Goal: Task Accomplishment & Management: Use online tool/utility

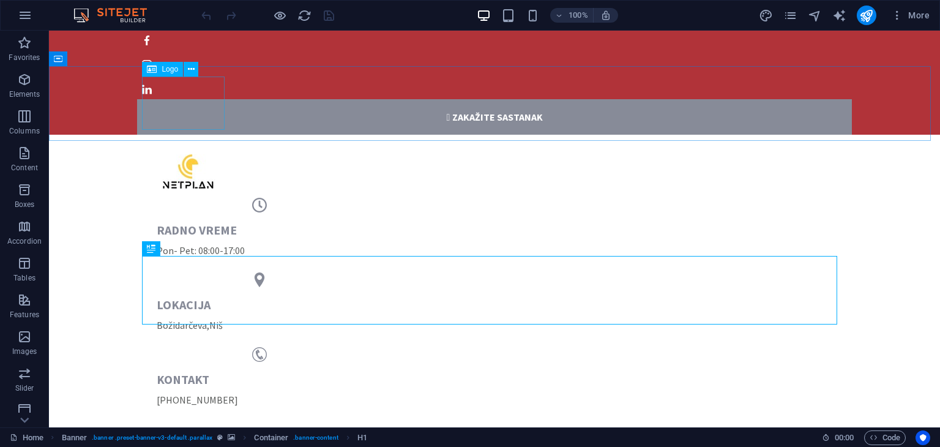
click at [169, 74] on div "Logo" at bounding box center [162, 69] width 41 height 15
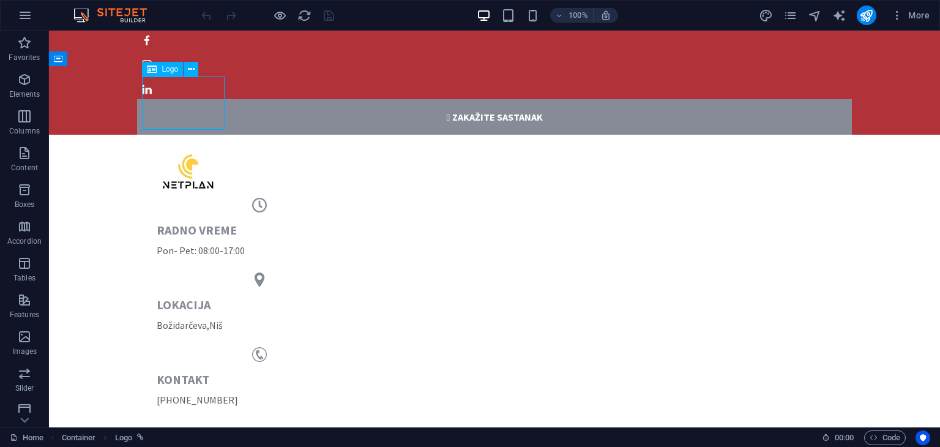
click at [168, 70] on span "Logo" at bounding box center [170, 68] width 17 height 7
select select "px"
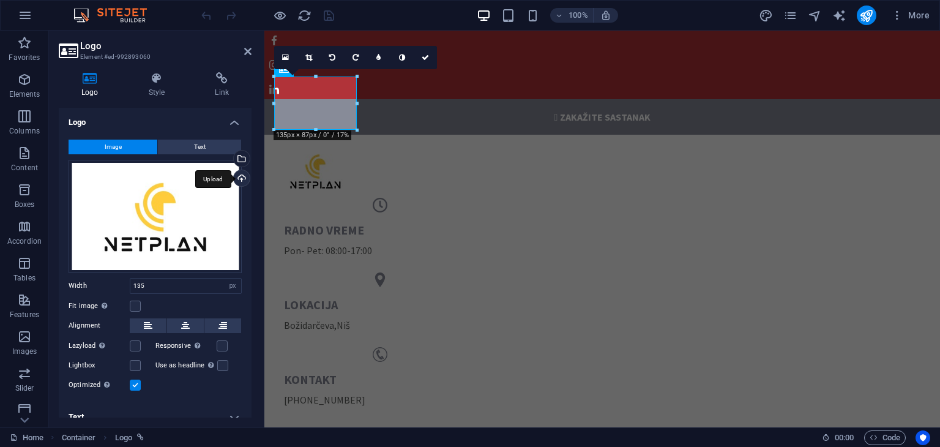
click at [237, 177] on div "Upload" at bounding box center [240, 179] width 18 height 18
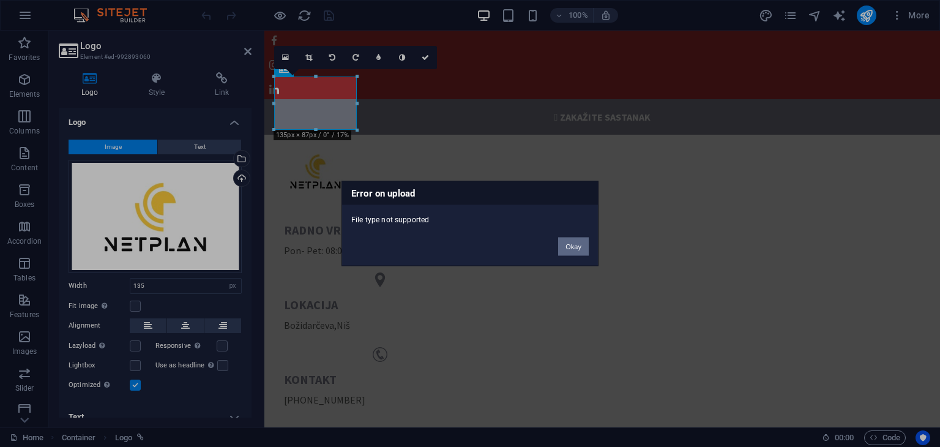
click at [581, 249] on button "Okay" at bounding box center [573, 246] width 31 height 18
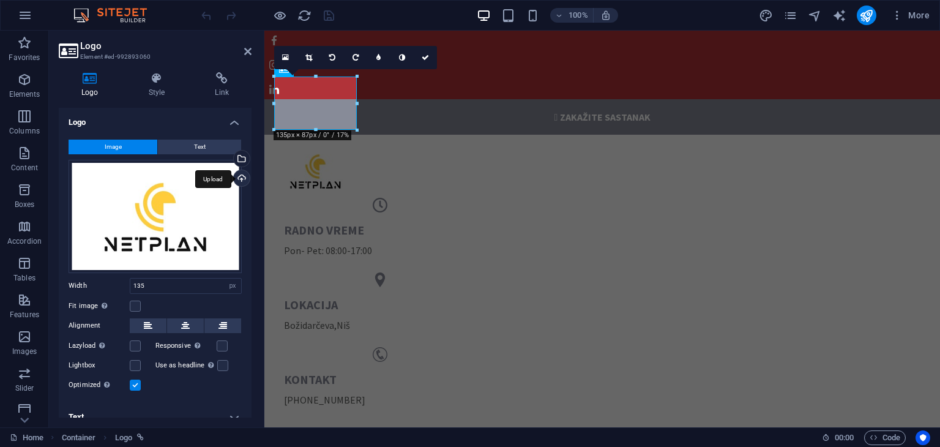
click at [237, 180] on div "Upload" at bounding box center [240, 179] width 18 height 18
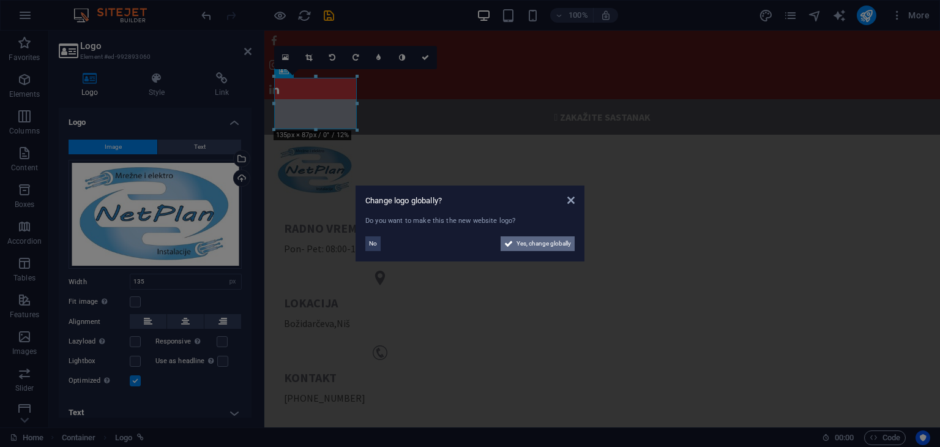
click at [526, 245] on span "Yes, change globally" at bounding box center [544, 243] width 54 height 15
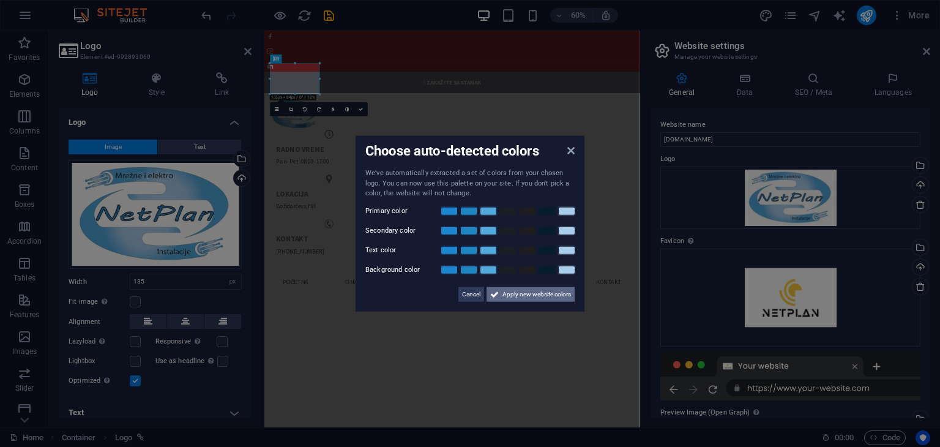
click at [504, 294] on span "Apply new website colors" at bounding box center [536, 293] width 69 height 15
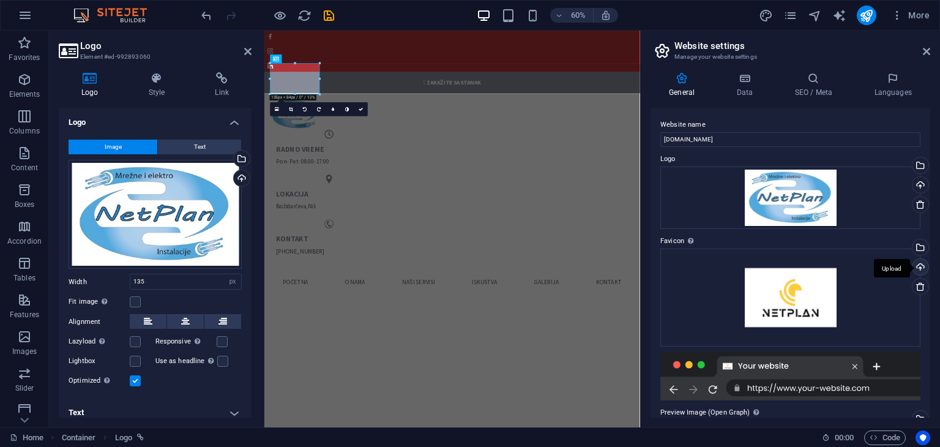
click at [924, 269] on div "Upload" at bounding box center [919, 268] width 18 height 18
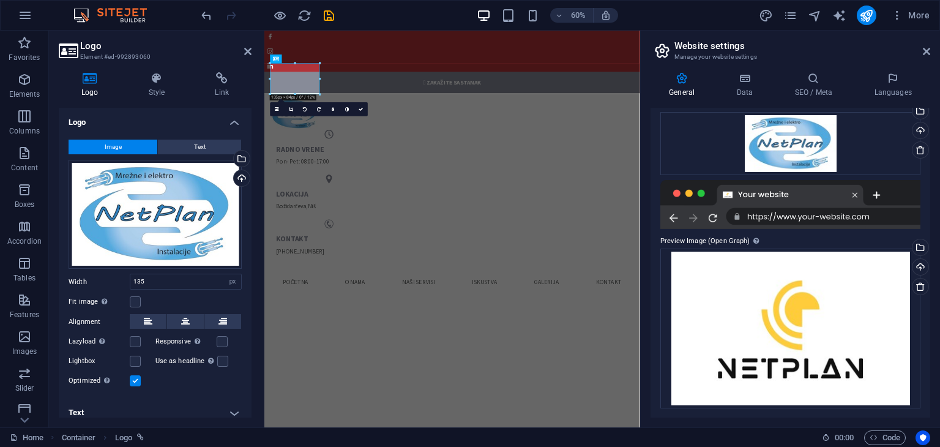
scroll to position [137, 0]
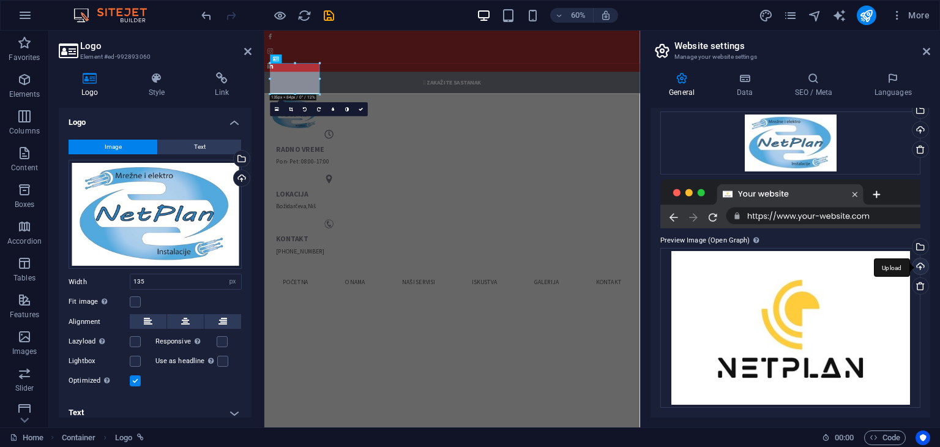
click at [916, 266] on div "Upload" at bounding box center [919, 267] width 18 height 18
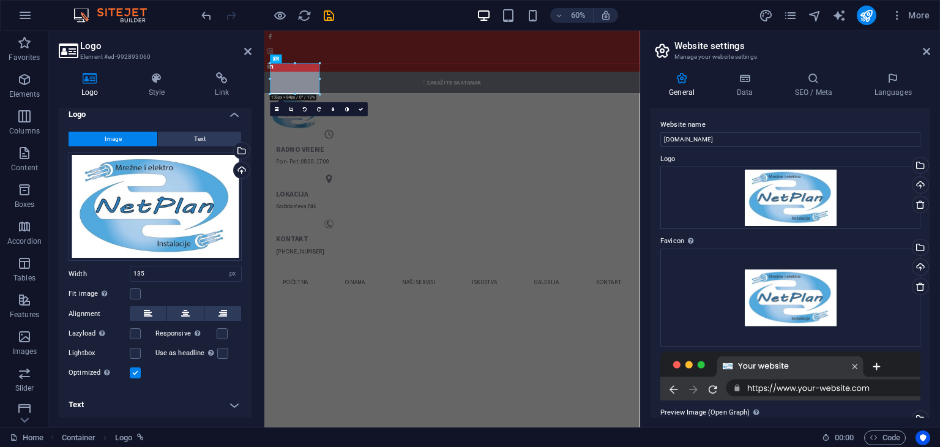
scroll to position [0, 0]
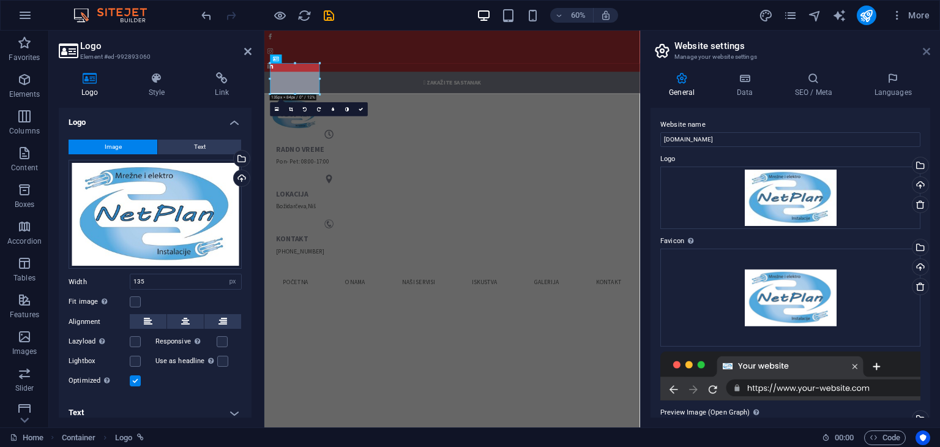
click at [930, 48] on icon at bounding box center [926, 52] width 7 height 10
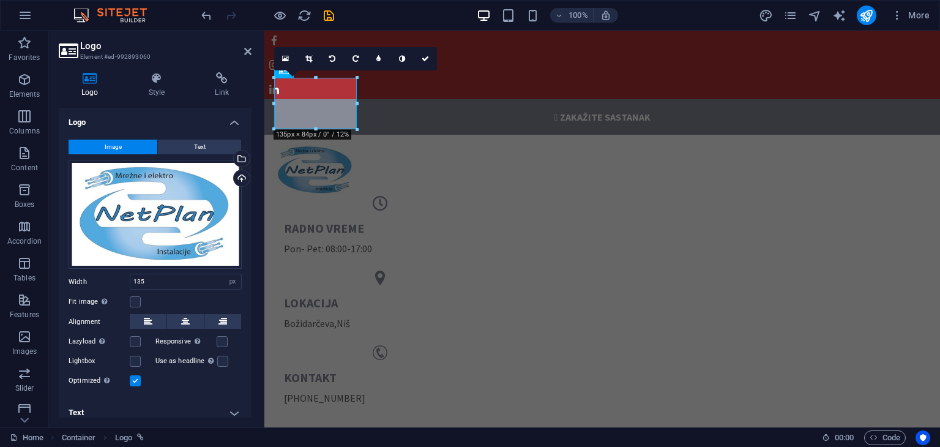
click at [250, 58] on header "Logo Element #ed-992893060" at bounding box center [155, 47] width 193 height 32
click at [250, 50] on icon at bounding box center [247, 52] width 7 height 10
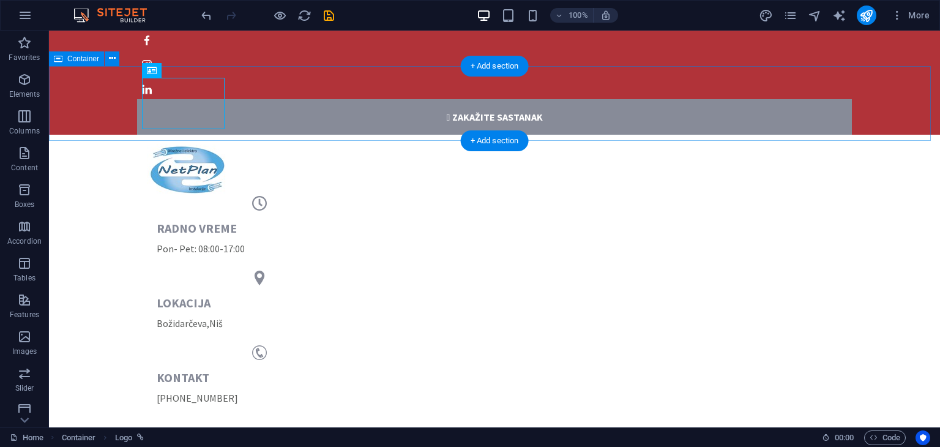
click at [277, 135] on div "radno vreme Pon- Pet: 08:00-17:00 lokacija [GEOGRAPHIC_DATA] , Niš kontakt [PHO…" at bounding box center [494, 280] width 891 height 290
click at [192, 144] on div at bounding box center [494, 169] width 695 height 51
click at [198, 144] on div at bounding box center [494, 169] width 695 height 51
select select "px"
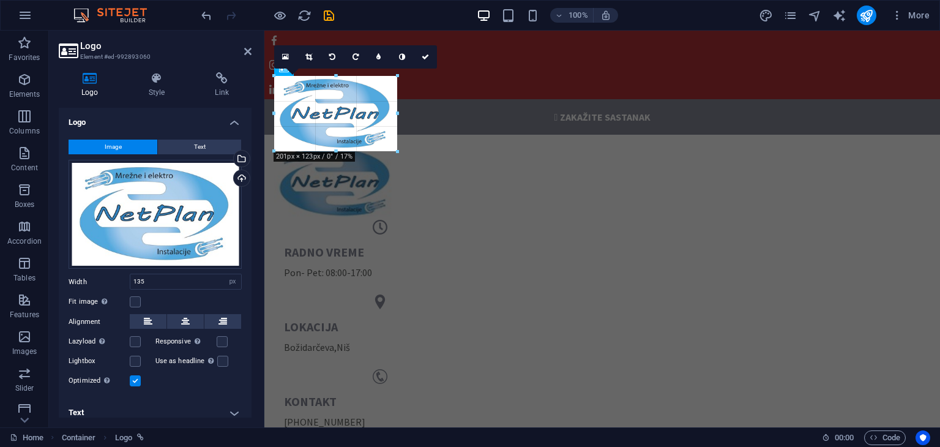
drag, startPoint x: 359, startPoint y: 130, endPoint x: 398, endPoint y: 129, distance: 39.8
type input "204"
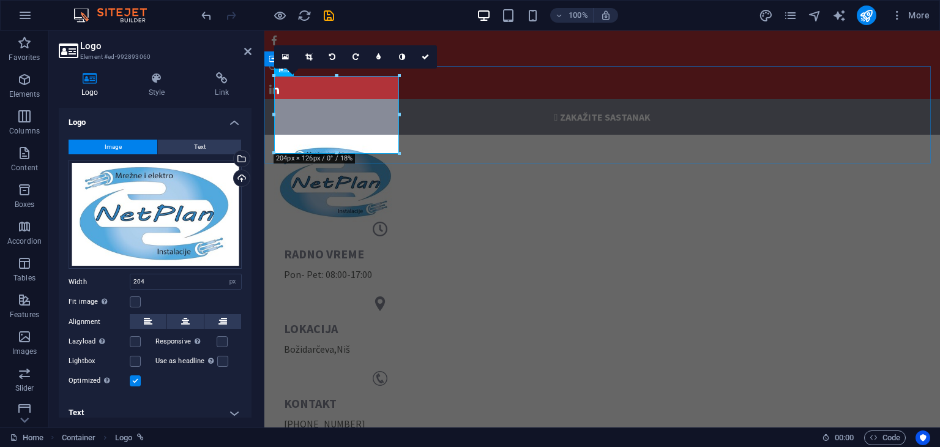
click at [446, 135] on div "radno vreme Pon- Pet: 08:00-17:00 lokacija [GEOGRAPHIC_DATA] , Niš kontakt [PHO…" at bounding box center [602, 293] width 676 height 316
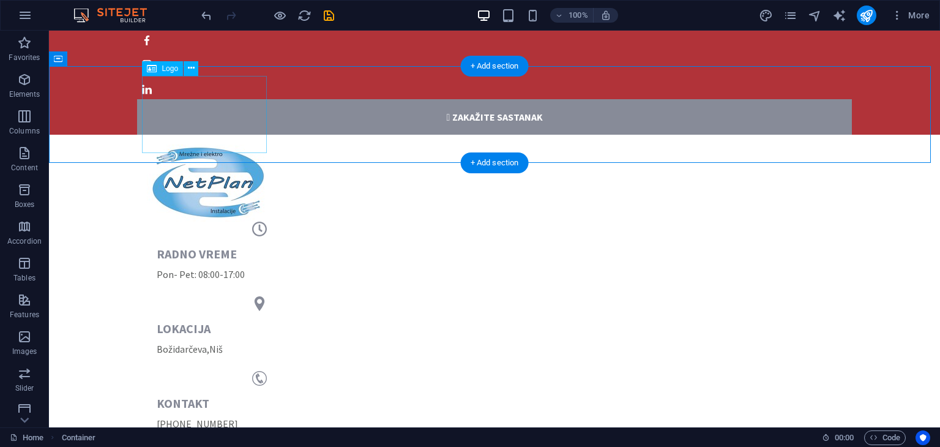
click at [232, 144] on div at bounding box center [494, 182] width 695 height 77
click at [230, 144] on div at bounding box center [494, 182] width 695 height 77
select select "px"
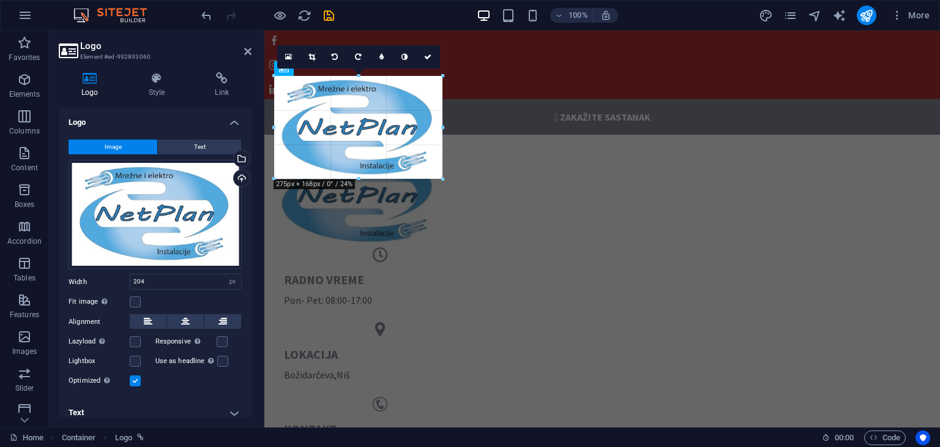
drag, startPoint x: 399, startPoint y: 152, endPoint x: 446, endPoint y: 160, distance: 47.2
type input "278"
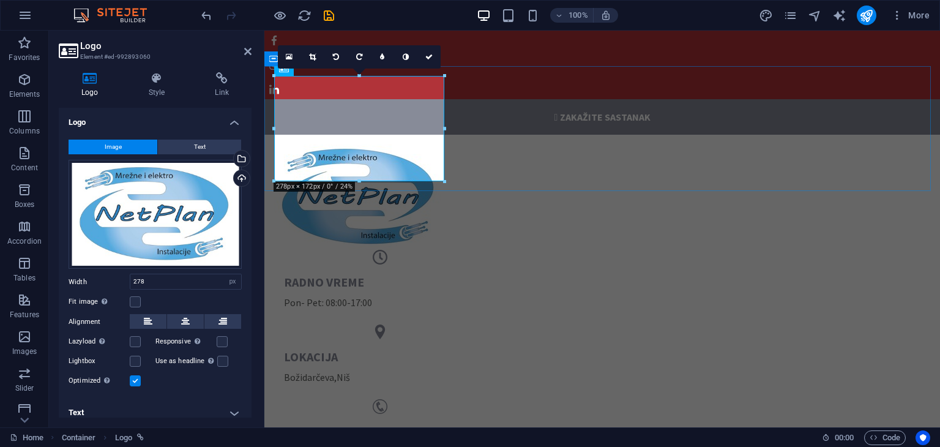
click at [499, 148] on div "radno vreme Pon- Pet: 08:00-17:00 lokacija [GEOGRAPHIC_DATA] , Niš kontakt [PHO…" at bounding box center [602, 307] width 676 height 344
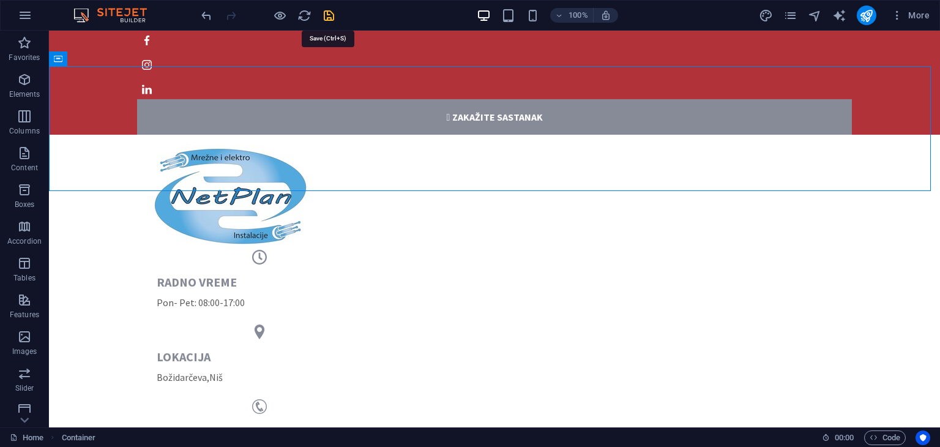
click at [328, 10] on icon "save" at bounding box center [329, 16] width 14 height 14
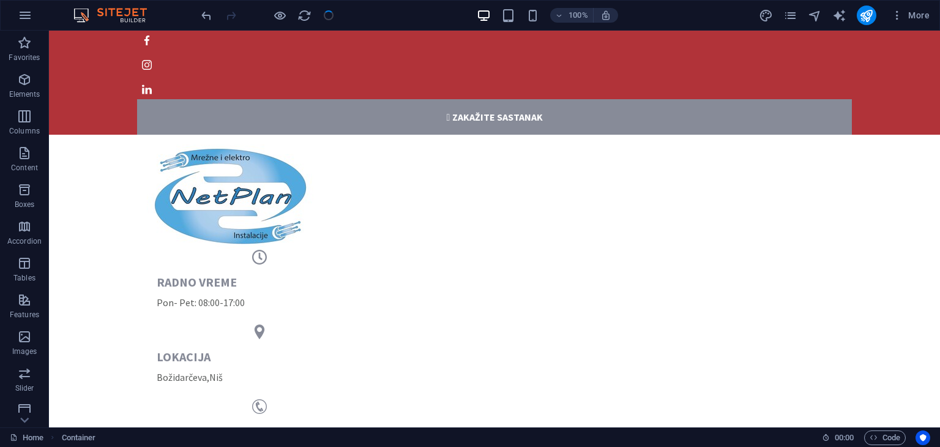
checkbox input "false"
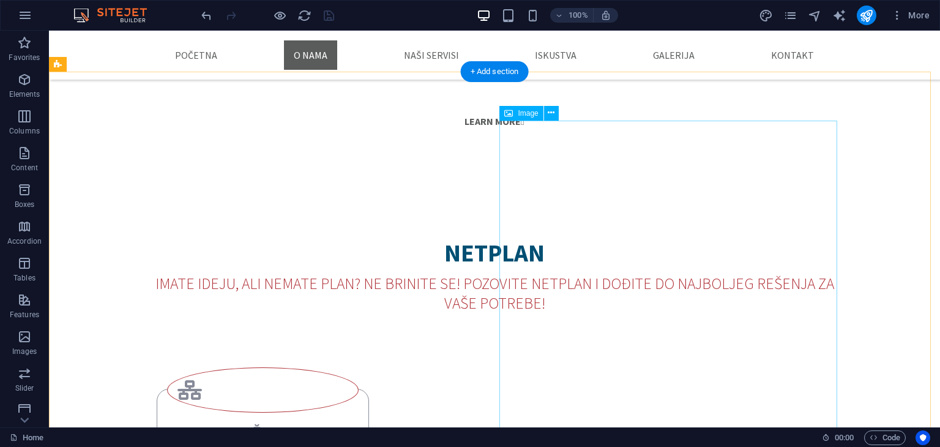
scroll to position [918, 0]
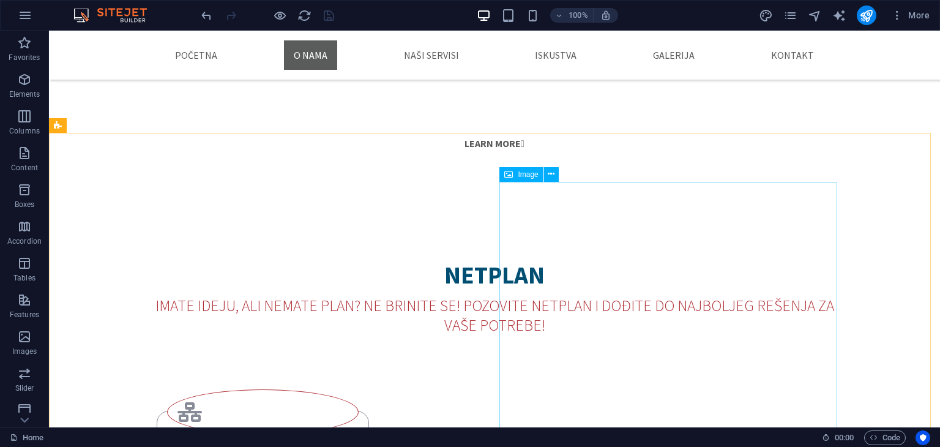
click at [534, 177] on span "Image" at bounding box center [528, 174] width 20 height 7
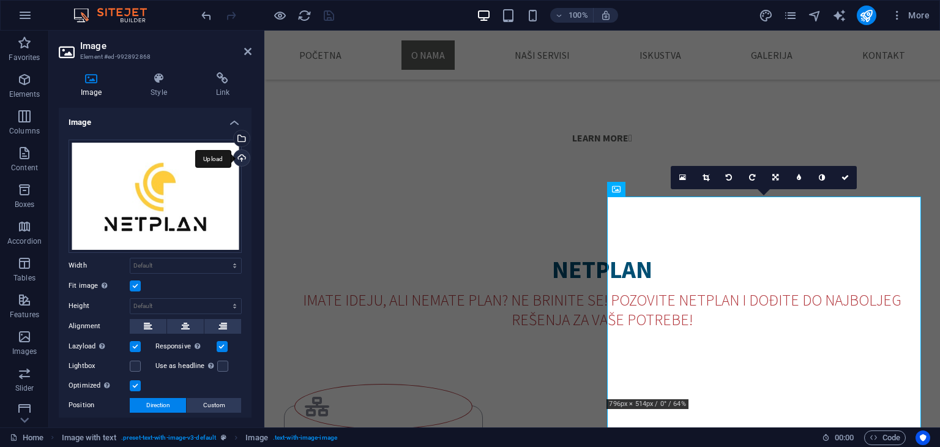
click at [238, 154] on div "Upload" at bounding box center [240, 159] width 18 height 18
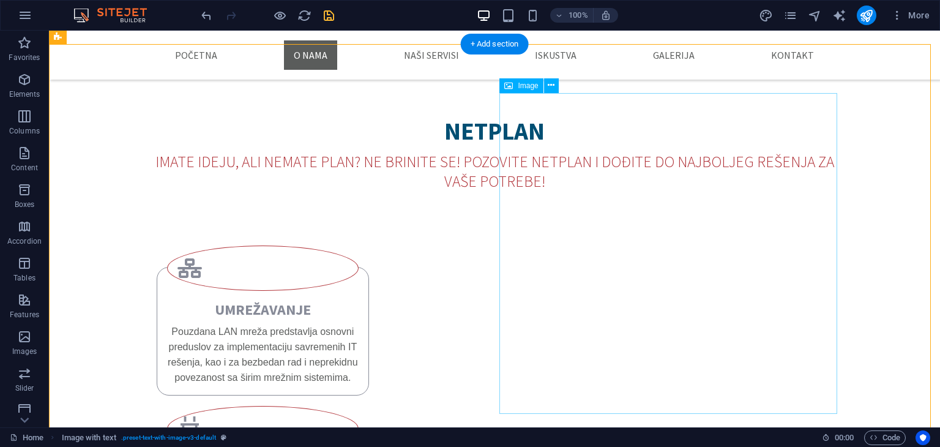
scroll to position [1102, 0]
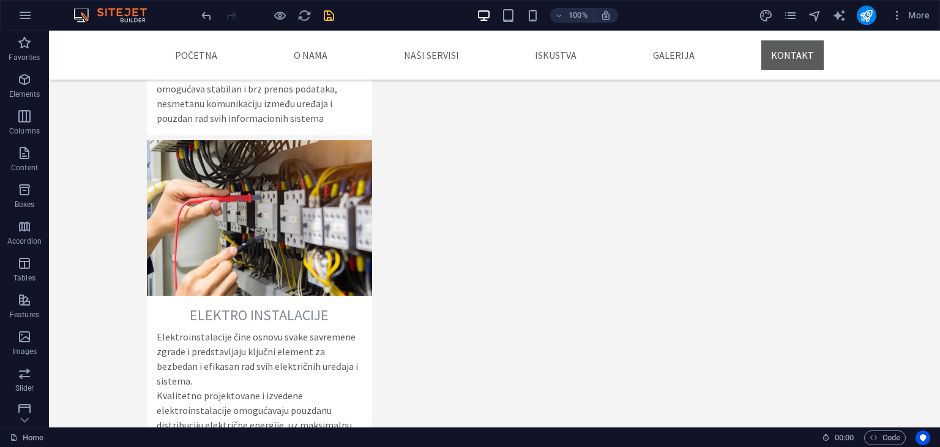
scroll to position [3494, 0]
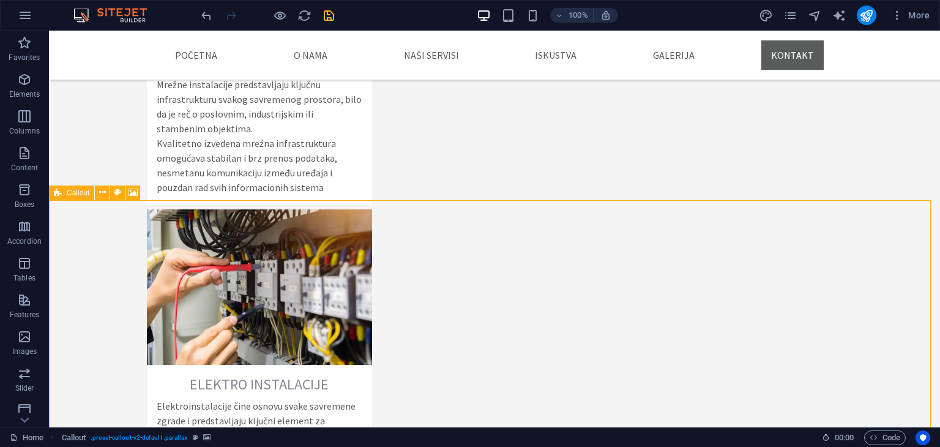
click at [72, 193] on span "Callout" at bounding box center [78, 192] width 23 height 7
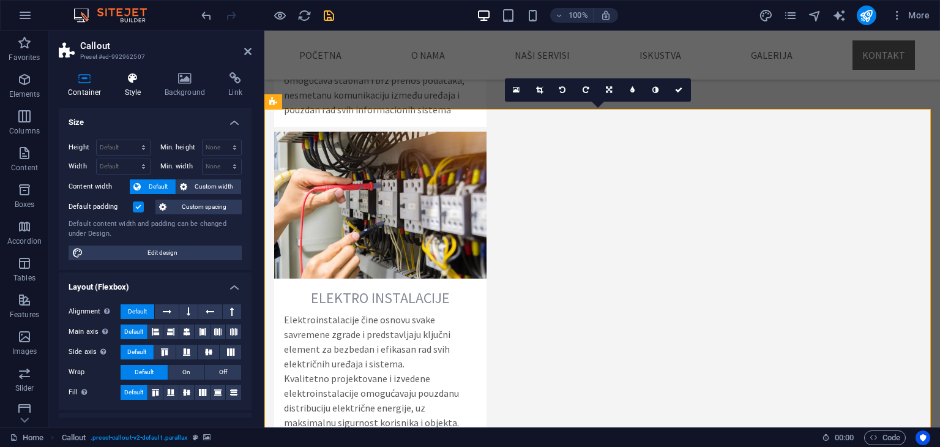
click at [134, 84] on icon at bounding box center [133, 78] width 35 height 12
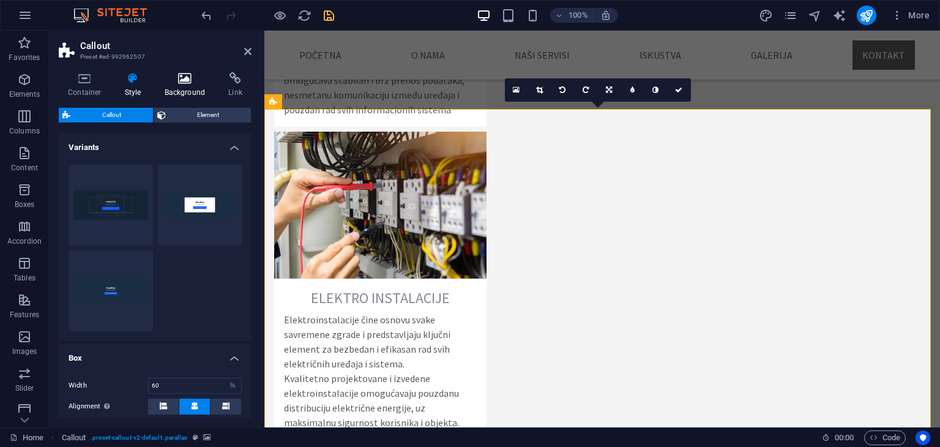
click at [173, 84] on icon at bounding box center [184, 78] width 59 height 12
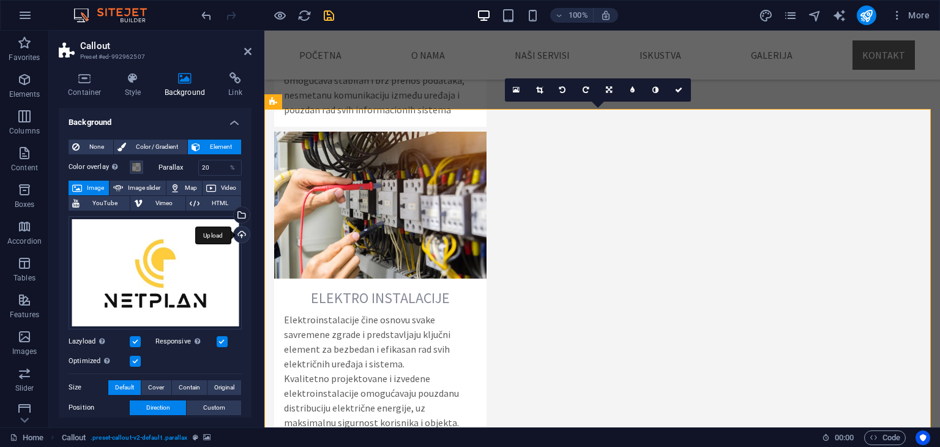
click at [243, 235] on div "Upload" at bounding box center [240, 235] width 18 height 18
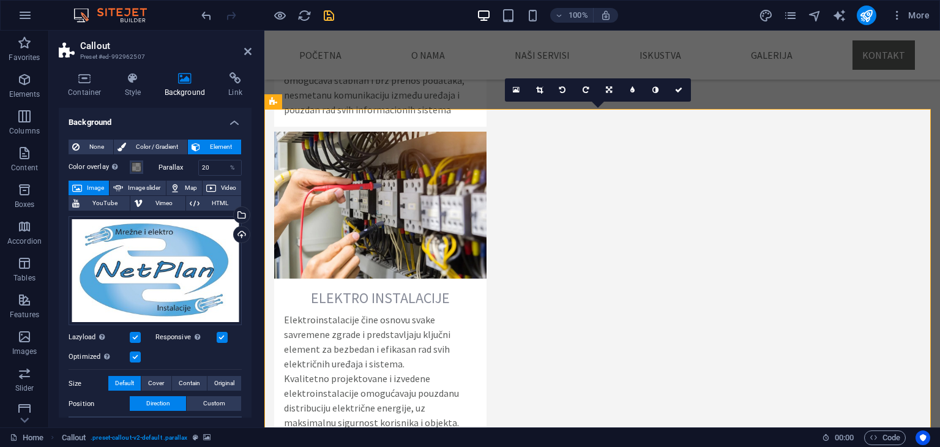
click at [247, 52] on icon at bounding box center [247, 52] width 7 height 10
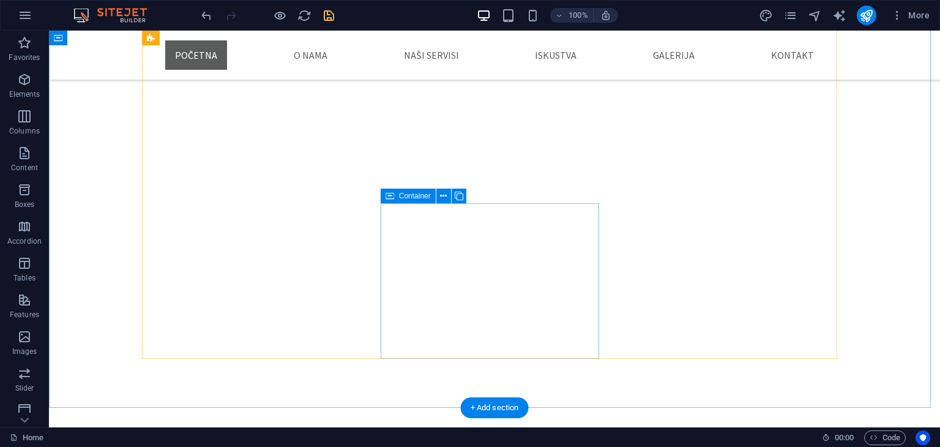
scroll to position [618, 0]
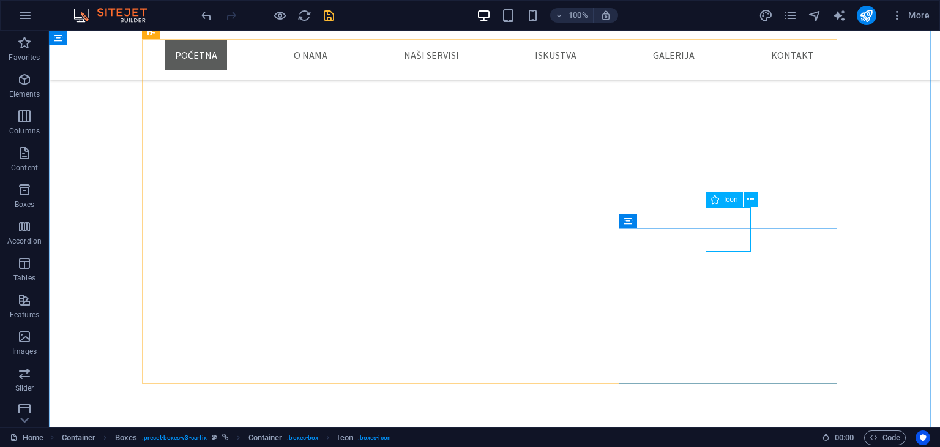
click at [727, 204] on div "Icon" at bounding box center [724, 199] width 37 height 15
click at [726, 197] on span "Icon" at bounding box center [731, 199] width 14 height 7
click at [726, 198] on span "Icon" at bounding box center [731, 199] width 14 height 7
select select "xMidYMid"
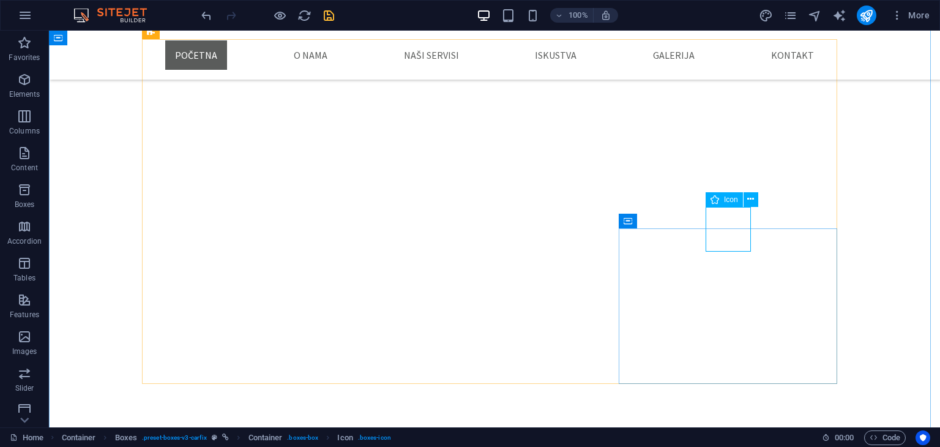
select select "px"
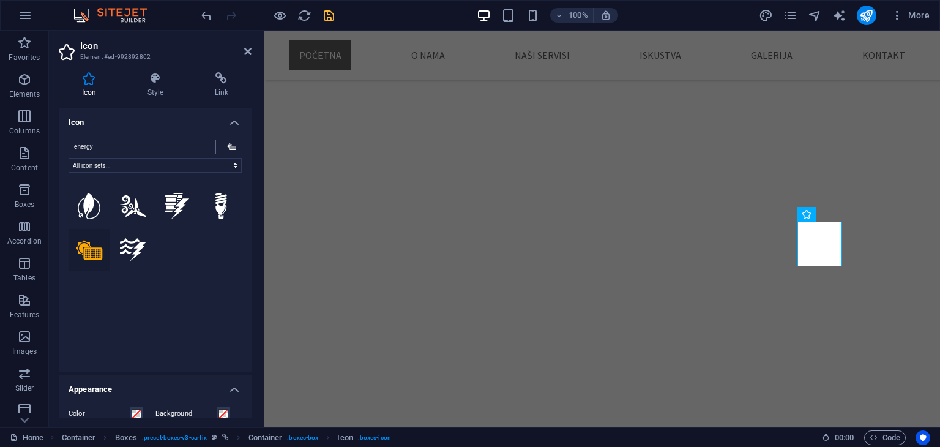
click at [206, 146] on input "energy" at bounding box center [143, 147] width 148 height 15
click at [208, 167] on select "All icon sets... IcoFont Ionicons FontAwesome Brands FontAwesome Duotone FontAw…" at bounding box center [155, 165] width 173 height 15
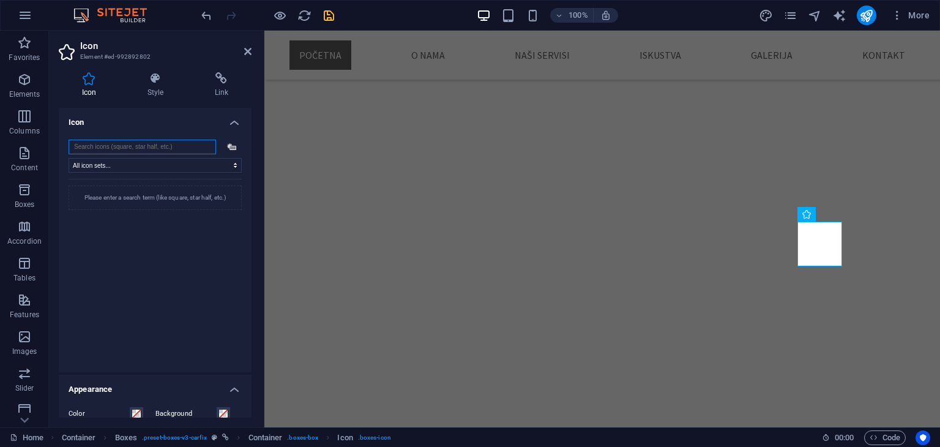
click at [124, 142] on input "search" at bounding box center [143, 147] width 148 height 15
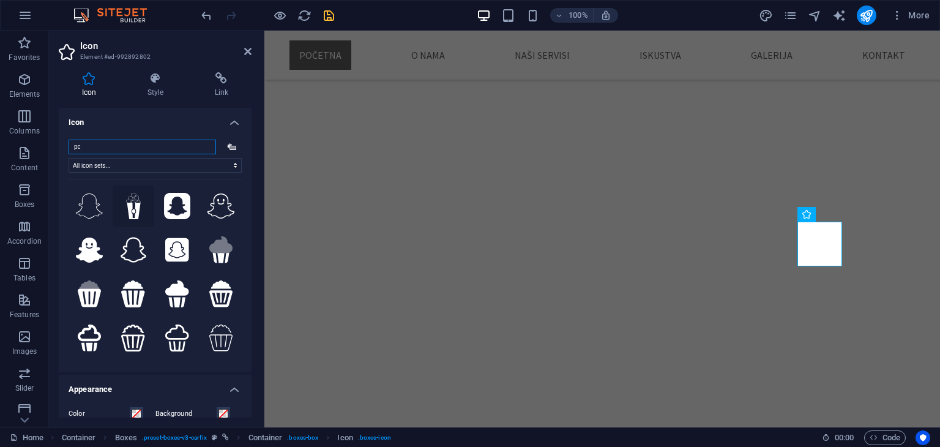
scroll to position [0, 0]
drag, startPoint x: 94, startPoint y: 146, endPoint x: 67, endPoint y: 146, distance: 26.9
click at [67, 146] on div "pc All icon sets... IcoFont Ionicons FontAwesome Brands FontAwesome Duotone Fon…" at bounding box center [155, 251] width 193 height 242
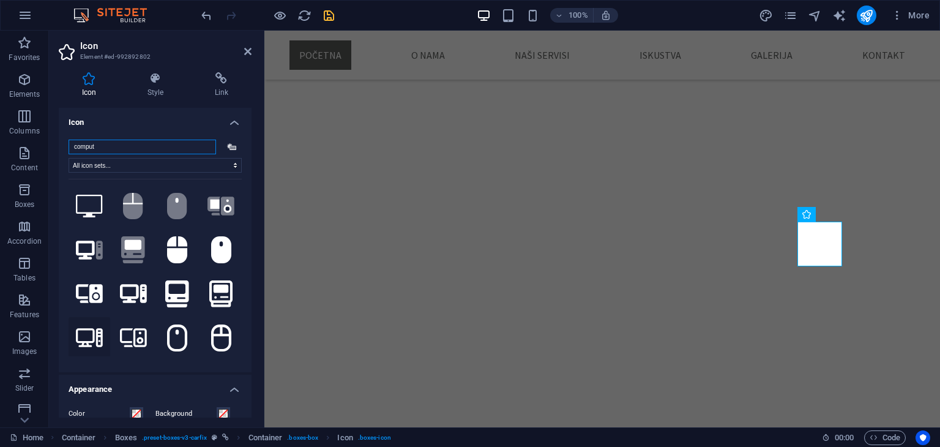
type input "comput"
click at [89, 334] on icon at bounding box center [89, 337] width 27 height 21
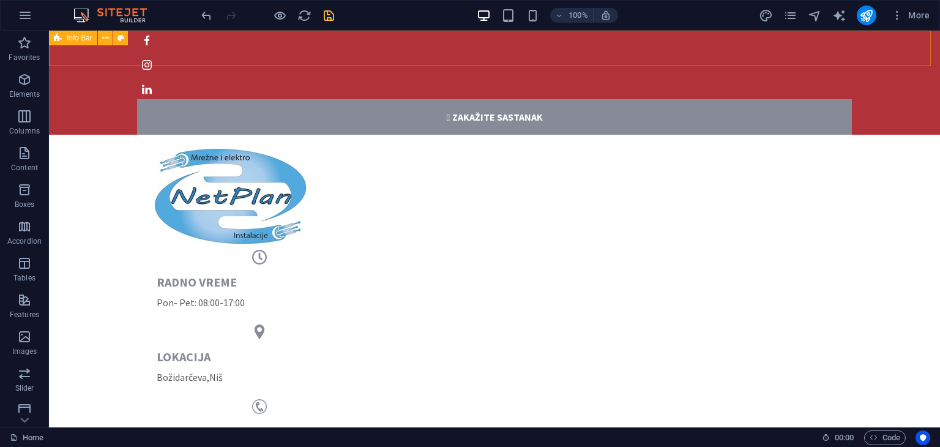
click at [72, 40] on span "Info Bar" at bounding box center [80, 37] width 26 height 7
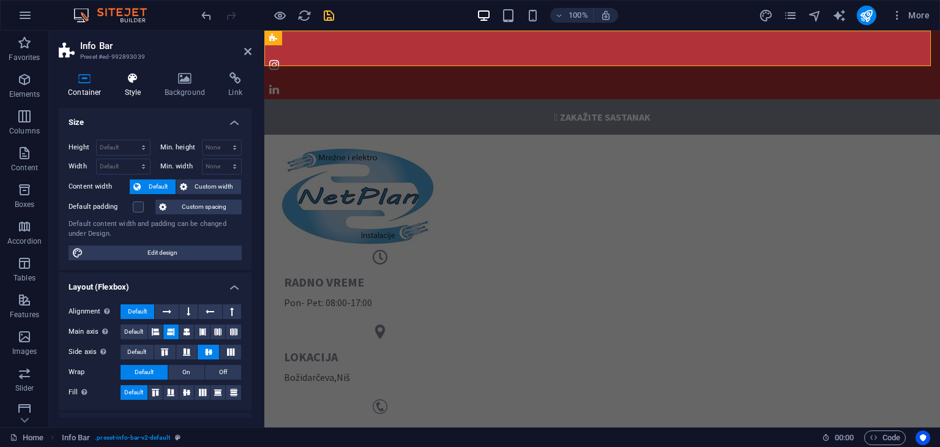
click at [125, 81] on icon at bounding box center [133, 78] width 35 height 12
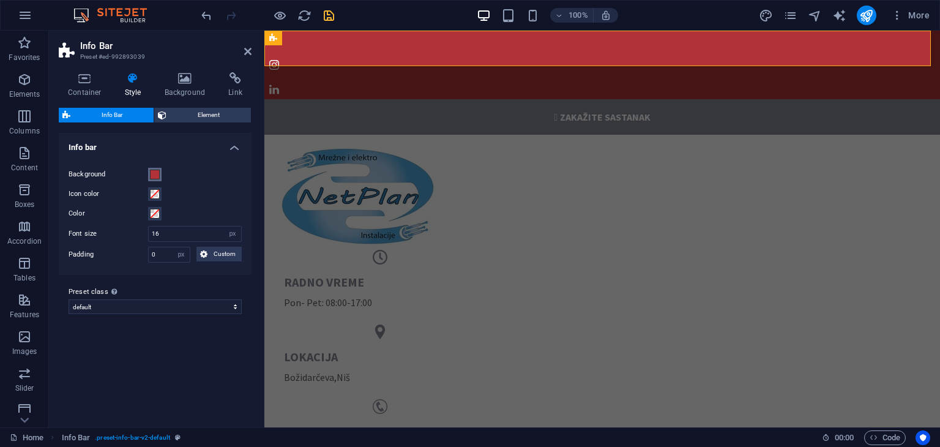
click at [155, 179] on button "Background" at bounding box center [154, 174] width 13 height 13
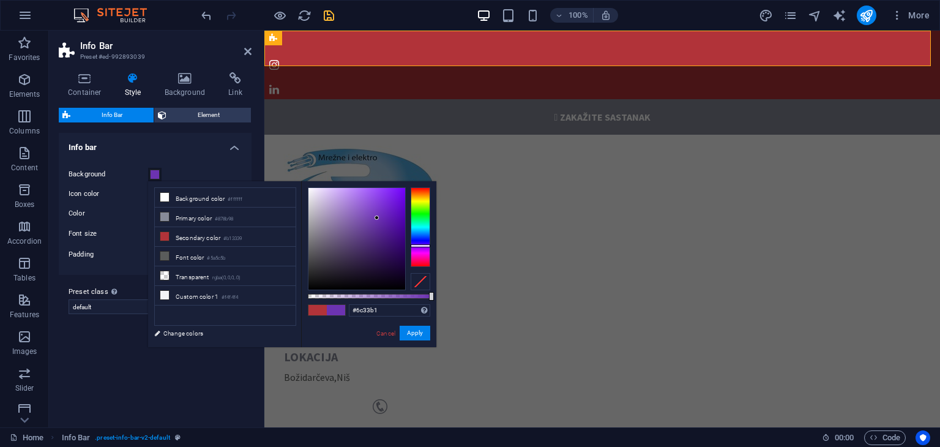
click at [421, 245] on div at bounding box center [421, 227] width 20 height 80
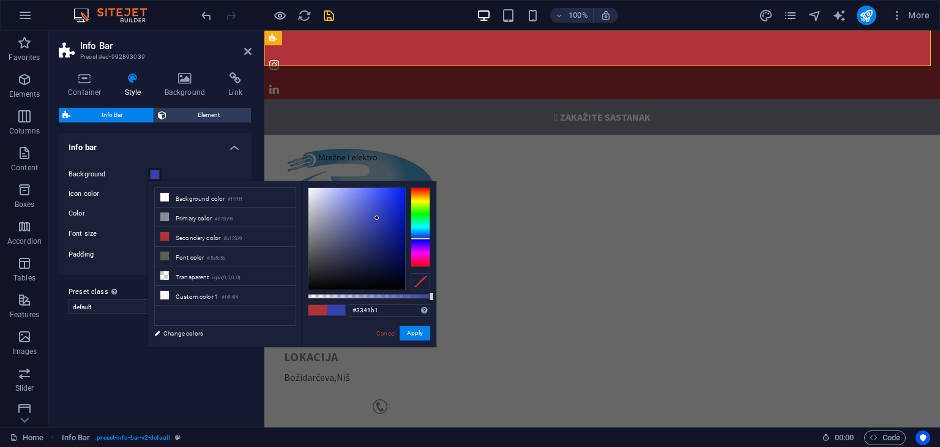
click at [421, 238] on div at bounding box center [421, 227] width 20 height 80
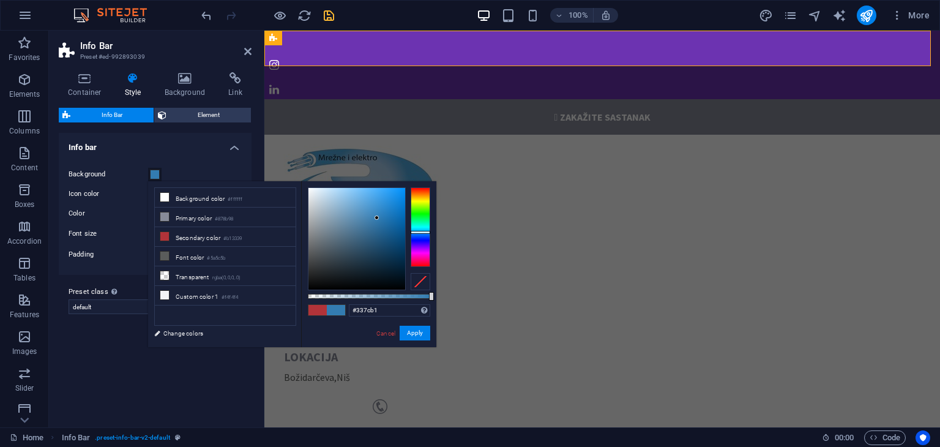
click at [422, 232] on div at bounding box center [421, 227] width 20 height 80
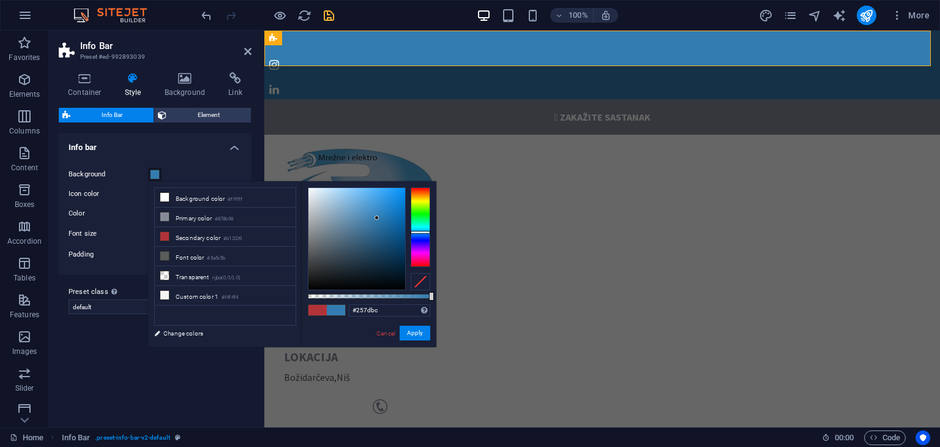
click at [386, 214] on div at bounding box center [356, 239] width 97 height 102
click at [384, 221] on div at bounding box center [356, 239] width 97 height 102
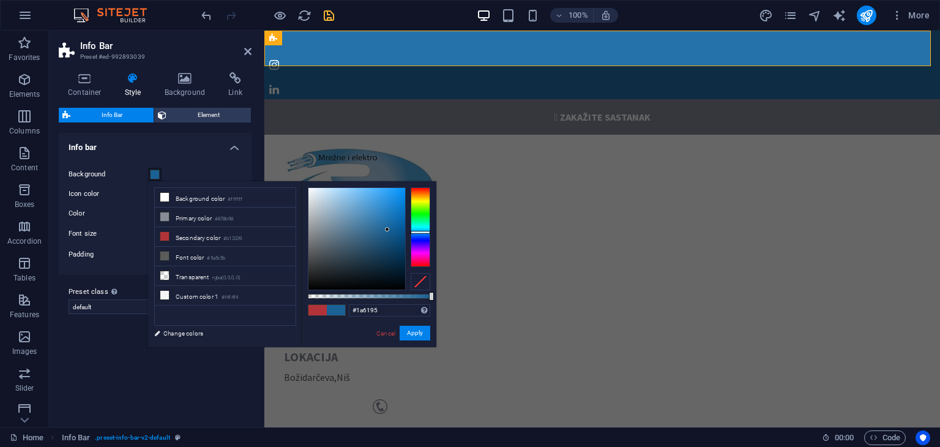
click at [387, 230] on div at bounding box center [356, 239] width 97 height 102
click at [377, 233] on div at bounding box center [356, 239] width 97 height 102
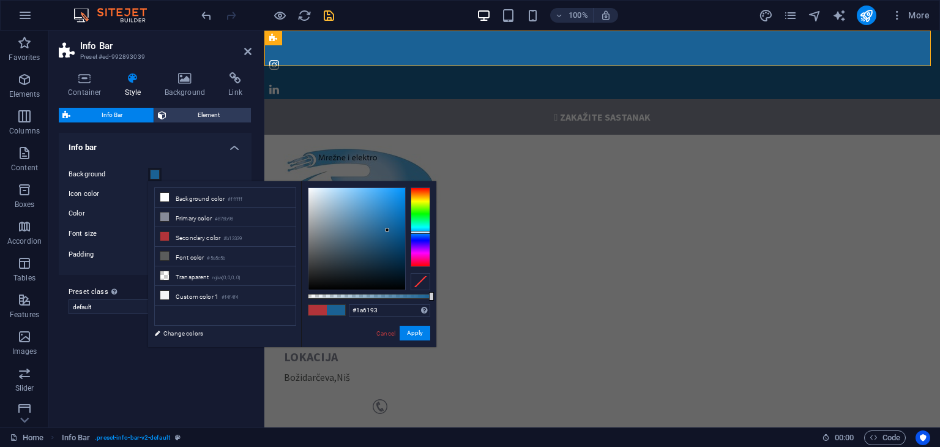
click at [387, 230] on div at bounding box center [356, 239] width 97 height 102
click at [397, 233] on div at bounding box center [356, 239] width 97 height 102
click at [396, 223] on div at bounding box center [356, 239] width 97 height 102
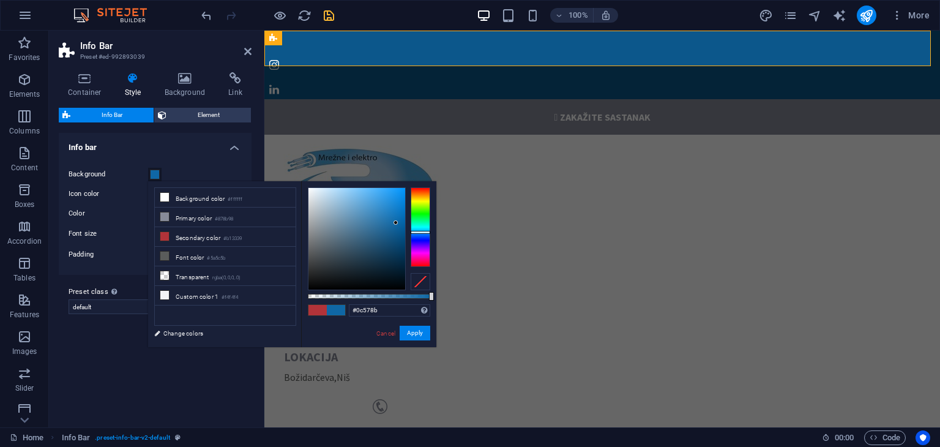
type input "#0f67a5"
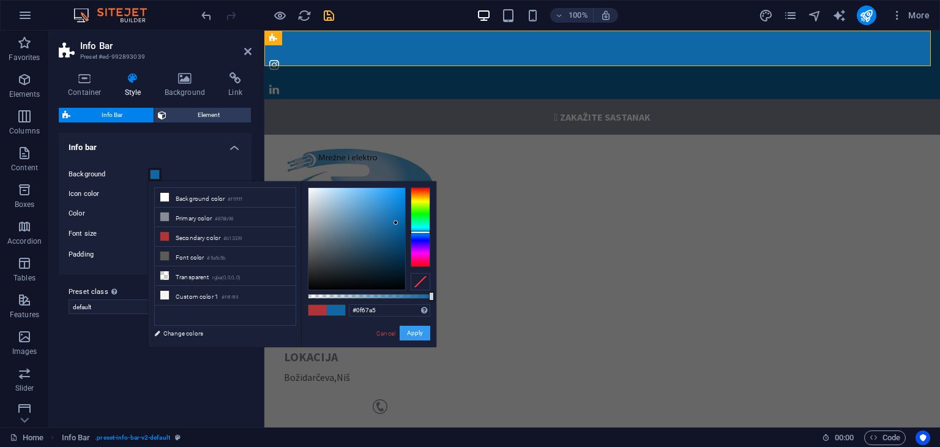
click at [422, 332] on button "Apply" at bounding box center [415, 333] width 31 height 15
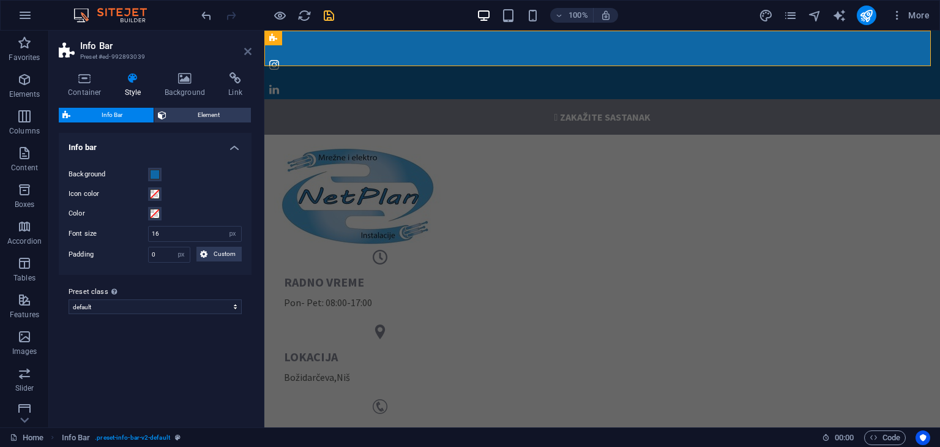
click at [249, 51] on icon at bounding box center [247, 52] width 7 height 10
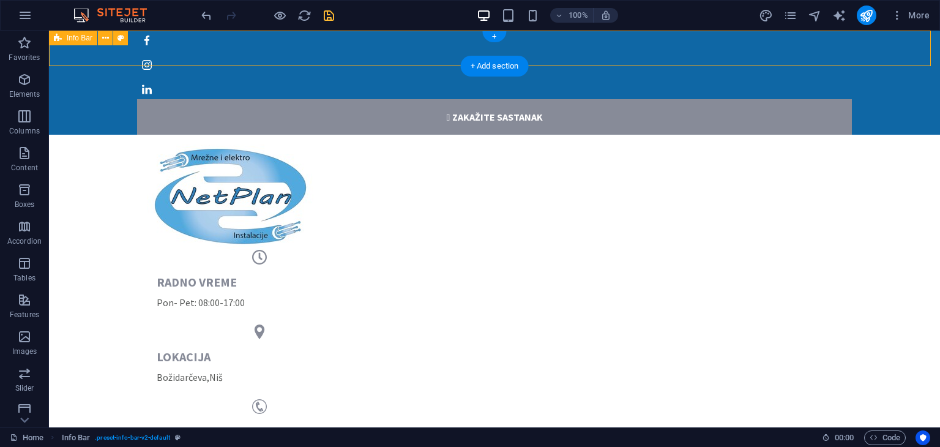
click at [322, 42] on div " zakažite sastanak" at bounding box center [494, 80] width 891 height 109
click at [73, 36] on span "Info Bar" at bounding box center [80, 37] width 26 height 7
select select "px"
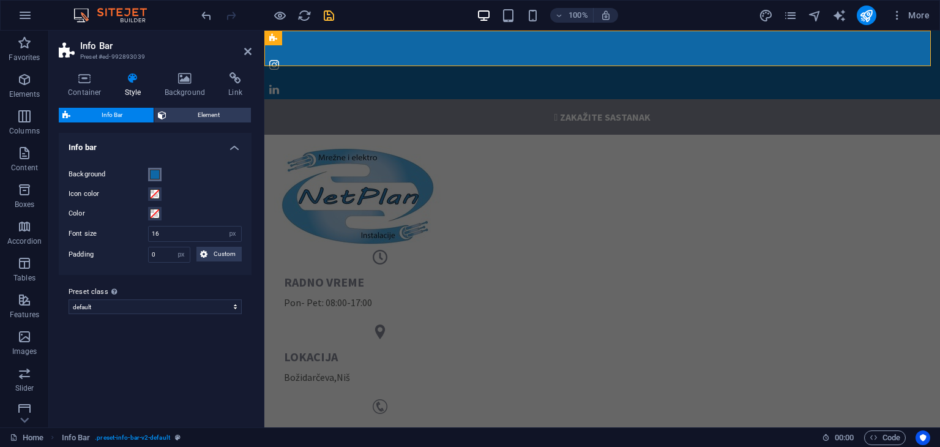
click at [152, 174] on span at bounding box center [155, 175] width 10 height 10
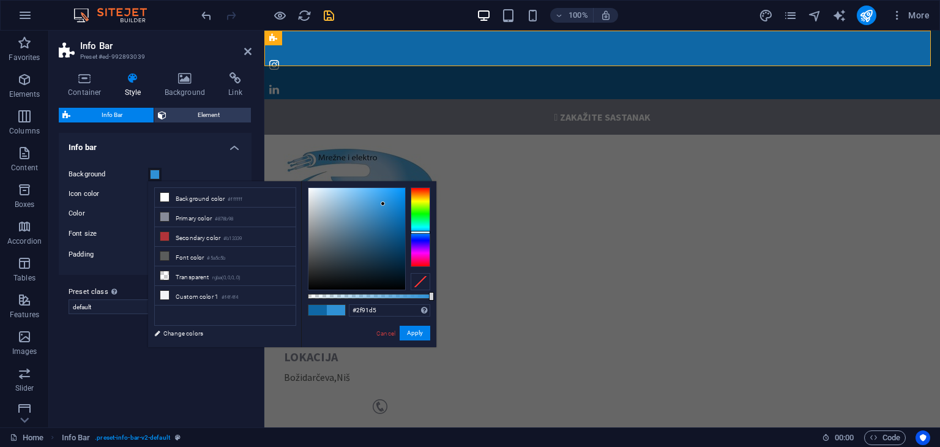
click at [383, 204] on div at bounding box center [356, 239] width 97 height 102
click at [394, 201] on div at bounding box center [356, 239] width 97 height 102
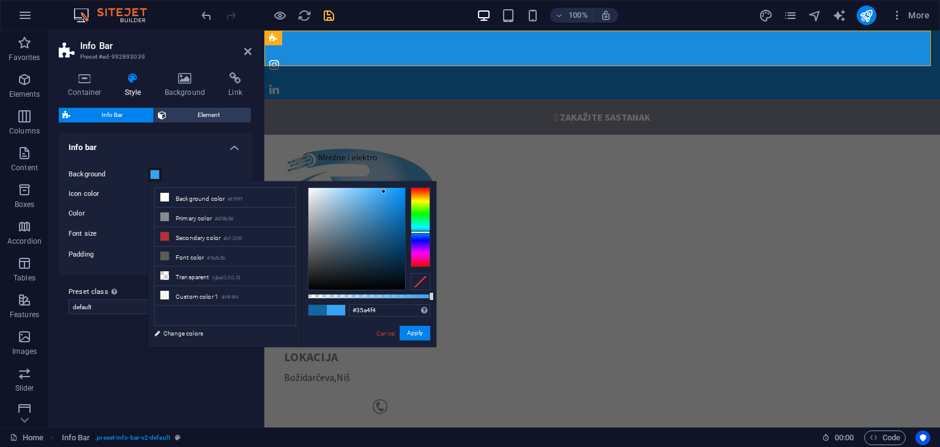
click at [384, 192] on div at bounding box center [356, 239] width 97 height 102
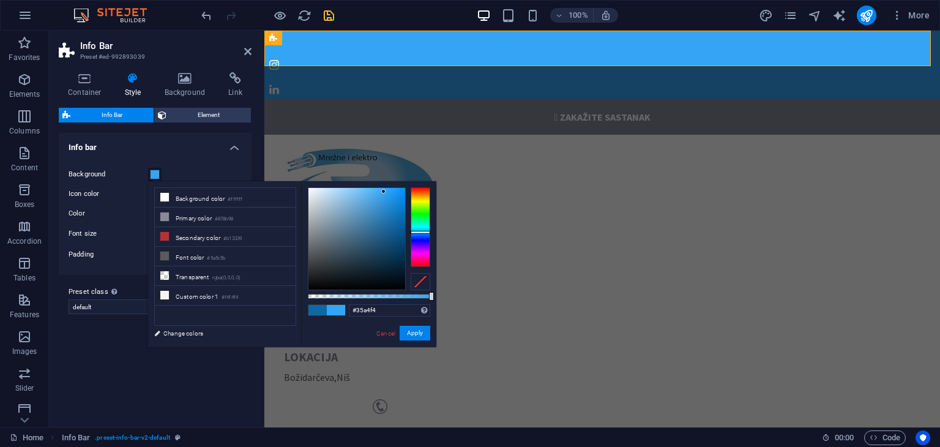
type input "#2081c7"
click at [389, 209] on div at bounding box center [356, 239] width 97 height 102
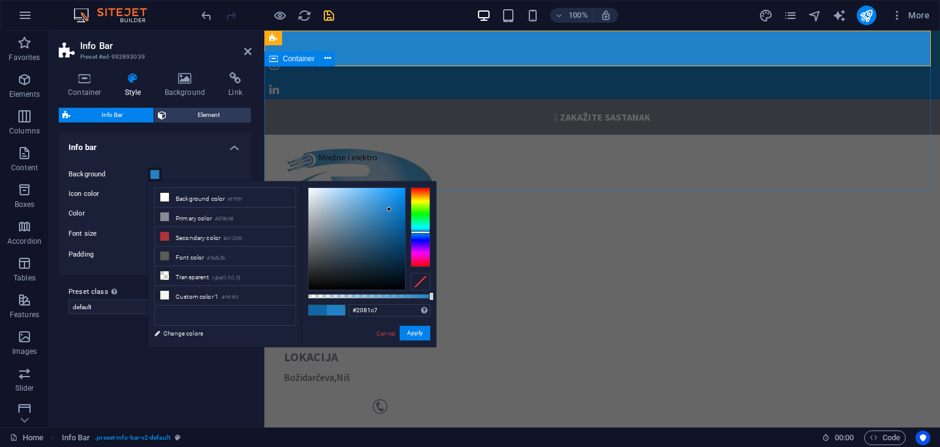
click at [490, 135] on div "radno vreme Pon- Pet: 08:00-17:00 lokacija [GEOGRAPHIC_DATA] , Niš kontakt [PHO…" at bounding box center [602, 307] width 676 height 344
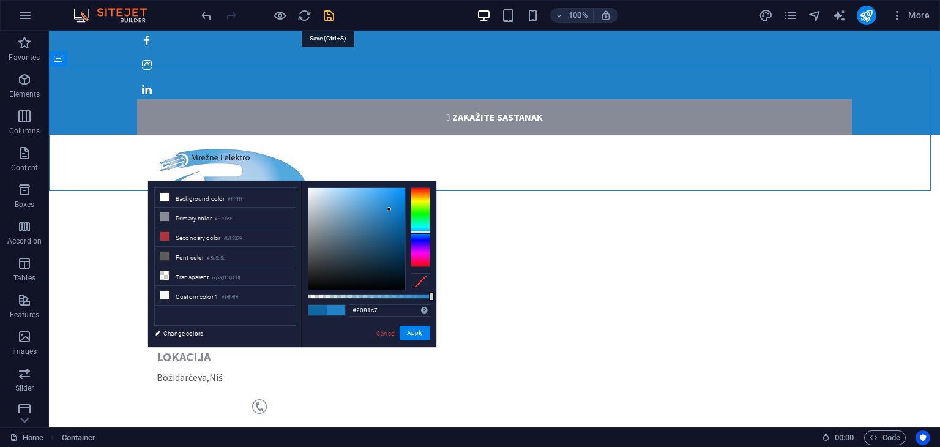
click at [326, 16] on icon "save" at bounding box center [329, 16] width 14 height 14
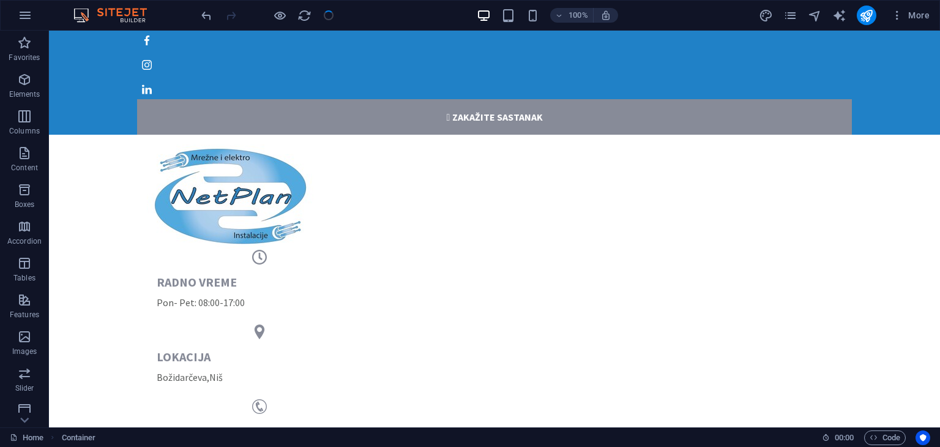
checkbox input "false"
click at [862, 15] on icon "publish" at bounding box center [866, 16] width 14 height 14
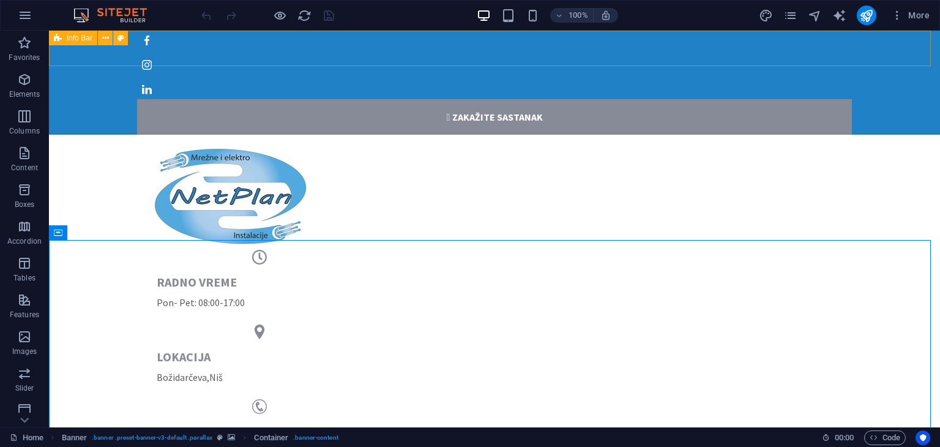
click at [82, 36] on span "Info Bar" at bounding box center [80, 37] width 26 height 7
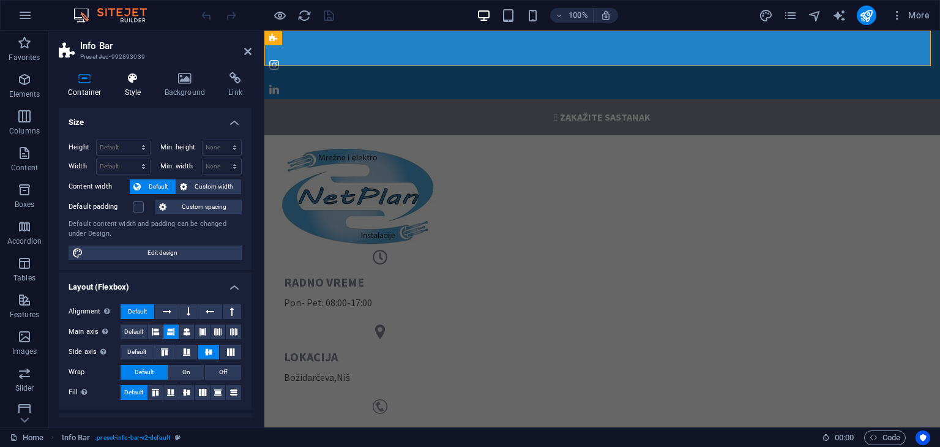
click at [130, 84] on icon at bounding box center [133, 78] width 35 height 12
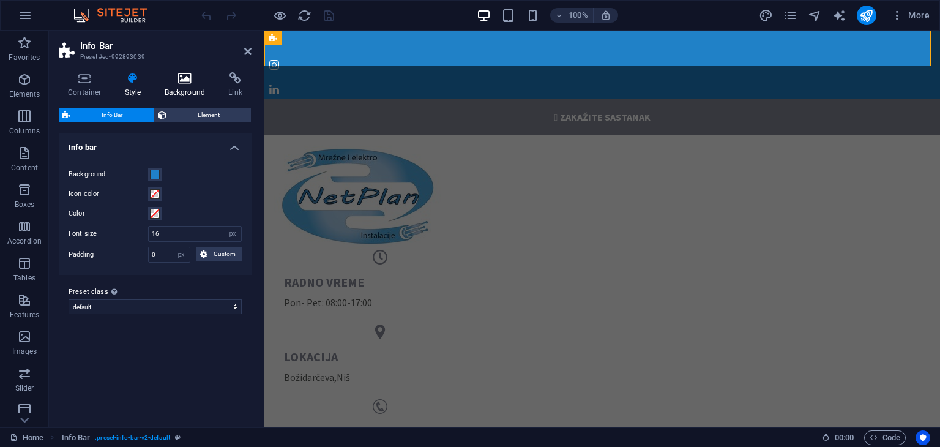
click at [185, 95] on h4 "Background" at bounding box center [187, 85] width 64 height 26
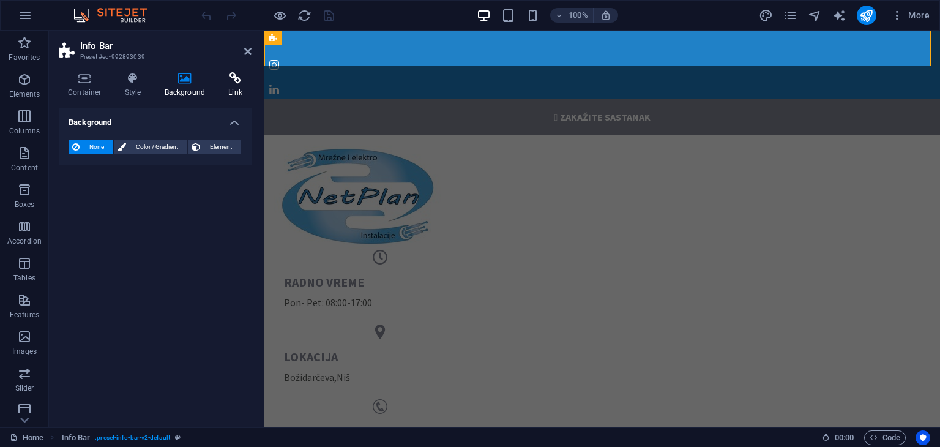
click at [227, 87] on h4 "Link" at bounding box center [235, 85] width 32 height 26
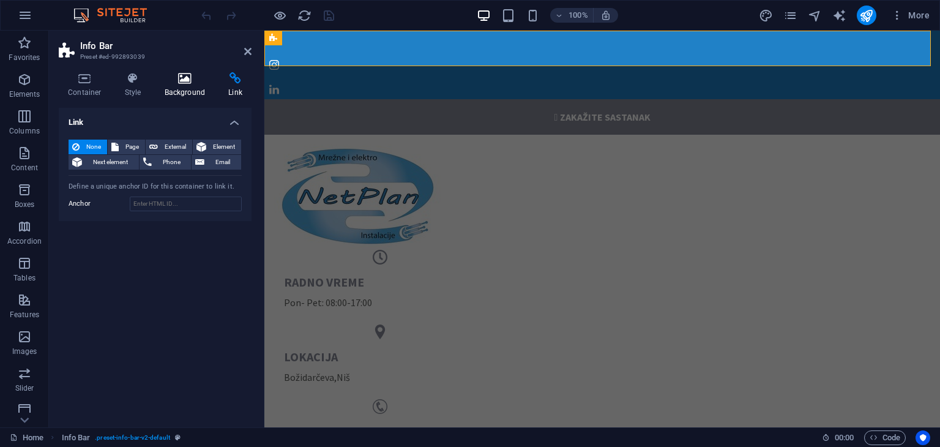
click at [201, 81] on icon at bounding box center [184, 78] width 59 height 12
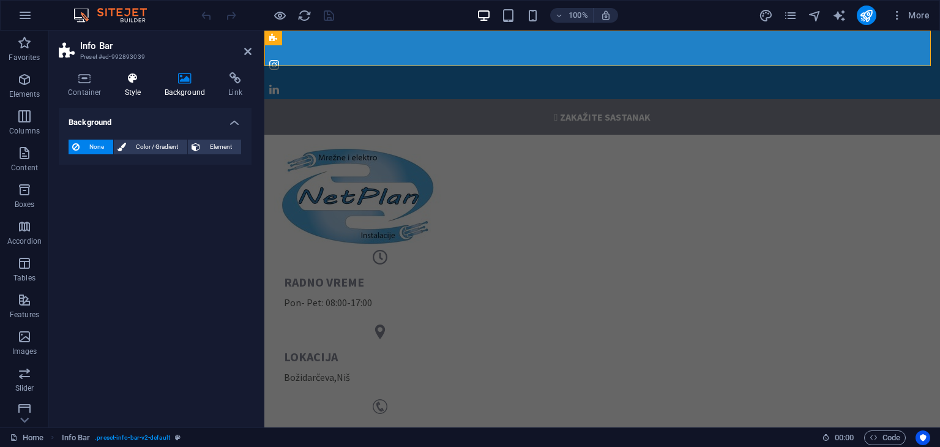
click at [135, 81] on icon at bounding box center [133, 78] width 35 height 12
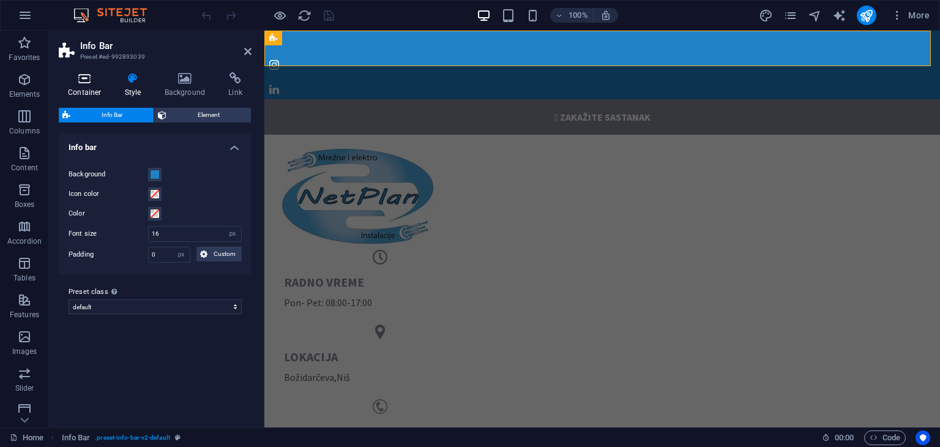
click at [78, 75] on icon at bounding box center [85, 78] width 52 height 12
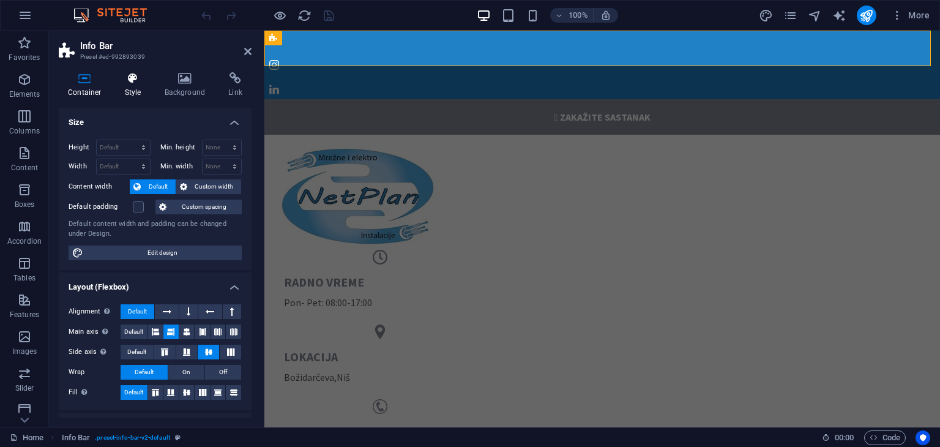
click at [130, 86] on h4 "Style" at bounding box center [136, 85] width 40 height 26
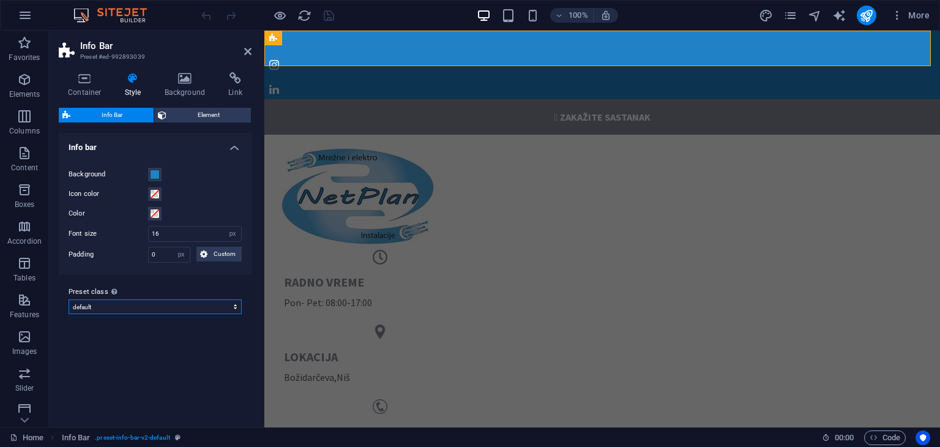
click at [193, 309] on select "default Add preset class" at bounding box center [155, 306] width 173 height 15
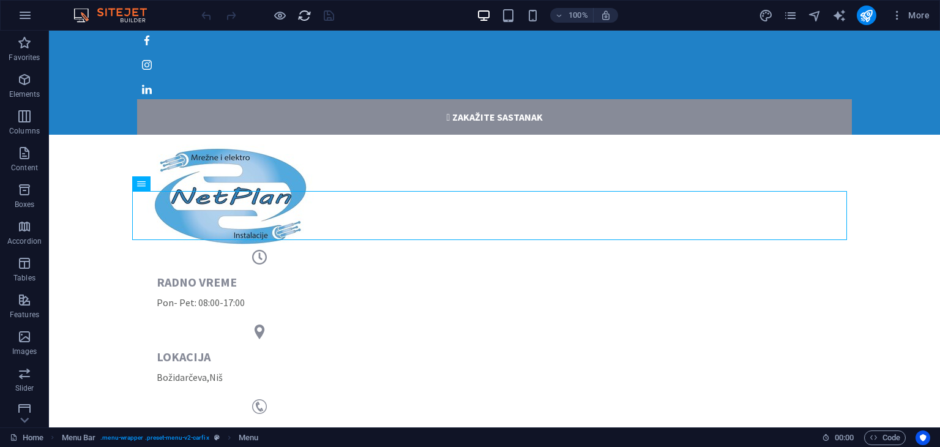
click at [310, 13] on icon "reload" at bounding box center [304, 16] width 14 height 14
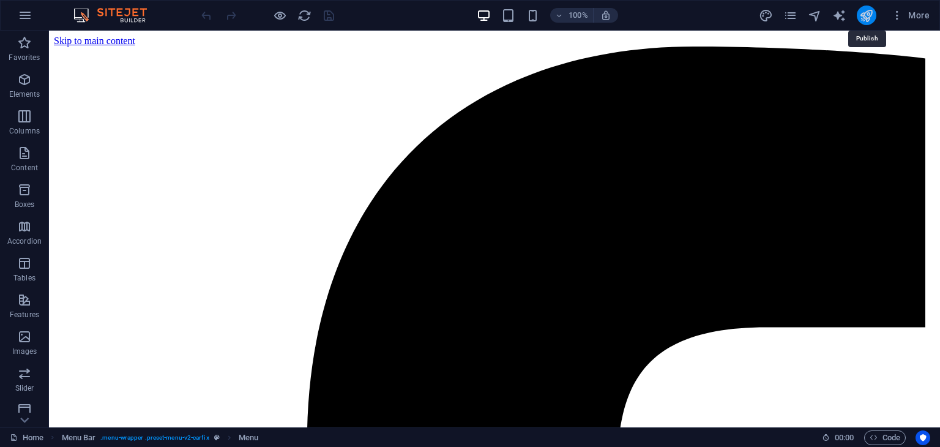
click at [868, 12] on icon "publish" at bounding box center [866, 16] width 14 height 14
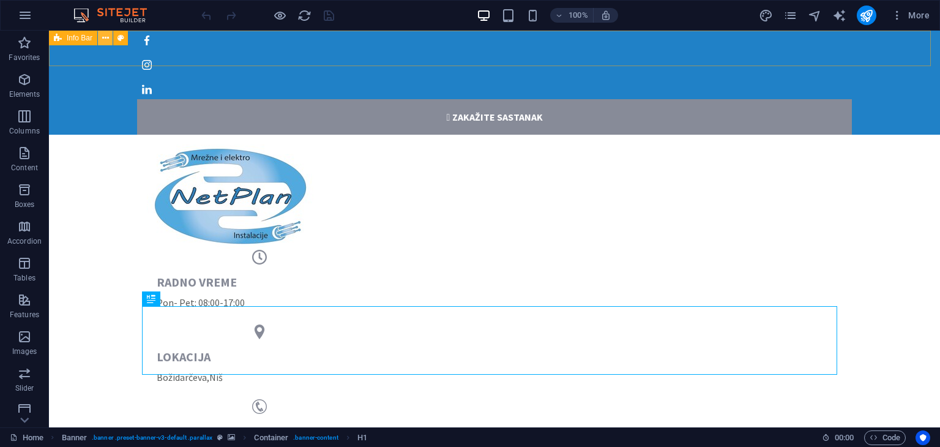
click at [105, 37] on icon at bounding box center [105, 38] width 7 height 13
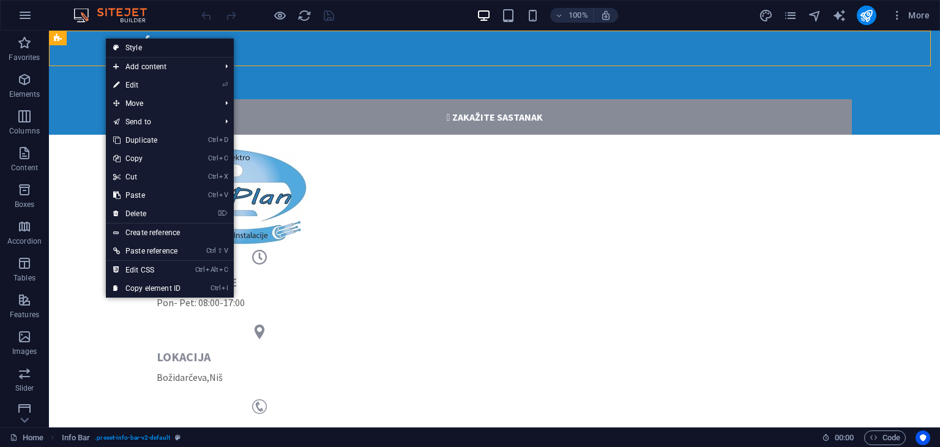
click at [126, 46] on link "Style" at bounding box center [170, 48] width 128 height 18
select select "px"
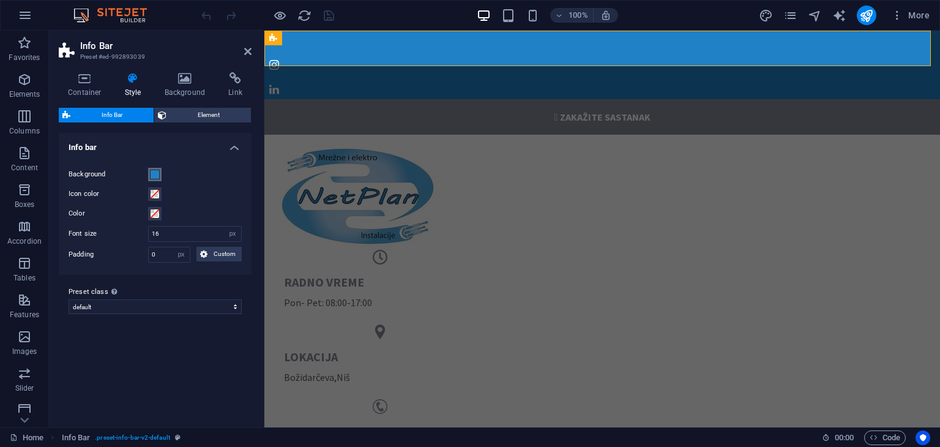
click at [157, 174] on span at bounding box center [155, 175] width 10 height 10
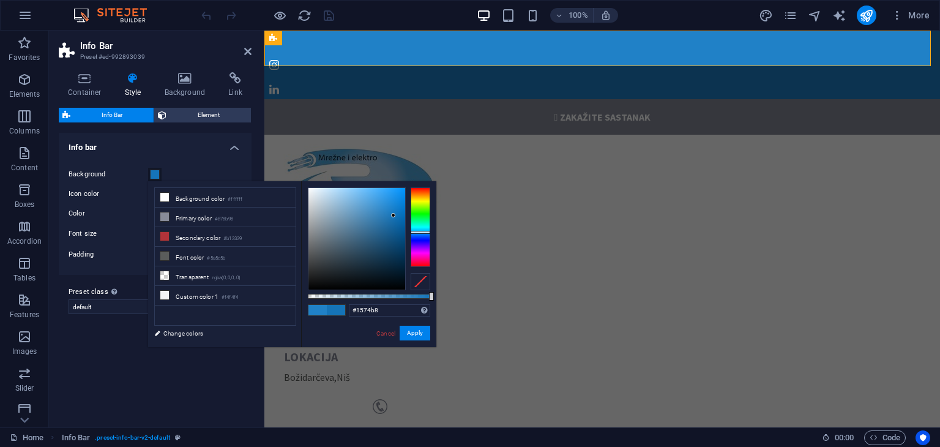
click at [394, 215] on div at bounding box center [356, 239] width 97 height 102
click at [394, 236] on div at bounding box center [356, 239] width 97 height 102
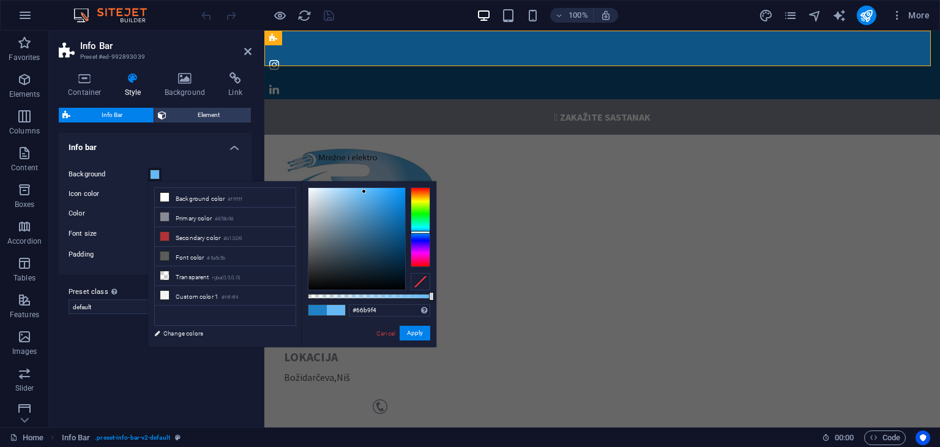
click at [364, 192] on div at bounding box center [356, 239] width 97 height 102
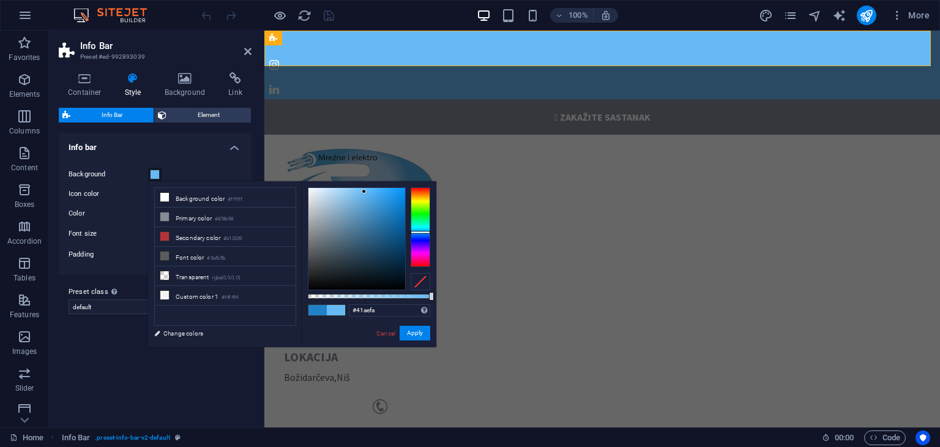
click at [379, 189] on div at bounding box center [356, 239] width 97 height 102
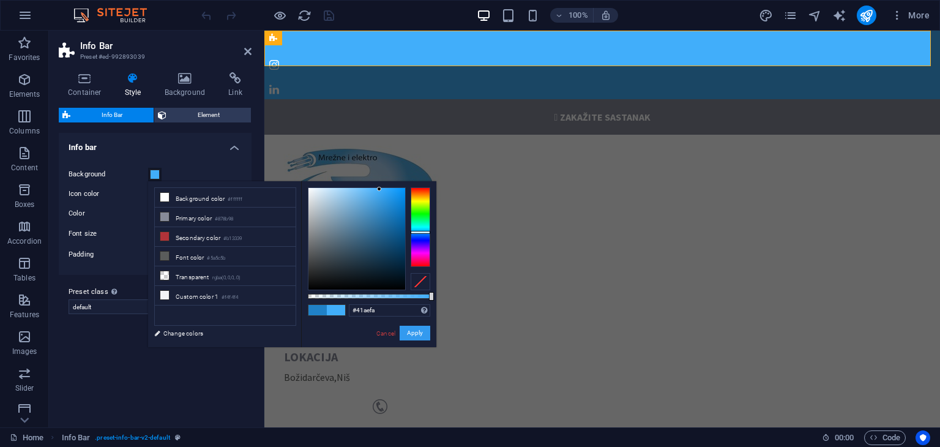
click at [420, 332] on button "Apply" at bounding box center [415, 333] width 31 height 15
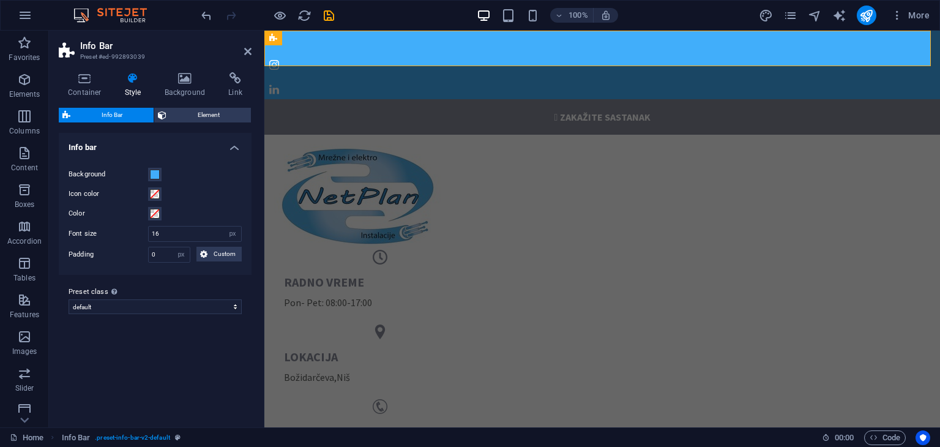
click at [143, 79] on icon at bounding box center [133, 78] width 35 height 12
click at [157, 174] on span at bounding box center [155, 175] width 10 height 10
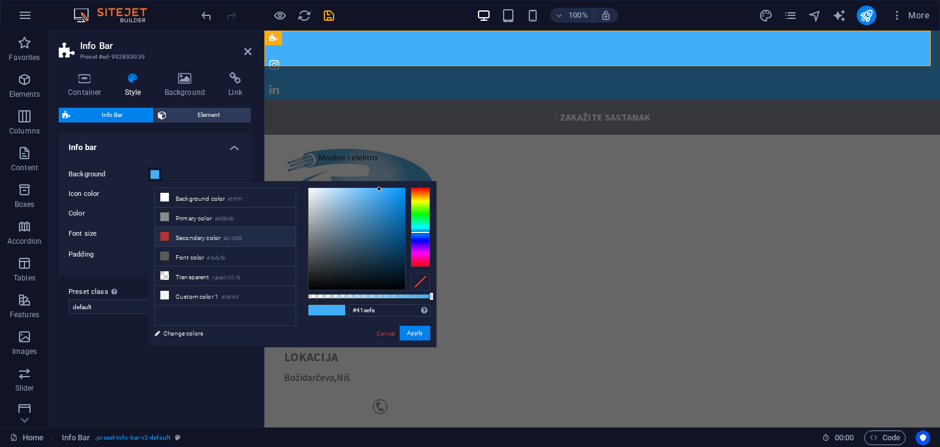
click at [208, 237] on li "Secondary color #b13339" at bounding box center [225, 237] width 141 height 20
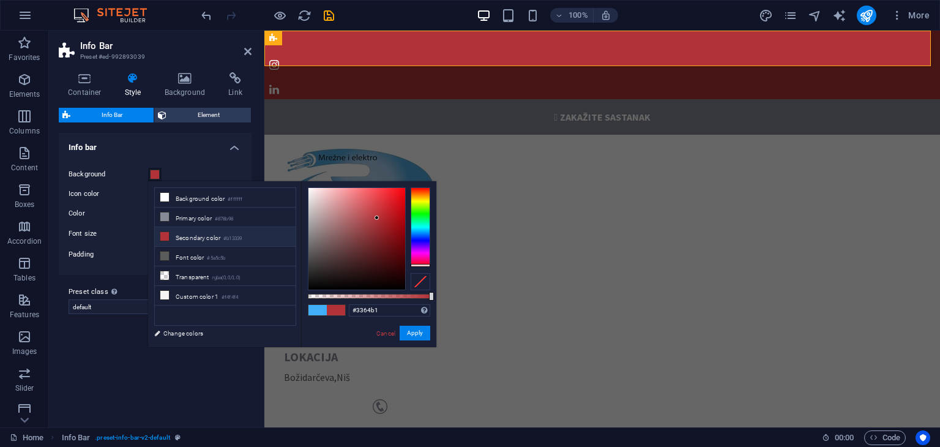
click at [421, 234] on div at bounding box center [421, 227] width 20 height 80
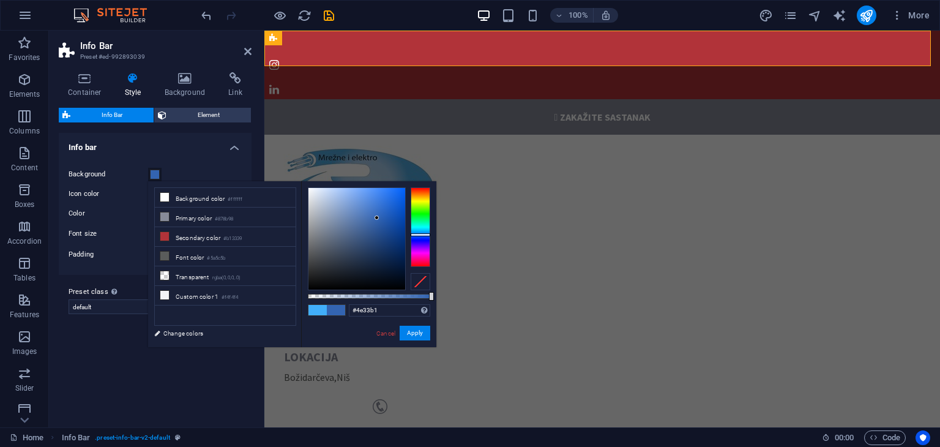
click at [421, 242] on div at bounding box center [421, 227] width 20 height 80
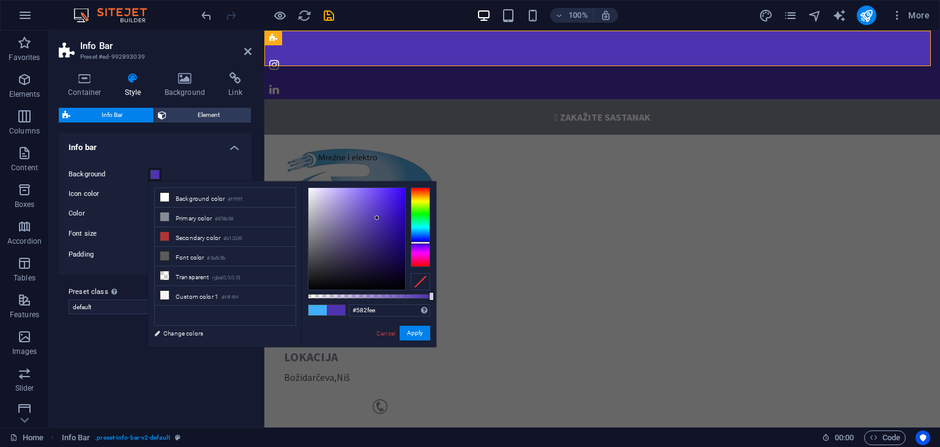
click at [386, 194] on div at bounding box center [356, 239] width 97 height 102
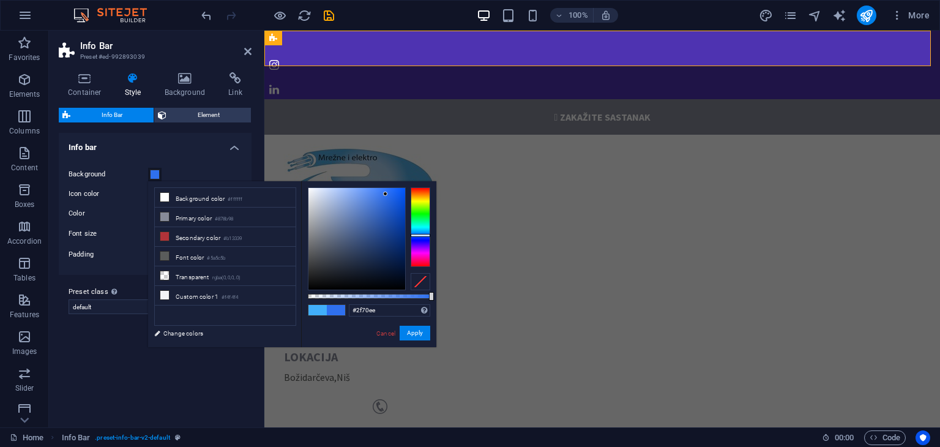
click at [424, 235] on div at bounding box center [421, 227] width 20 height 80
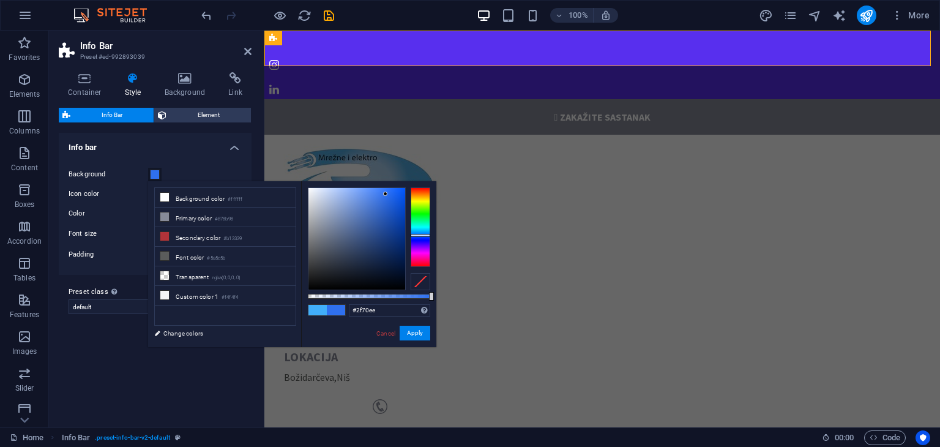
click at [376, 191] on div at bounding box center [356, 239] width 97 height 102
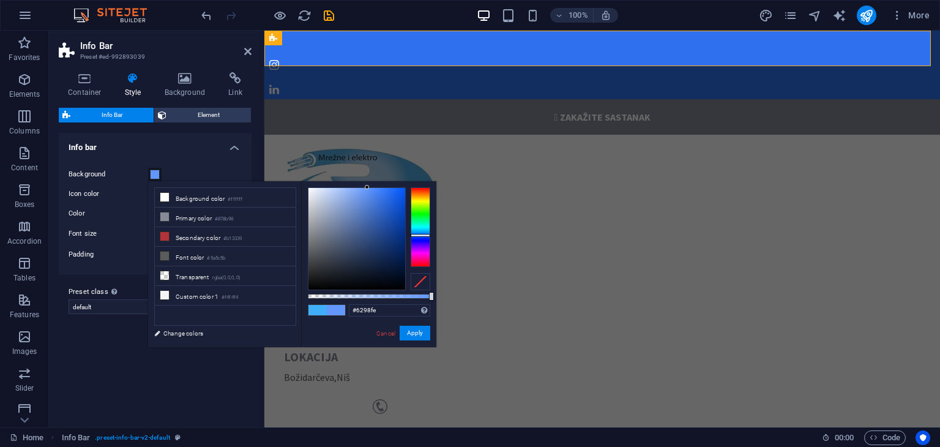
click at [367, 188] on div at bounding box center [356, 239] width 97 height 102
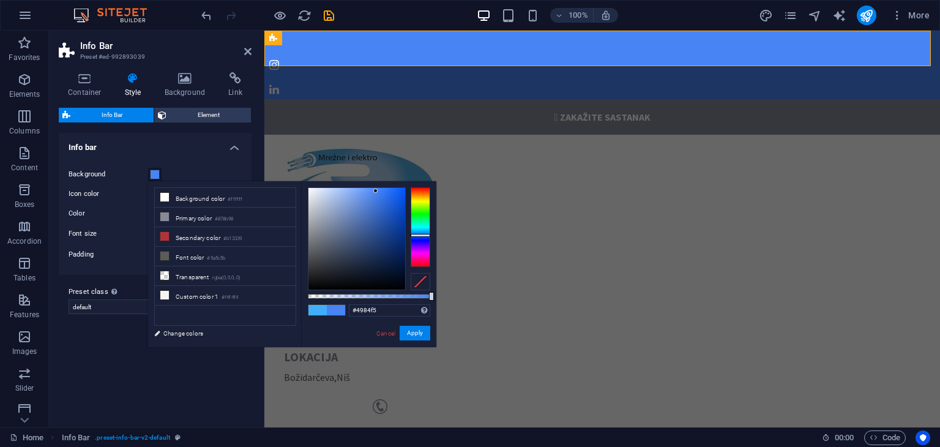
type input "#6298fe"
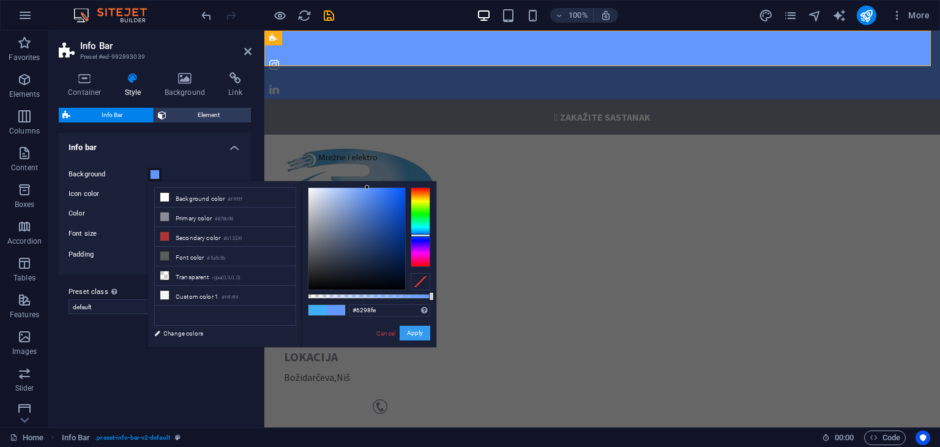
click at [414, 331] on button "Apply" at bounding box center [415, 333] width 31 height 15
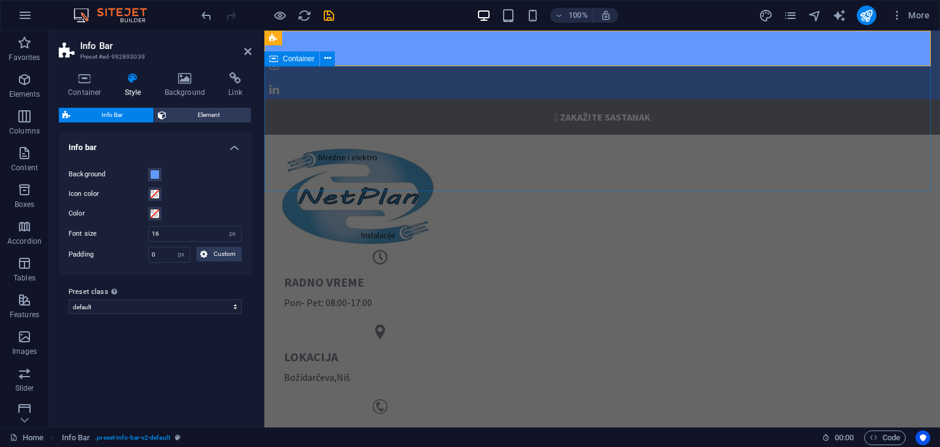
click at [485, 135] on div "radno vreme Pon- Pet: 08:00-17:00 lokacija [GEOGRAPHIC_DATA] , Niš kontakt [PHO…" at bounding box center [602, 307] width 676 height 344
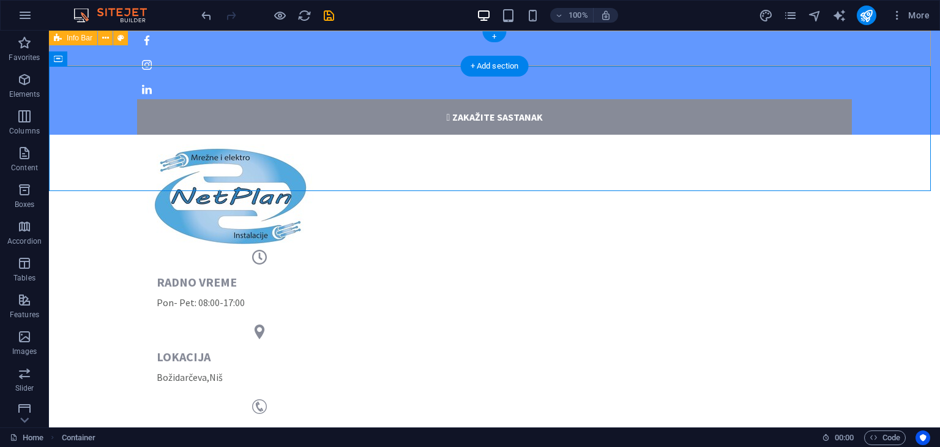
click at [334, 61] on div " zakažite sastanak" at bounding box center [494, 80] width 891 height 109
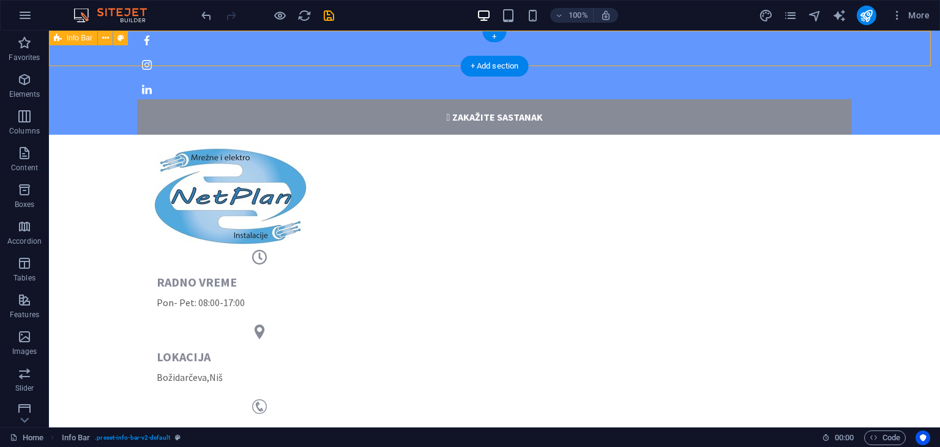
click at [334, 61] on div " zakažite sastanak" at bounding box center [494, 80] width 891 height 109
select select "px"
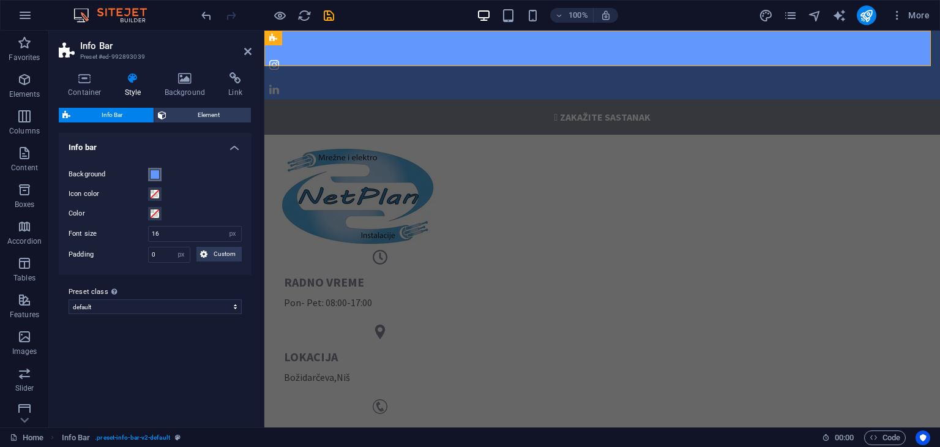
click at [159, 171] on span at bounding box center [155, 175] width 10 height 10
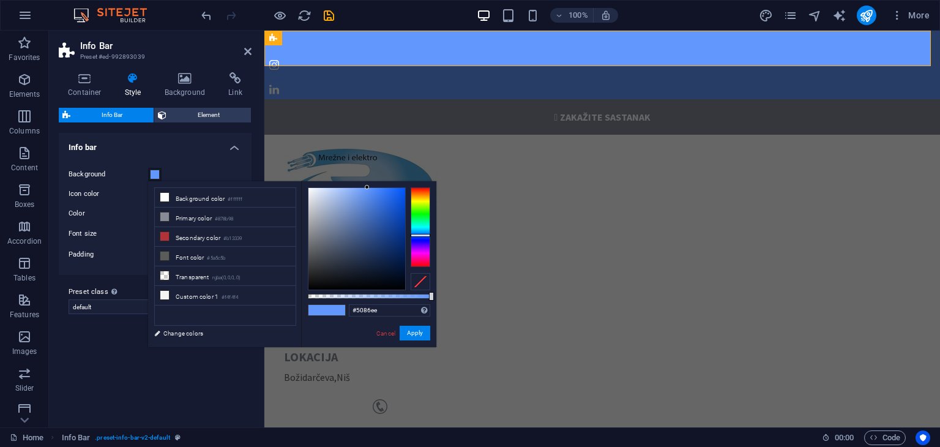
click at [372, 194] on div at bounding box center [356, 239] width 97 height 102
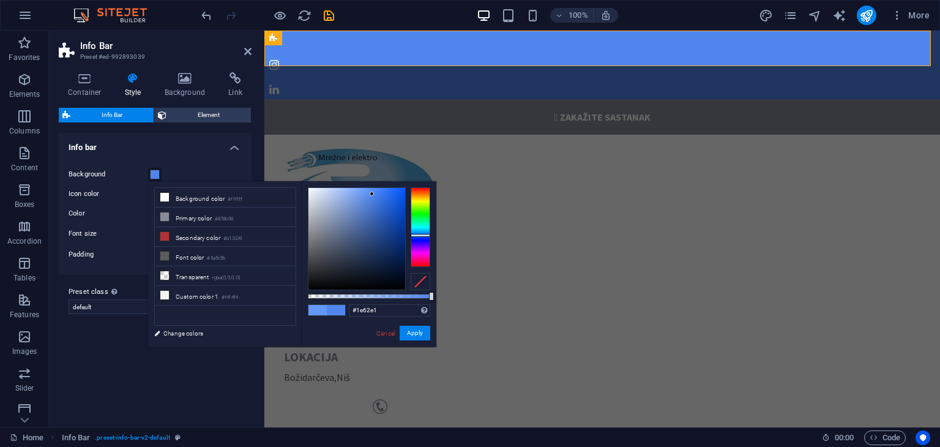
click at [392, 199] on div at bounding box center [356, 239] width 97 height 102
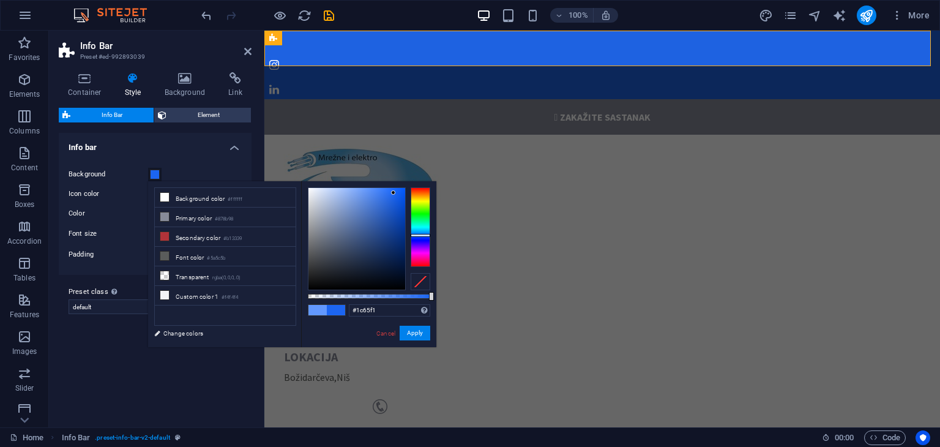
click at [394, 192] on div at bounding box center [356, 239] width 97 height 102
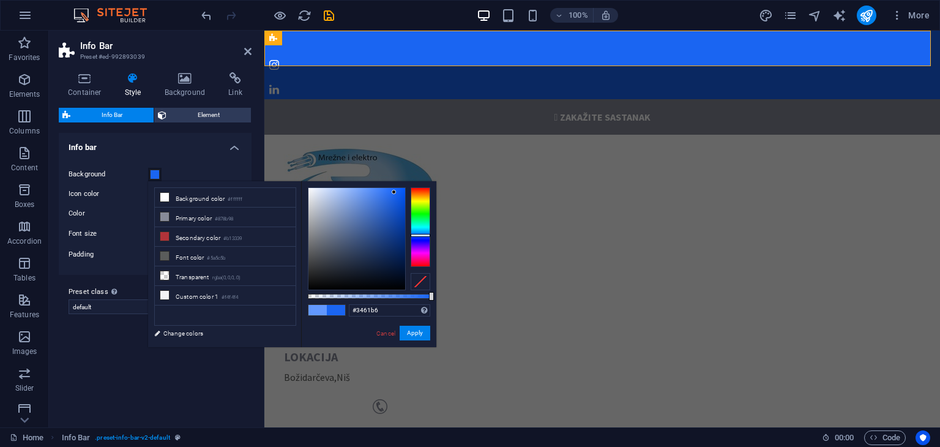
click at [377, 216] on div at bounding box center [356, 239] width 97 height 102
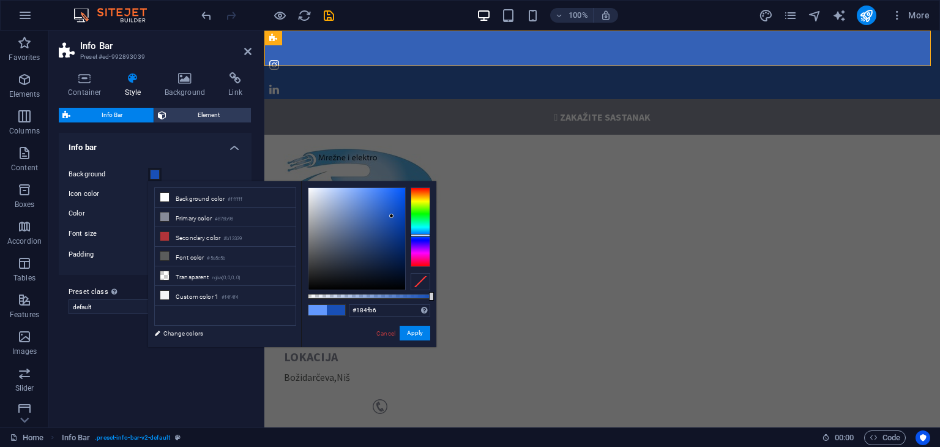
drag, startPoint x: 378, startPoint y: 215, endPoint x: 392, endPoint y: 216, distance: 14.1
click at [392, 216] on div at bounding box center [391, 216] width 4 height 4
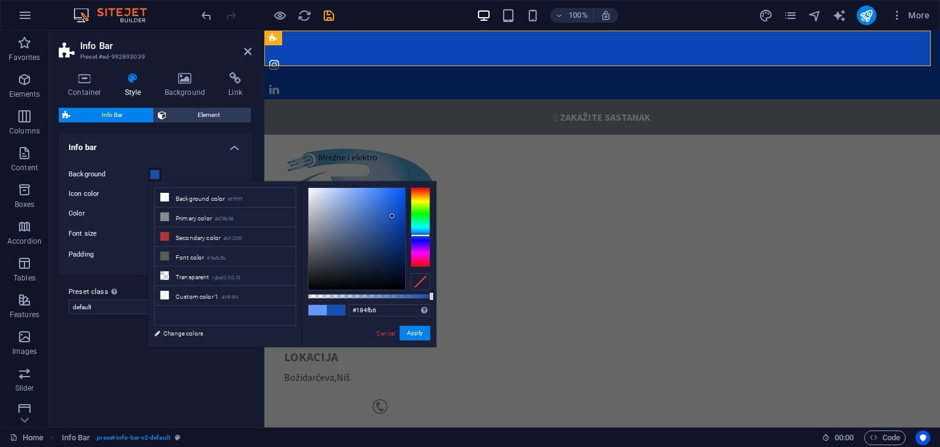
click at [386, 223] on div at bounding box center [356, 239] width 97 height 102
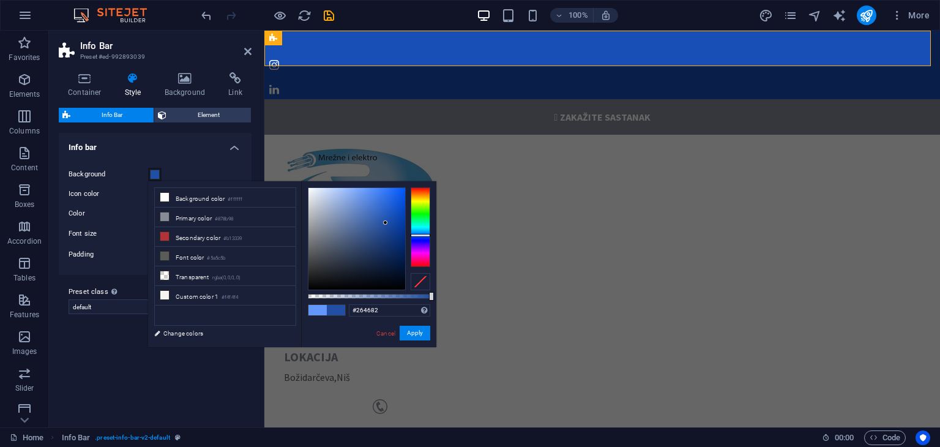
click at [376, 237] on div at bounding box center [356, 239] width 97 height 102
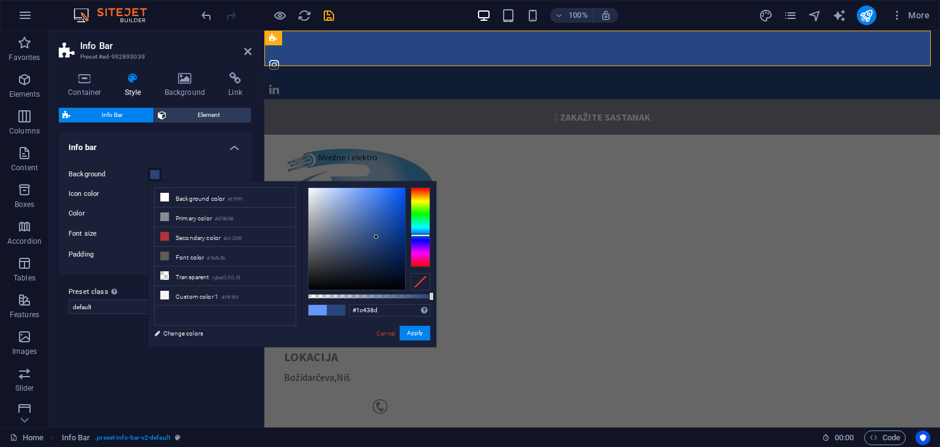
click at [386, 233] on div at bounding box center [356, 239] width 97 height 102
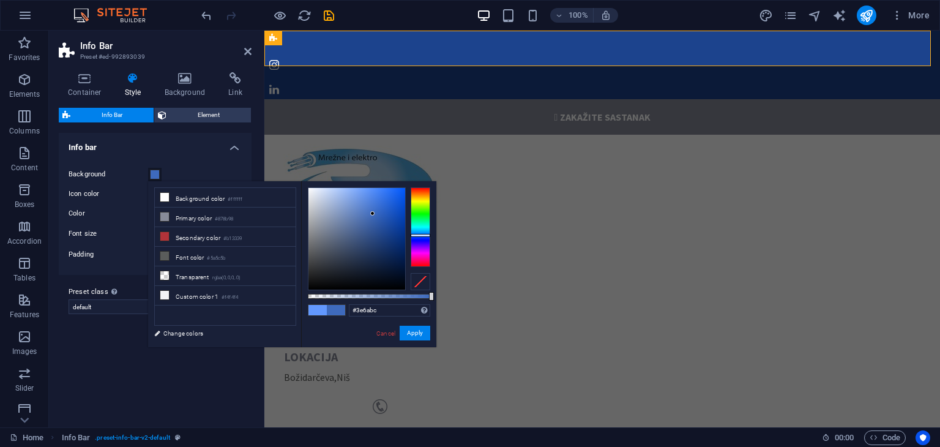
click at [373, 214] on div at bounding box center [356, 239] width 97 height 102
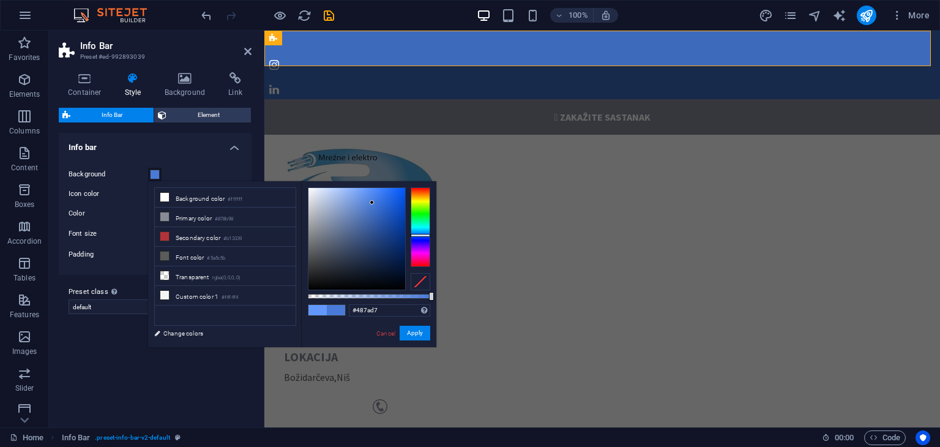
click at [372, 203] on div at bounding box center [356, 239] width 97 height 102
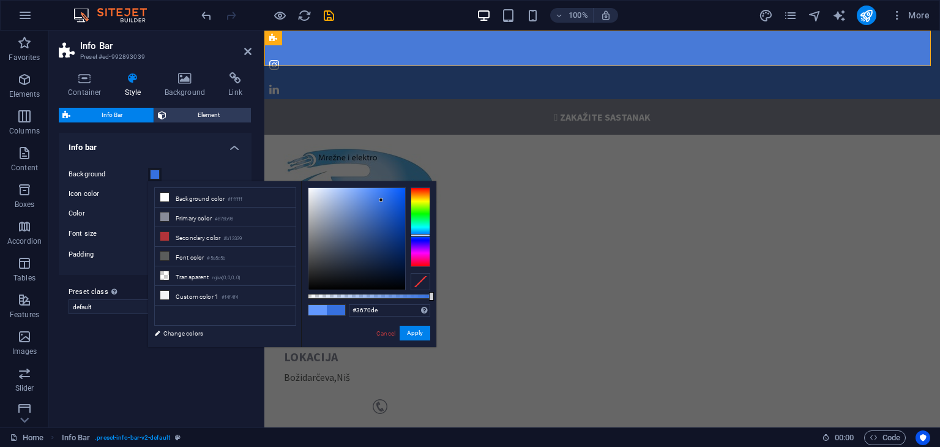
click at [381, 200] on div at bounding box center [356, 239] width 97 height 102
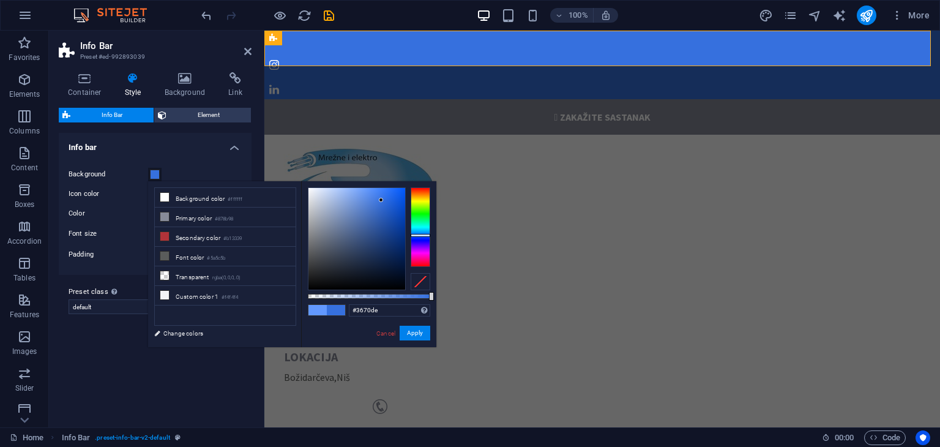
click at [341, 312] on span at bounding box center [336, 310] width 18 height 10
click at [323, 308] on span at bounding box center [317, 310] width 18 height 10
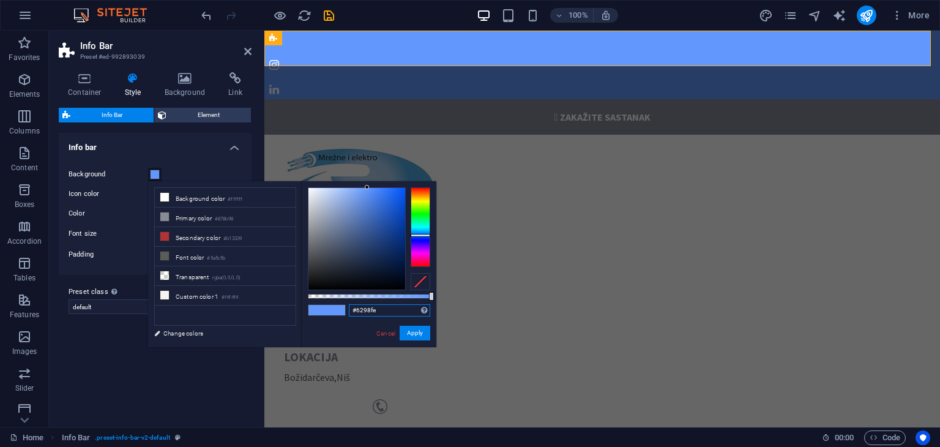
drag, startPoint x: 382, startPoint y: 308, endPoint x: 343, endPoint y: 308, distance: 39.2
click at [343, 308] on div "#6298fe Supported formats #0852ed rgb(8, 82, 237) rgba(8, 82, 237, 90%) hsv(221…" at bounding box center [368, 352] width 135 height 343
click at [334, 313] on span at bounding box center [336, 310] width 18 height 10
click at [198, 234] on li "Secondary color #b13339" at bounding box center [225, 237] width 141 height 20
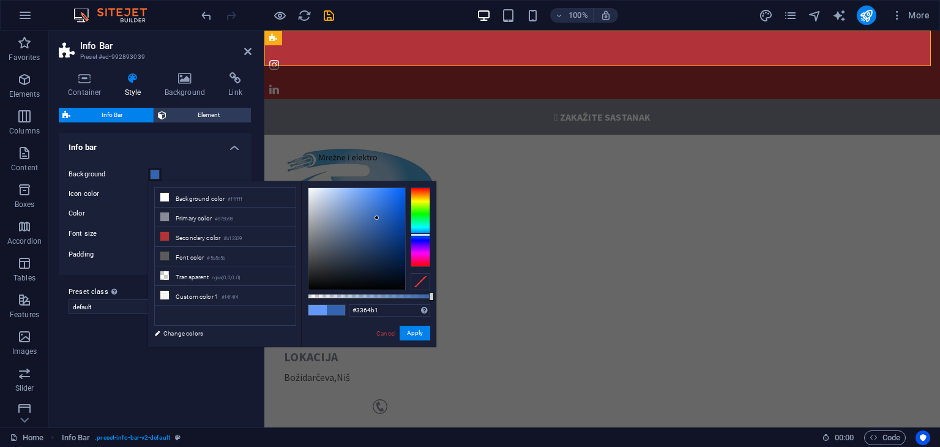
click at [416, 234] on div at bounding box center [421, 227] width 20 height 80
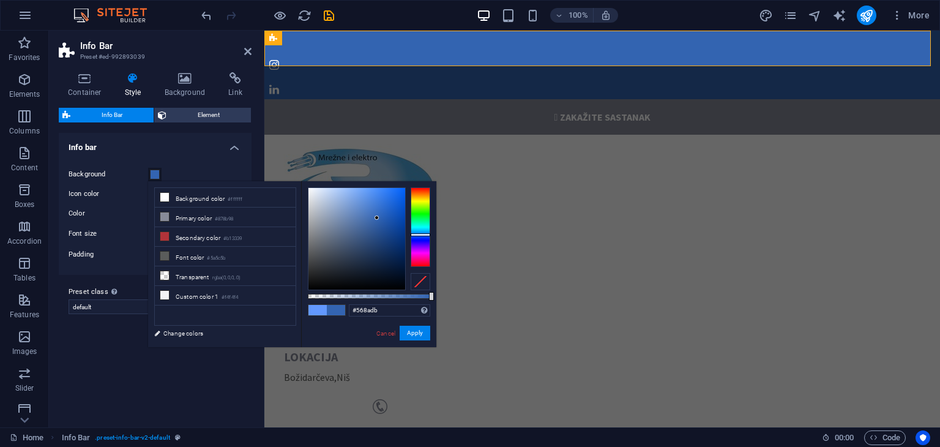
click at [367, 201] on div at bounding box center [356, 239] width 97 height 102
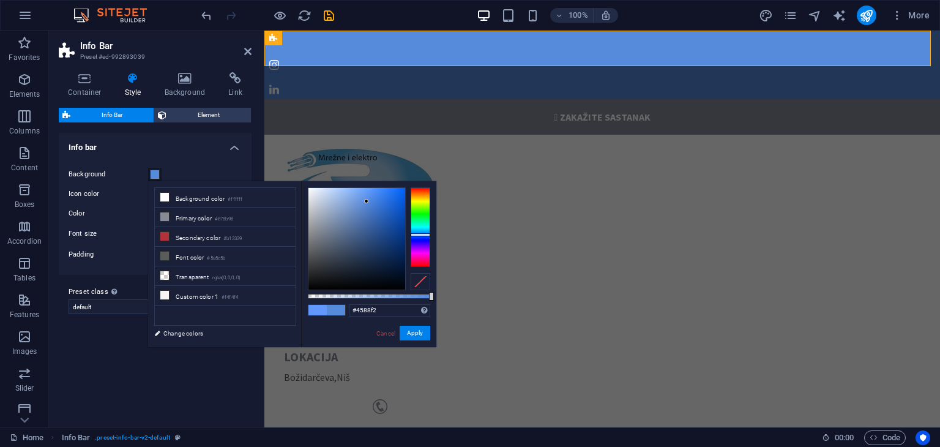
click at [377, 192] on div at bounding box center [356, 239] width 97 height 102
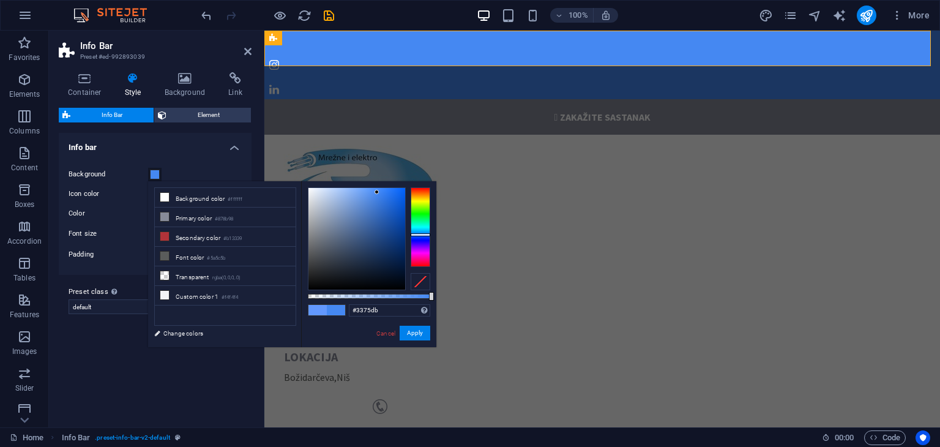
click at [382, 201] on div at bounding box center [356, 239] width 97 height 102
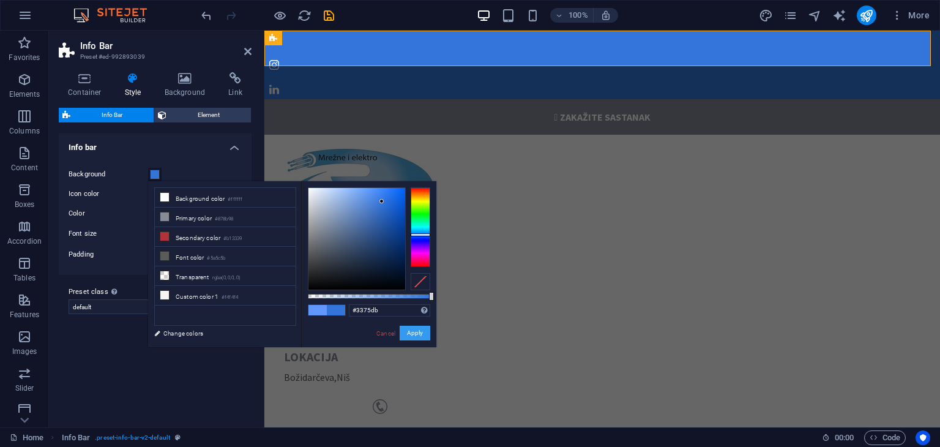
click at [413, 337] on button "Apply" at bounding box center [415, 333] width 31 height 15
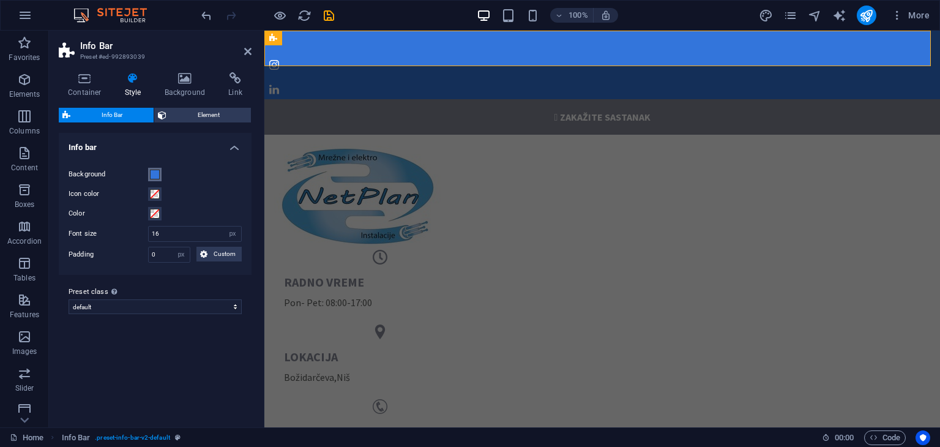
click at [152, 175] on span at bounding box center [155, 175] width 10 height 10
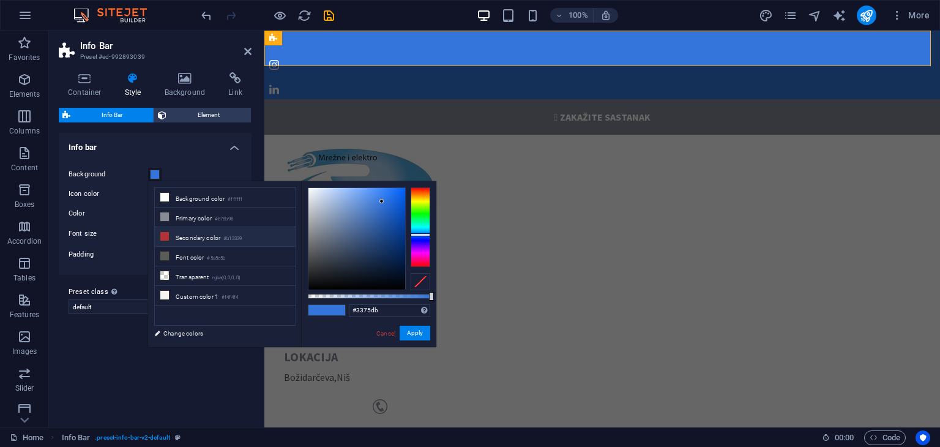
click at [203, 236] on li "Secondary color #b13339" at bounding box center [225, 237] width 141 height 20
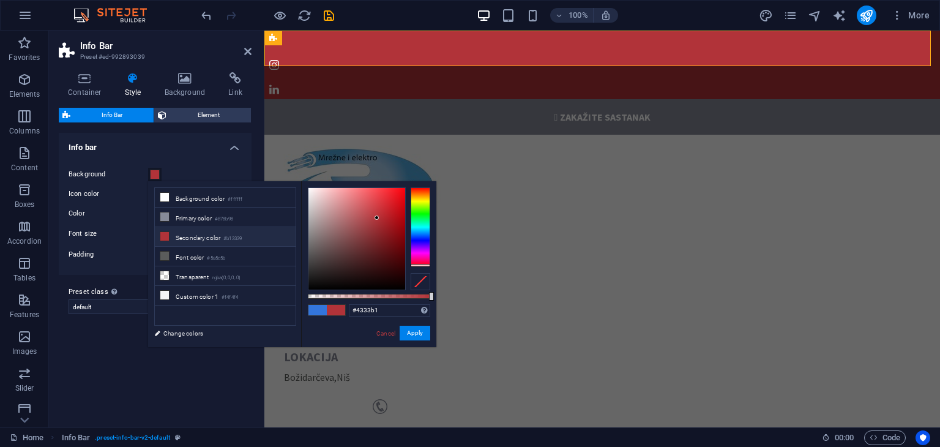
click at [419, 241] on div at bounding box center [421, 227] width 20 height 80
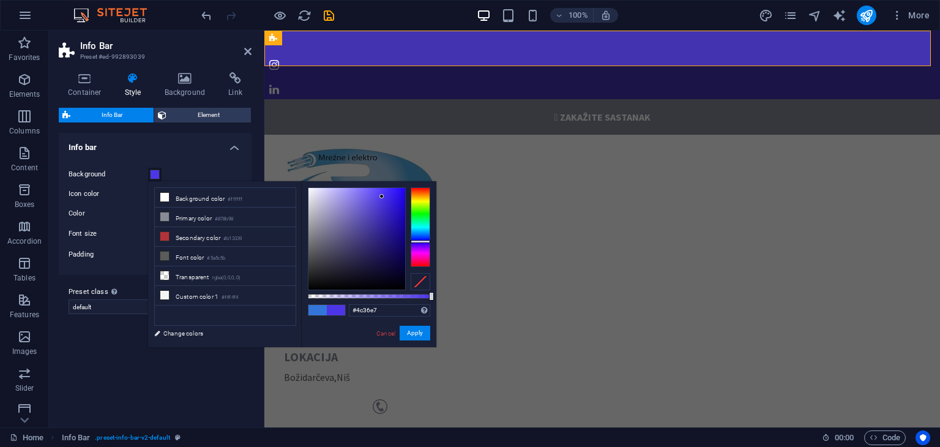
click at [382, 196] on div at bounding box center [356, 239] width 97 height 102
click at [389, 196] on div at bounding box center [356, 239] width 97 height 102
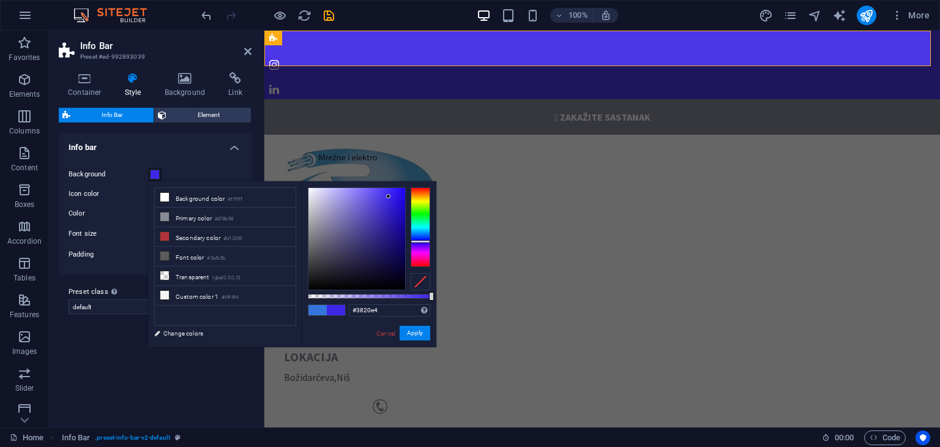
click at [391, 198] on div at bounding box center [356, 239] width 97 height 102
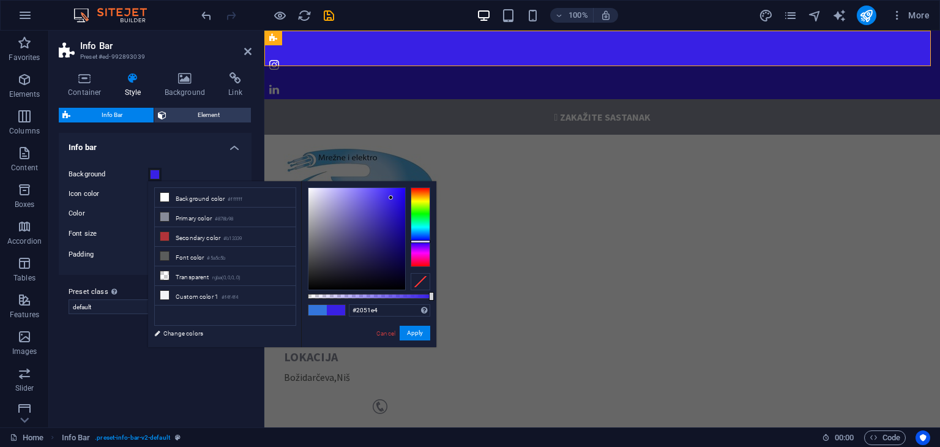
click at [424, 236] on div at bounding box center [421, 227] width 20 height 80
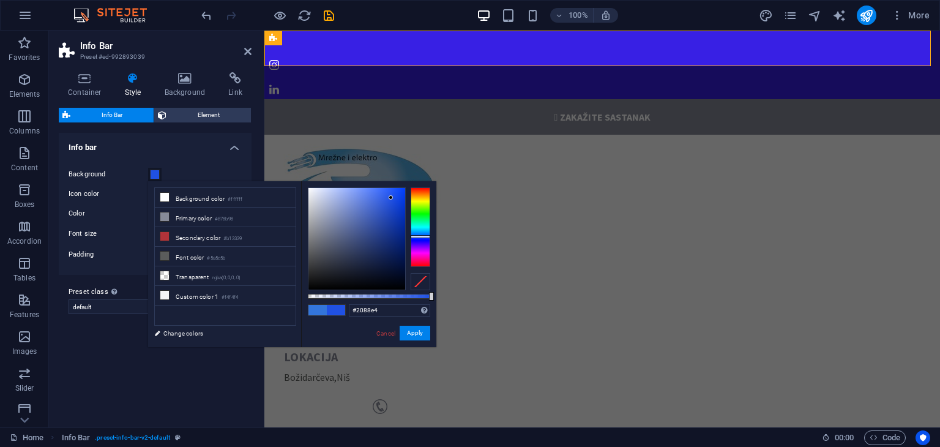
click at [421, 233] on div at bounding box center [421, 227] width 20 height 80
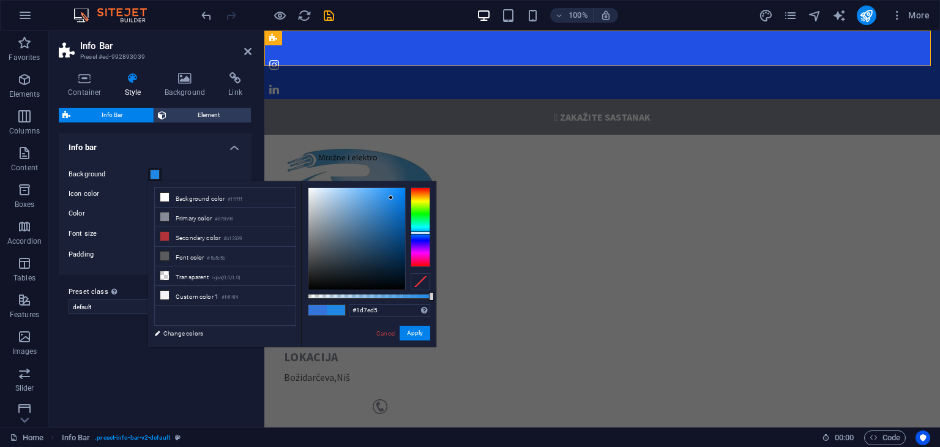
click at [392, 204] on div at bounding box center [356, 239] width 97 height 102
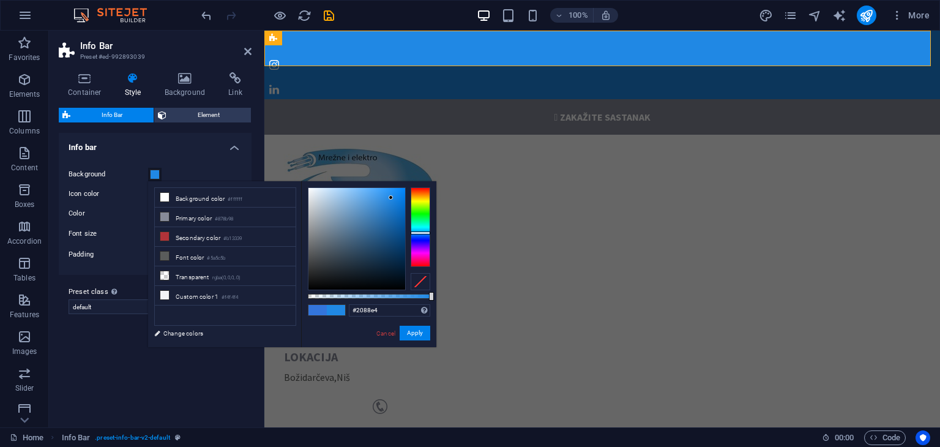
type input "#1d7ed5"
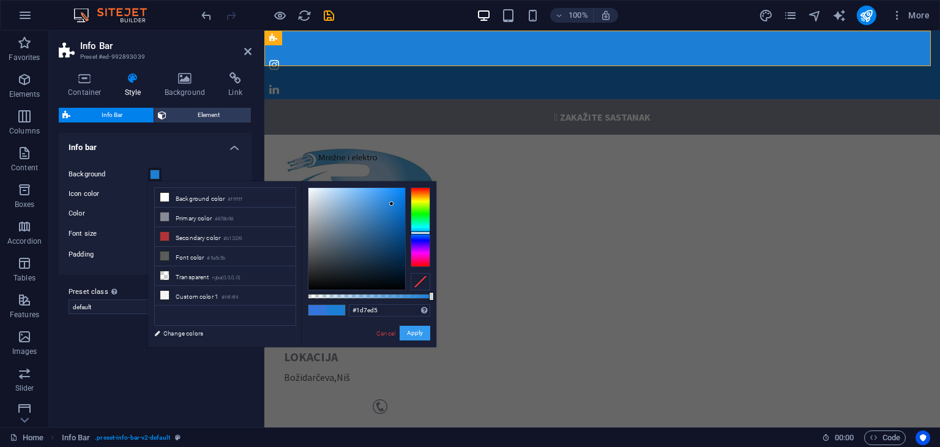
click at [422, 330] on button "Apply" at bounding box center [415, 333] width 31 height 15
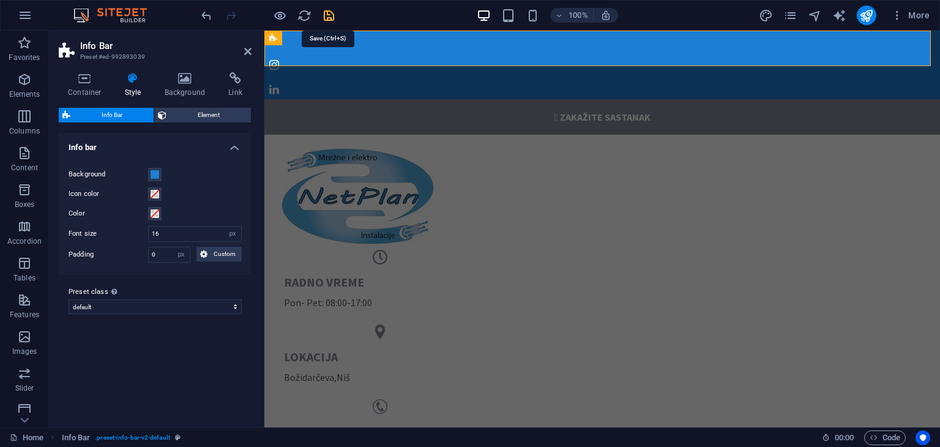
click at [333, 20] on icon "save" at bounding box center [329, 16] width 14 height 14
checkbox input "false"
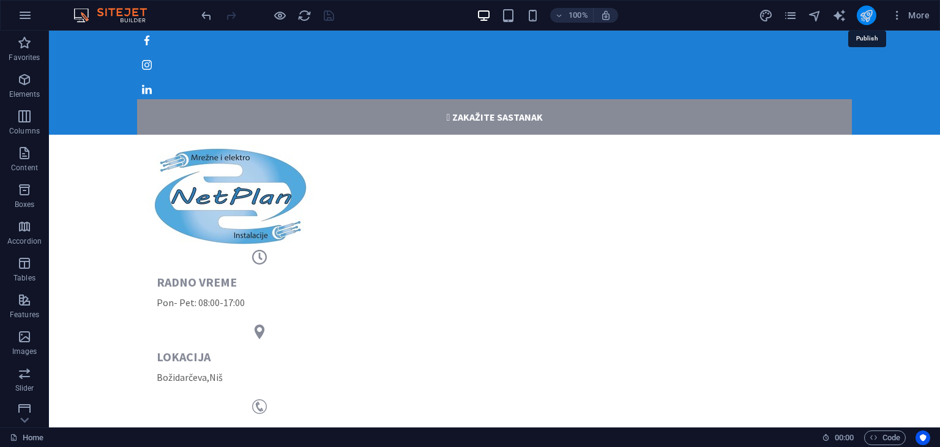
click at [869, 17] on icon "publish" at bounding box center [866, 16] width 14 height 14
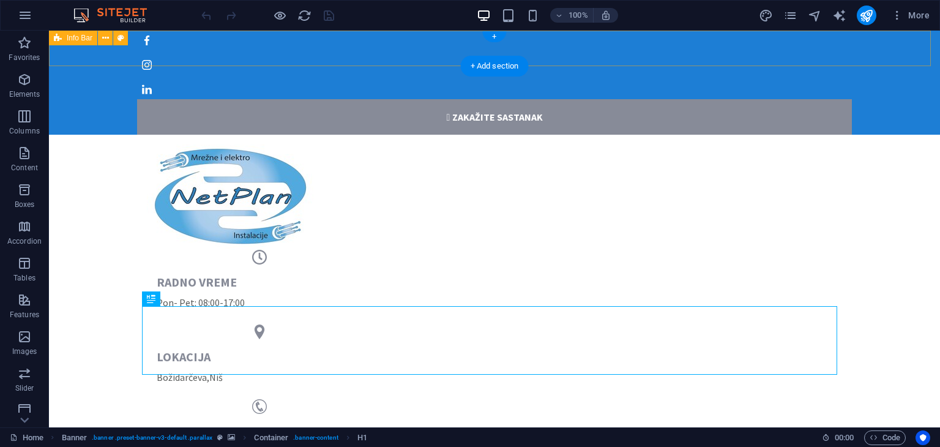
click at [387, 59] on div " zakažite sastanak" at bounding box center [494, 80] width 891 height 109
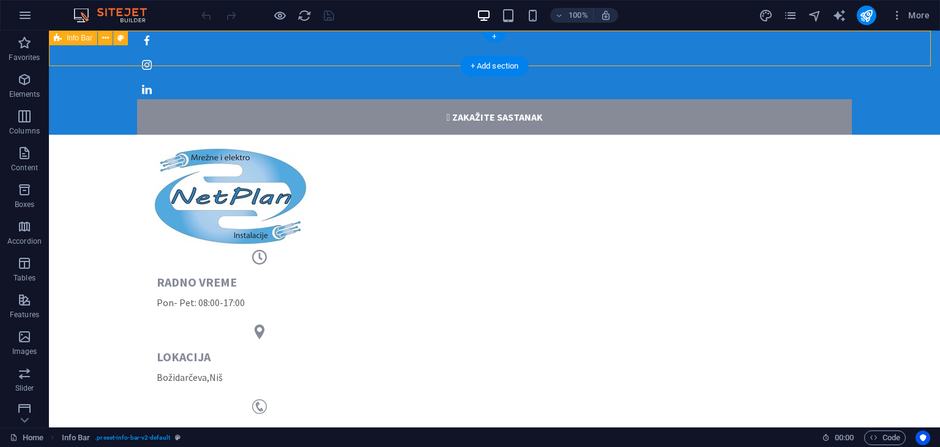
drag, startPoint x: 387, startPoint y: 59, endPoint x: 171, endPoint y: 59, distance: 215.4
click at [387, 59] on div " zakažite sastanak" at bounding box center [494, 80] width 891 height 109
click at [171, 59] on div " zakažite sastanak" at bounding box center [494, 80] width 891 height 109
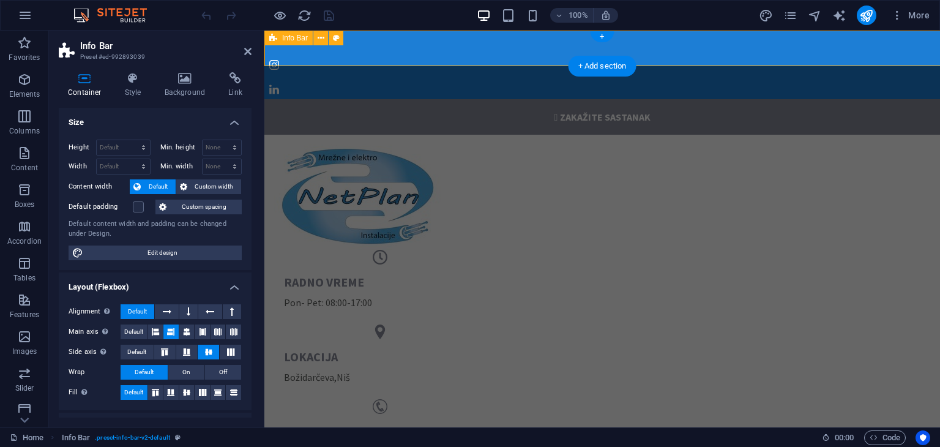
select select "px"
click at [129, 89] on h4 "Style" at bounding box center [136, 85] width 40 height 26
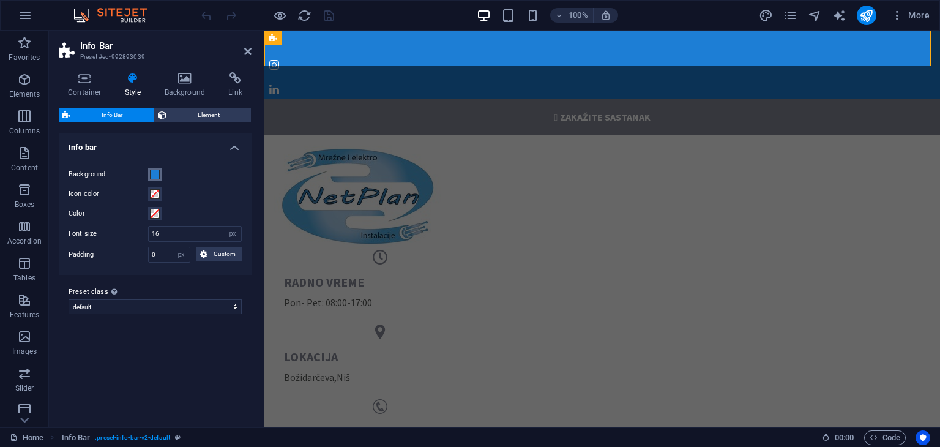
click at [154, 174] on span at bounding box center [155, 175] width 10 height 10
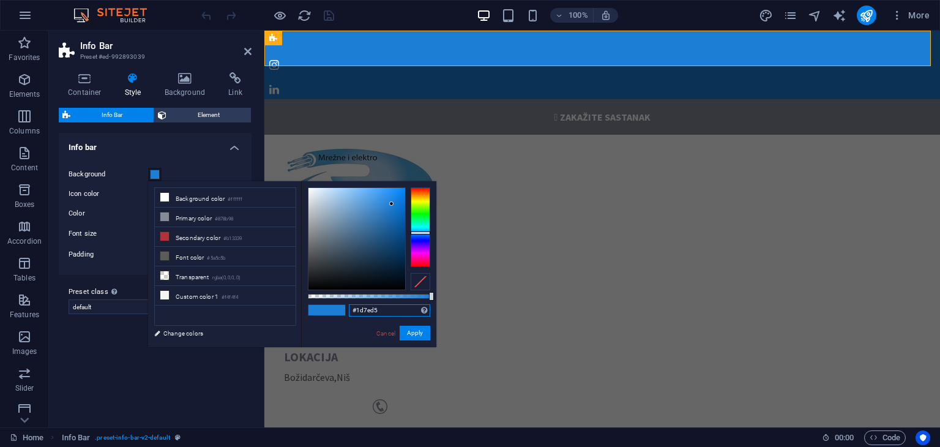
drag, startPoint x: 367, startPoint y: 311, endPoint x: 350, endPoint y: 311, distance: 17.1
click at [350, 311] on input "#1d7ed5" at bounding box center [389, 310] width 81 height 12
click at [392, 334] on link "Cancel" at bounding box center [385, 333] width 21 height 9
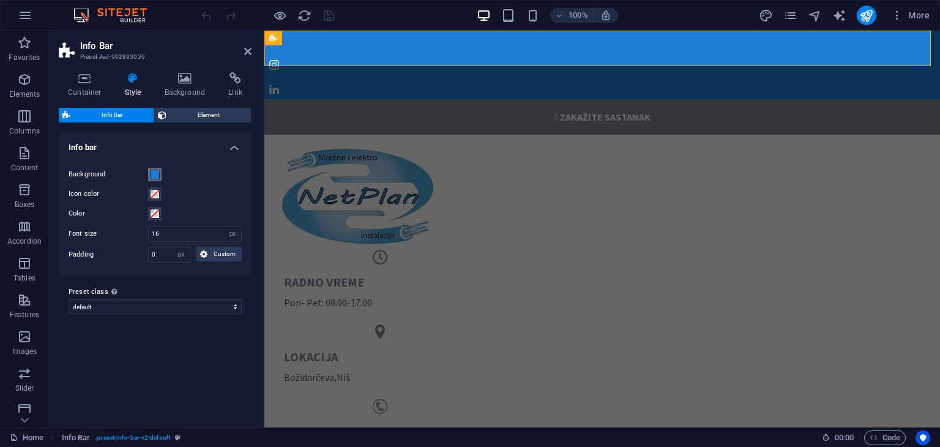
click at [157, 177] on span at bounding box center [155, 175] width 10 height 10
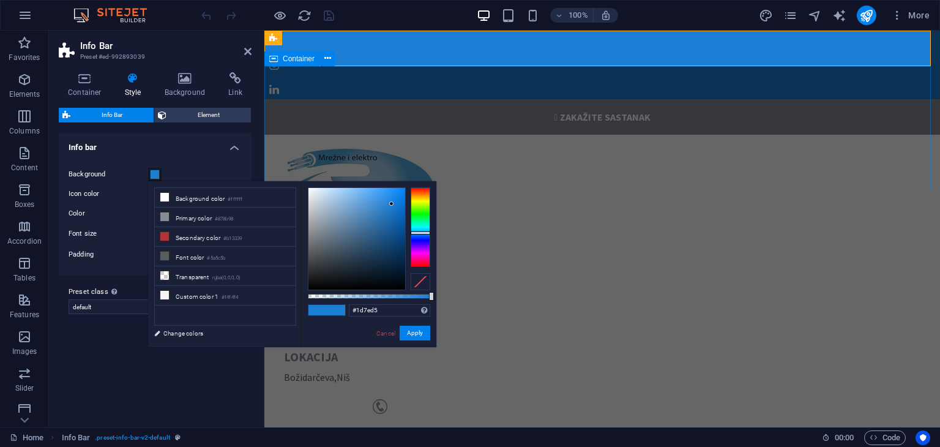
click at [507, 188] on div "radno vreme Pon- Pet: 08:00-17:00 lokacija [GEOGRAPHIC_DATA] , Niš kontakt [PHO…" at bounding box center [602, 307] width 676 height 344
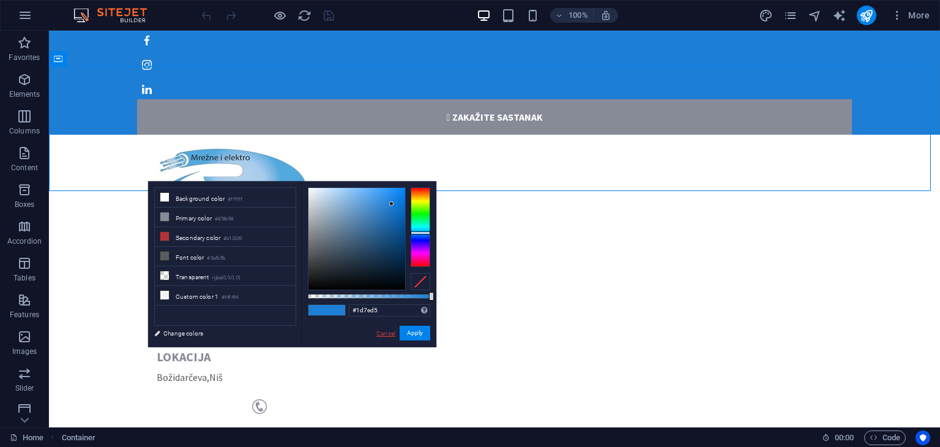
click at [385, 333] on link "Cancel" at bounding box center [385, 333] width 21 height 9
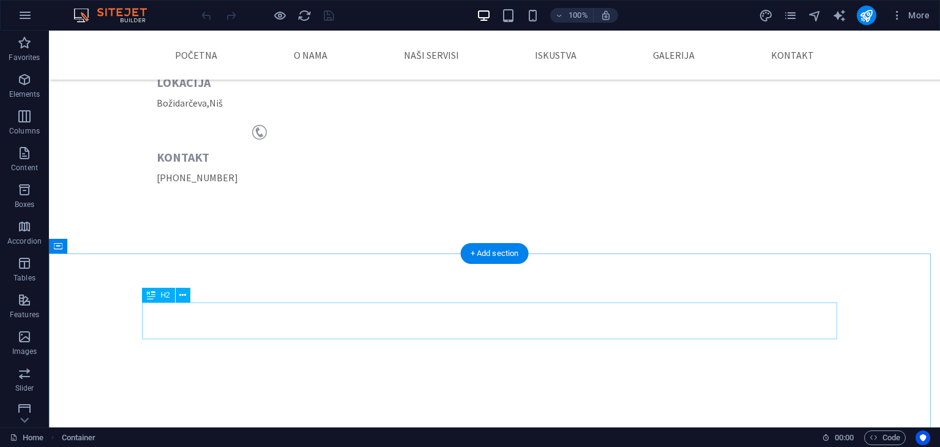
scroll to position [367, 0]
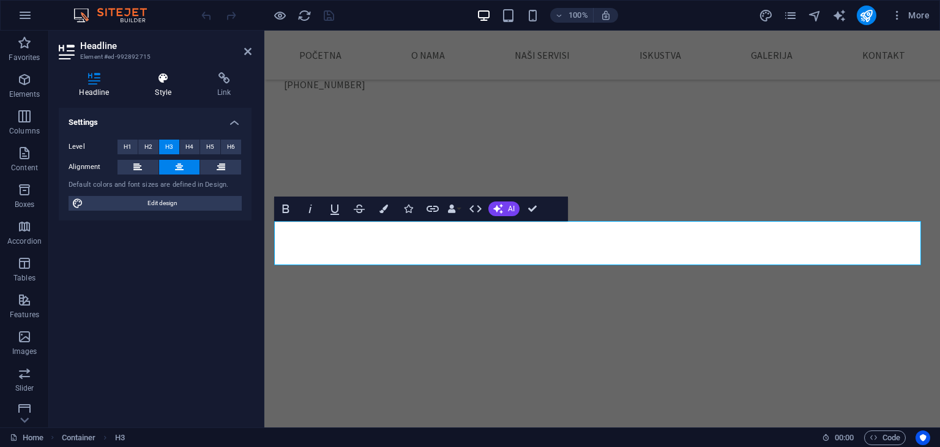
click at [163, 81] on icon at bounding box center [164, 78] width 58 height 12
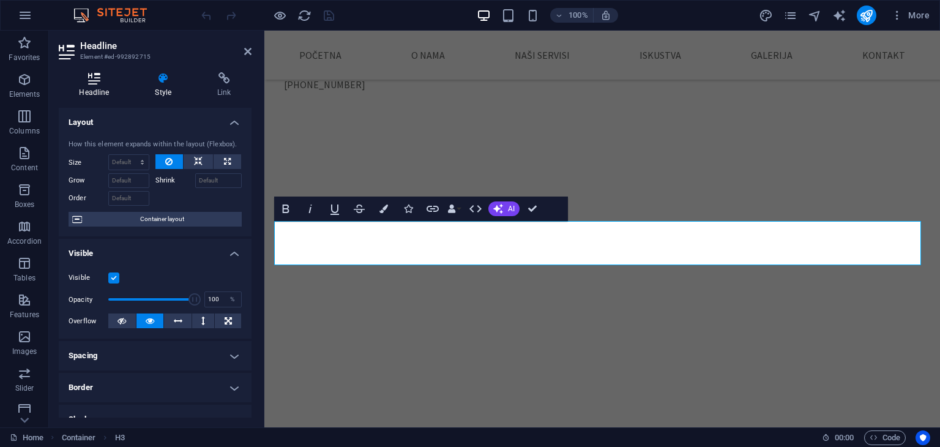
click at [85, 81] on icon at bounding box center [94, 78] width 71 height 12
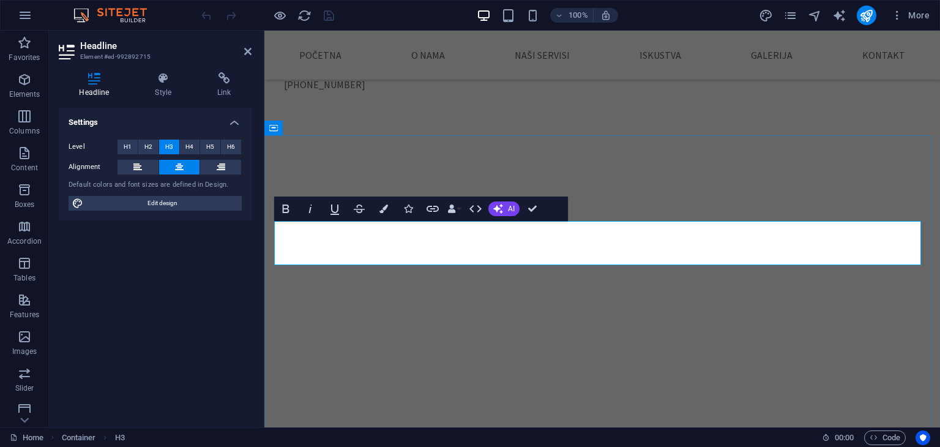
drag, startPoint x: 694, startPoint y: 250, endPoint x: 265, endPoint y: 225, distance: 429.8
click at [387, 209] on icon "button" at bounding box center [383, 208] width 9 height 9
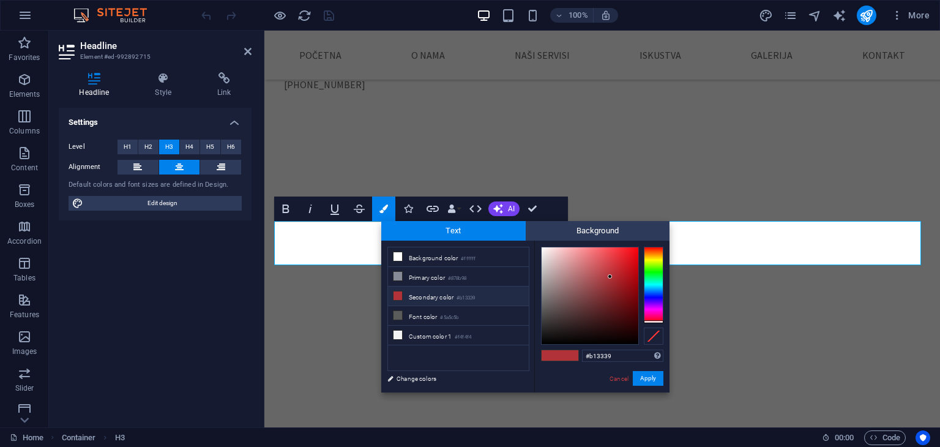
drag, startPoint x: 619, startPoint y: 357, endPoint x: 573, endPoint y: 353, distance: 46.1
click at [573, 353] on div "#b13339 Supported formats #0852ed rgb(8, 82, 237) rgba(8, 82, 237, 90%) hsv(221…" at bounding box center [601, 405] width 135 height 329
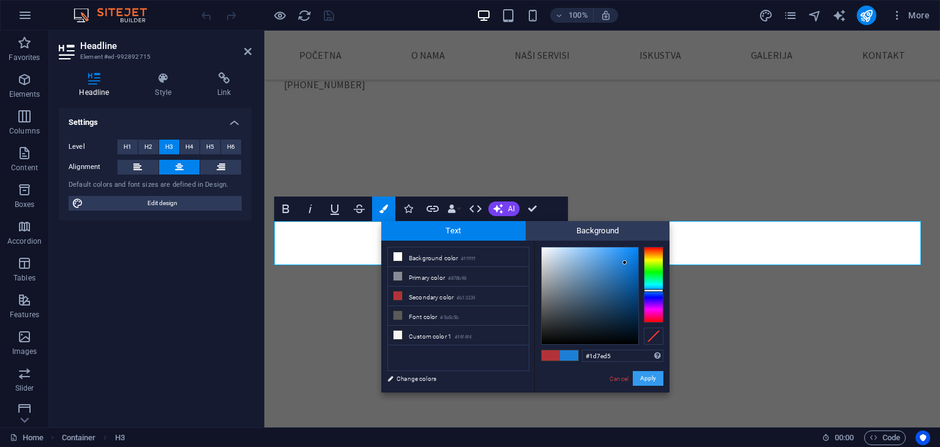
click at [646, 378] on button "Apply" at bounding box center [648, 378] width 31 height 15
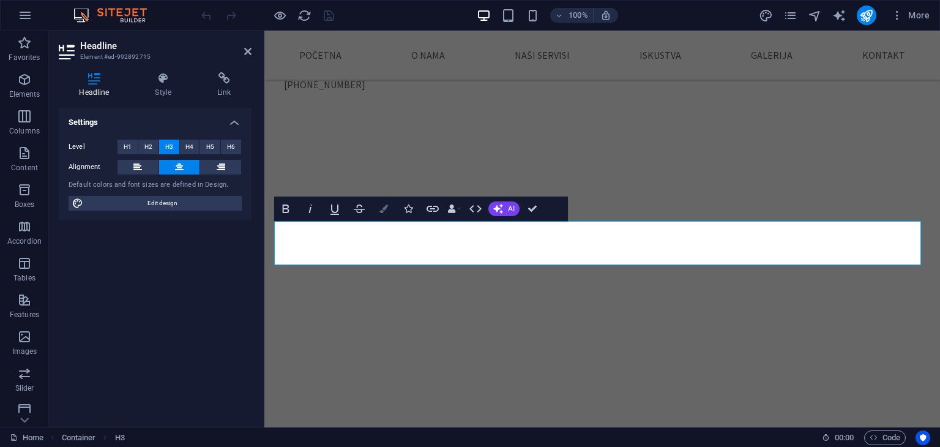
click at [386, 208] on icon "button" at bounding box center [383, 208] width 9 height 9
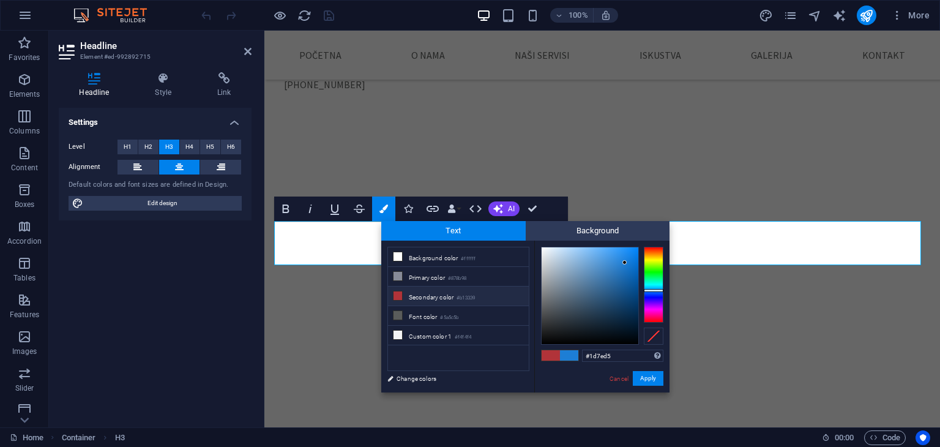
click at [422, 292] on li "Secondary color #b13339" at bounding box center [458, 296] width 141 height 20
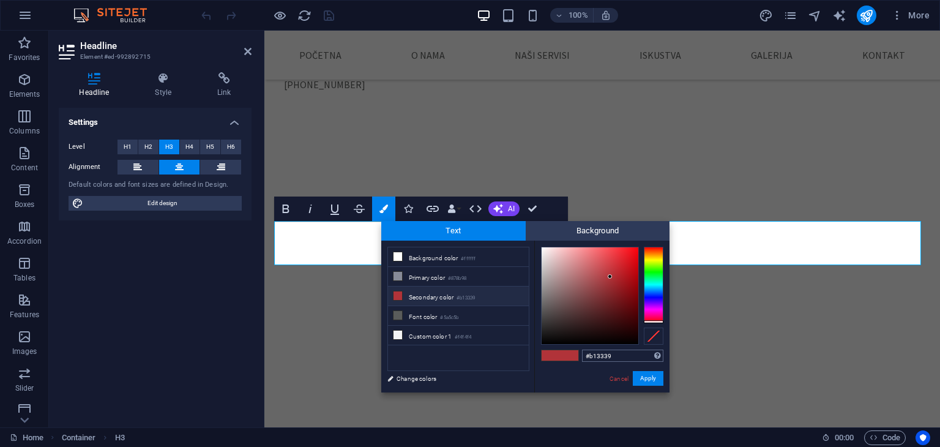
drag, startPoint x: 624, startPoint y: 362, endPoint x: 610, endPoint y: 360, distance: 14.9
click at [610, 360] on div "#b13339 Supported formats #0852ed rgb(8, 82, 237) rgba(8, 82, 237, 90%) hsv(221…" at bounding box center [622, 355] width 81 height 13
drag, startPoint x: 614, startPoint y: 357, endPoint x: 568, endPoint y: 352, distance: 46.8
click at [568, 352] on div "#b13339 Supported formats #0852ed rgb(8, 82, 237) rgba(8, 82, 237, 90%) hsv(221…" at bounding box center [601, 405] width 135 height 329
paste input "1d7ed5"
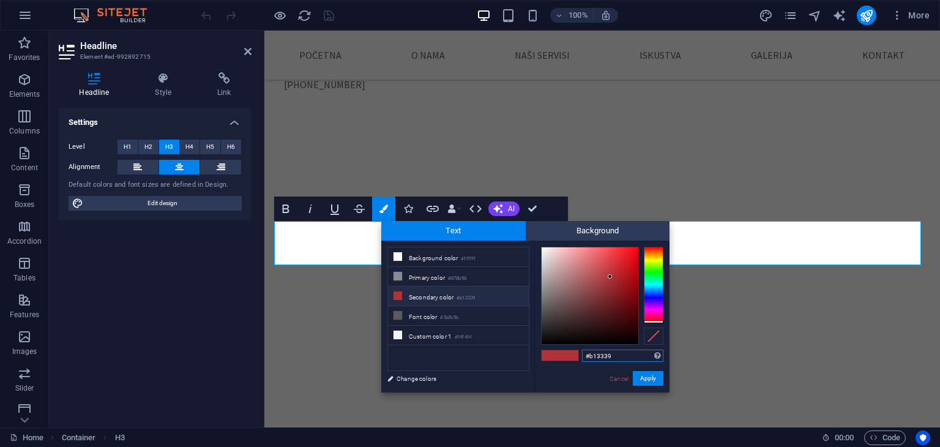
type input "#1d7ed5"
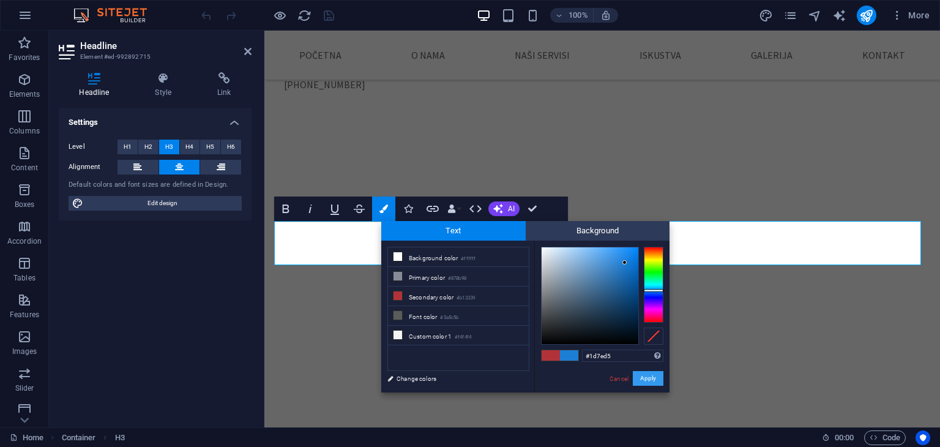
click at [654, 384] on button "Apply" at bounding box center [648, 378] width 31 height 15
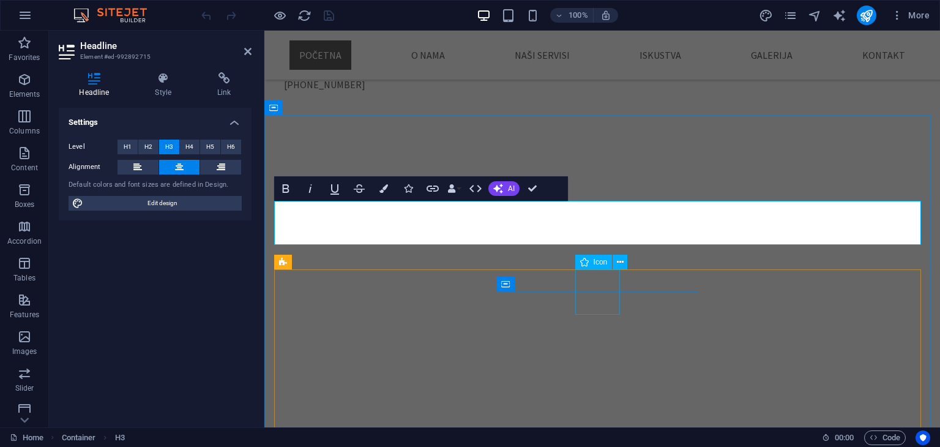
scroll to position [428, 0]
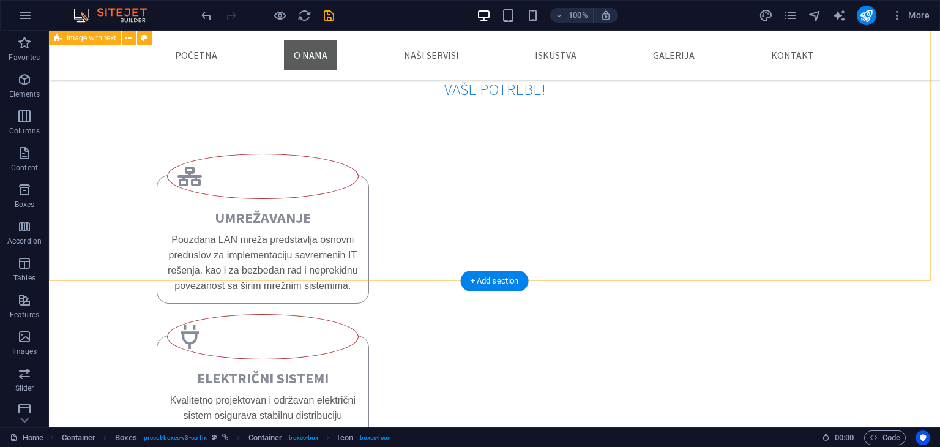
scroll to position [1346, 0]
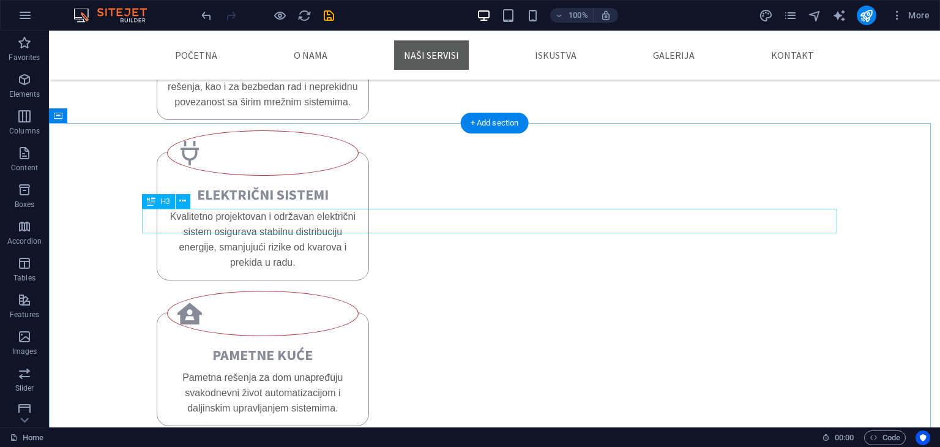
drag, startPoint x: 535, startPoint y: 212, endPoint x: 320, endPoint y: 212, distance: 214.8
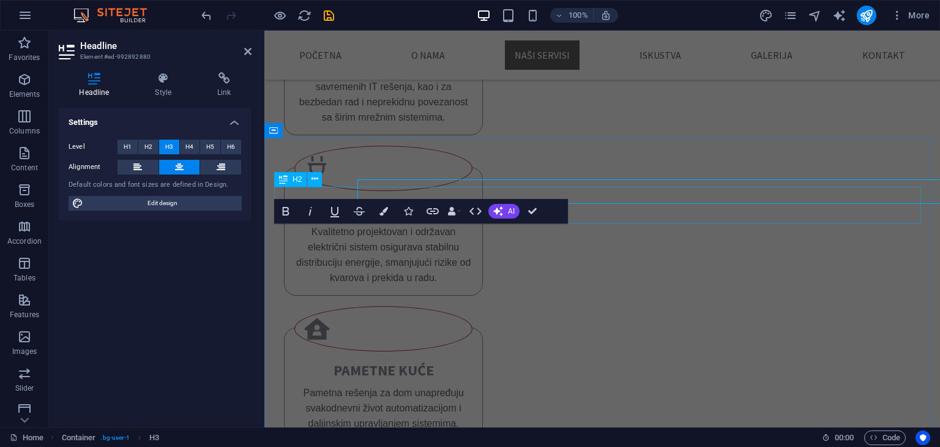
scroll to position [1376, 0]
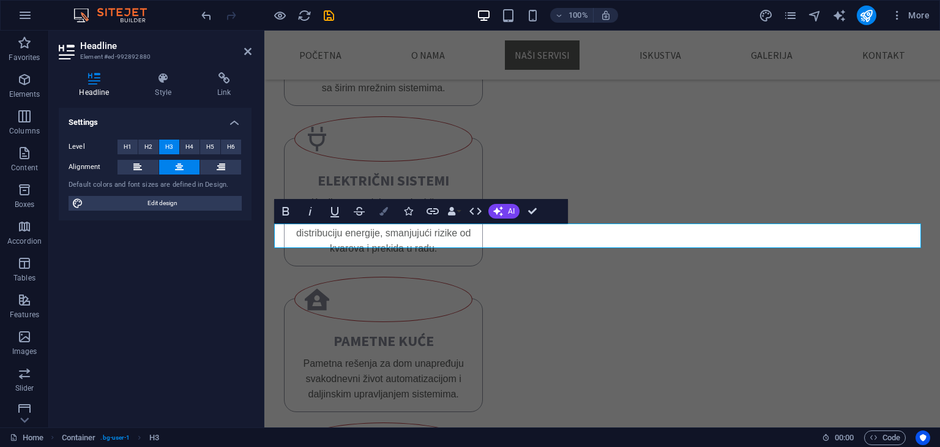
click at [390, 211] on button "Colors" at bounding box center [383, 211] width 23 height 24
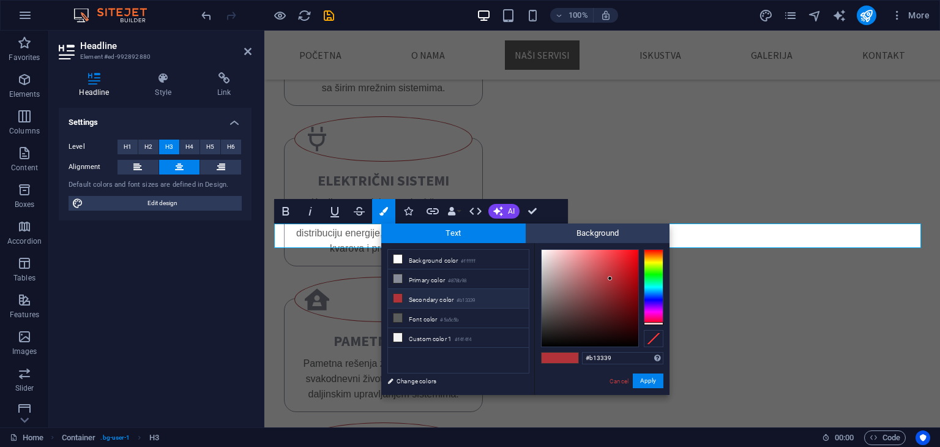
click at [450, 302] on li "Secondary color #b13339" at bounding box center [458, 299] width 141 height 20
drag, startPoint x: 611, startPoint y: 360, endPoint x: 560, endPoint y: 353, distance: 51.9
click at [560, 353] on div "#b13339 Supported formats #0852ed rgb(8, 82, 237) rgba(8, 82, 237, 90%) hsv(221…" at bounding box center [601, 407] width 135 height 329
paste input "1d7ed5"
type input "#1d7ed5"
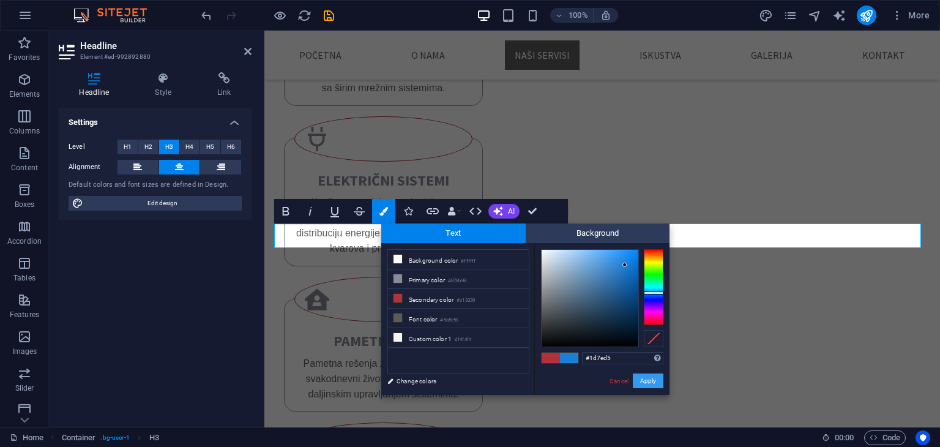
click at [640, 379] on button "Apply" at bounding box center [648, 380] width 31 height 15
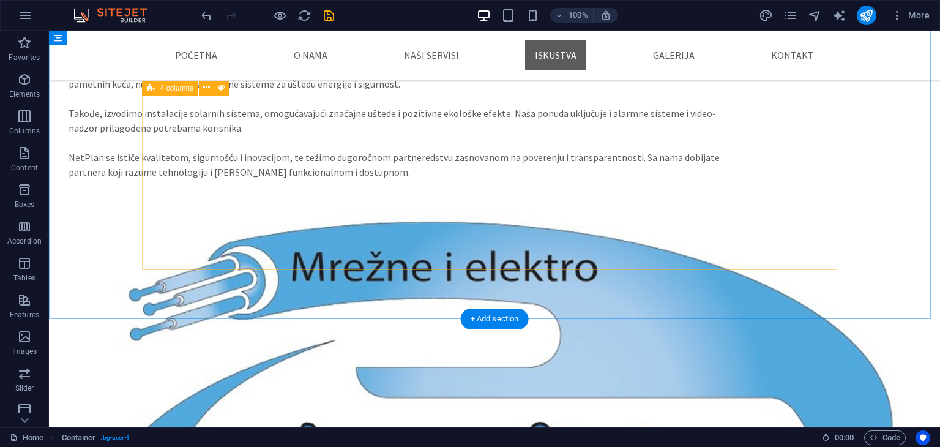
scroll to position [2203, 0]
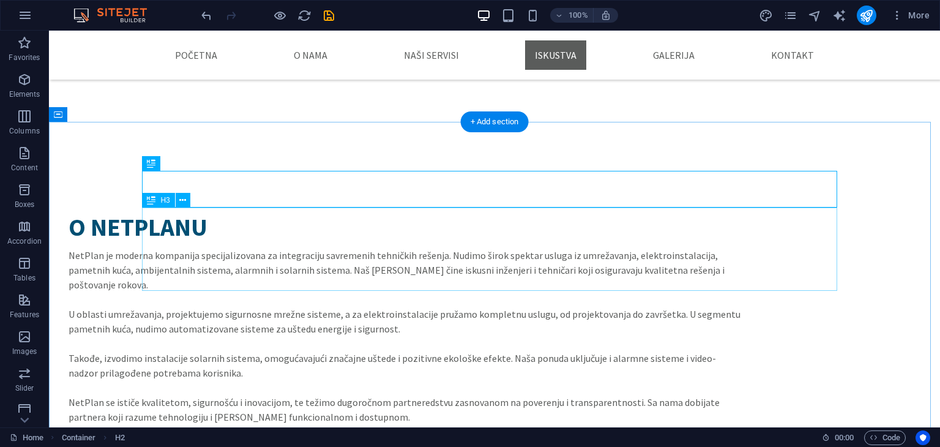
drag, startPoint x: 575, startPoint y: 220, endPoint x: 360, endPoint y: 220, distance: 214.8
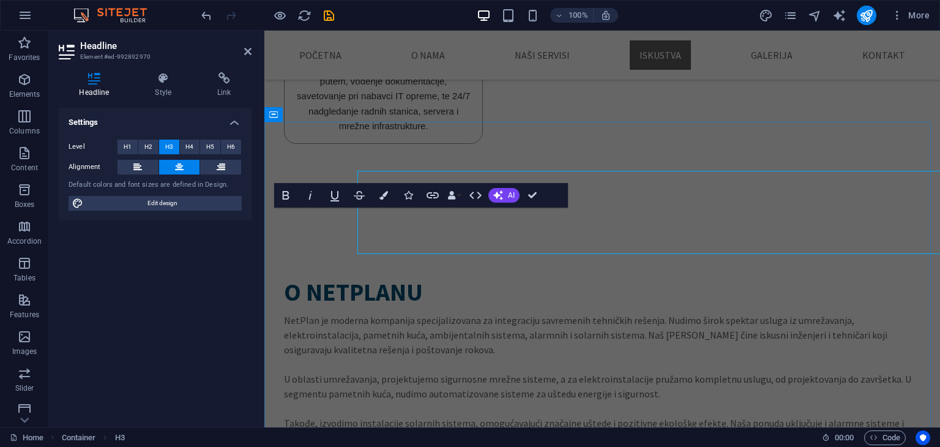
scroll to position [2240, 0]
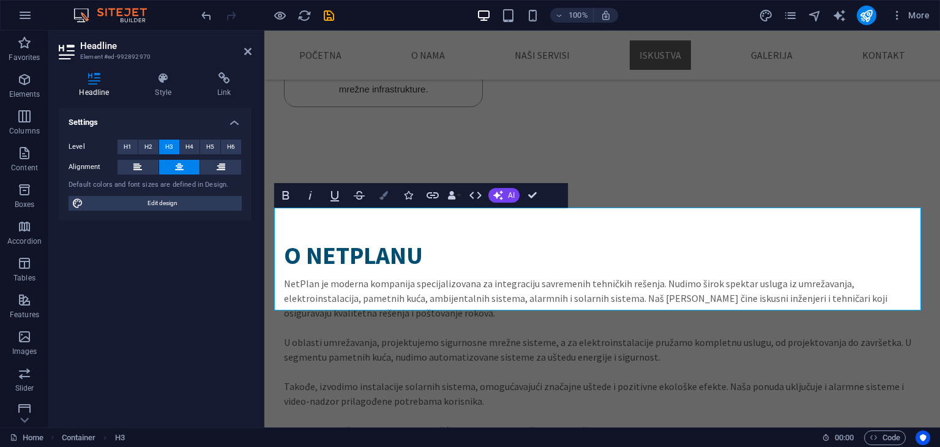
click at [387, 192] on icon "button" at bounding box center [383, 195] width 9 height 9
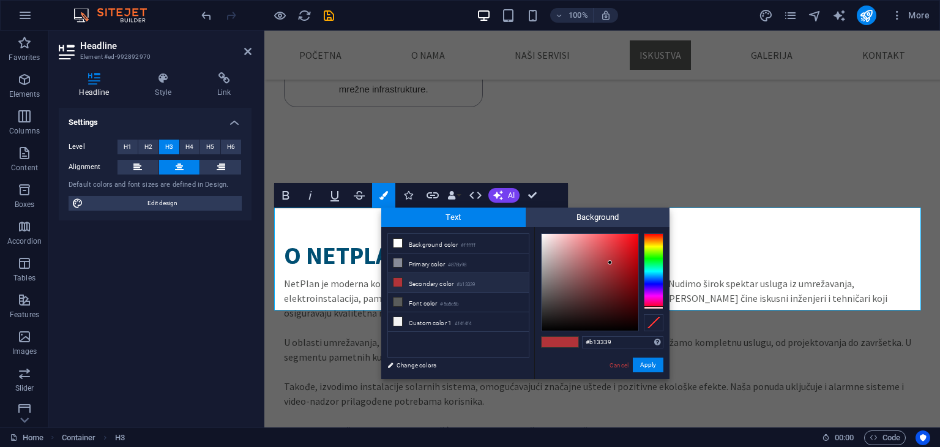
drag, startPoint x: 618, startPoint y: 339, endPoint x: 566, endPoint y: 338, distance: 52.6
click at [563, 340] on div "#b13339 Supported formats #0852ed rgb(8, 82, 237) rgba(8, 82, 237, 90%) hsv(221…" at bounding box center [601, 391] width 135 height 329
type input "#1d7ed5"
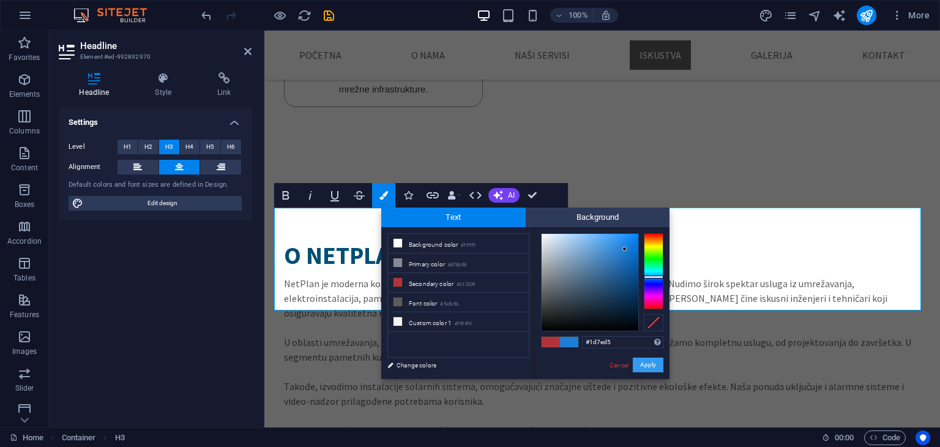
drag, startPoint x: 649, startPoint y: 365, endPoint x: 385, endPoint y: 335, distance: 266.2
click at [649, 365] on button "Apply" at bounding box center [648, 364] width 31 height 15
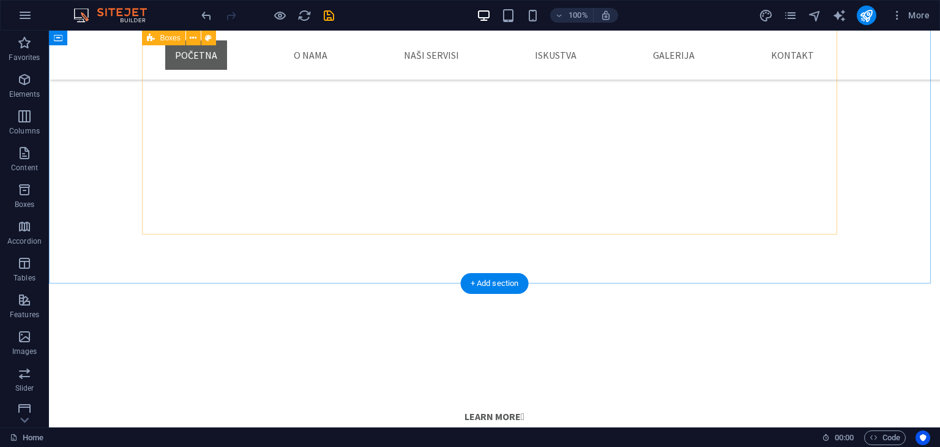
scroll to position [556, 0]
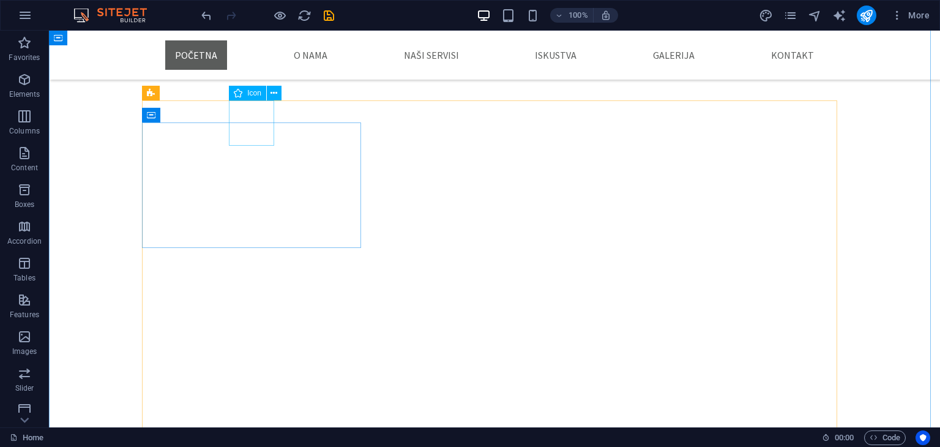
click at [253, 92] on span "Icon" at bounding box center [254, 92] width 14 height 7
click at [253, 92] on div "Drag here to replace the existing content. Press “Ctrl” if you want to create a…" at bounding box center [494, 229] width 891 height 397
select select "xMidYMid"
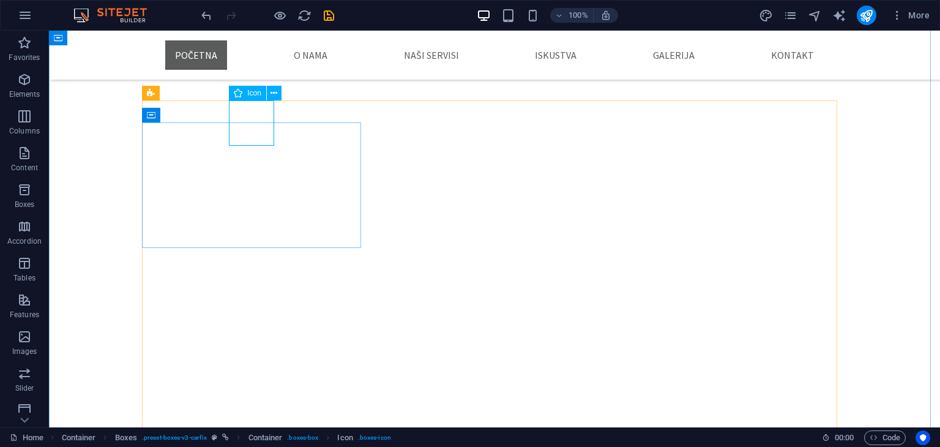
select select "px"
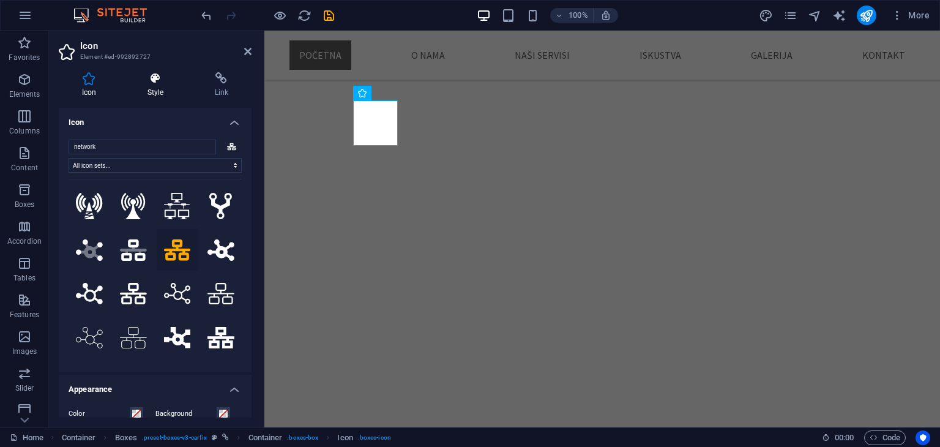
click at [162, 89] on h4 "Style" at bounding box center [157, 85] width 67 height 26
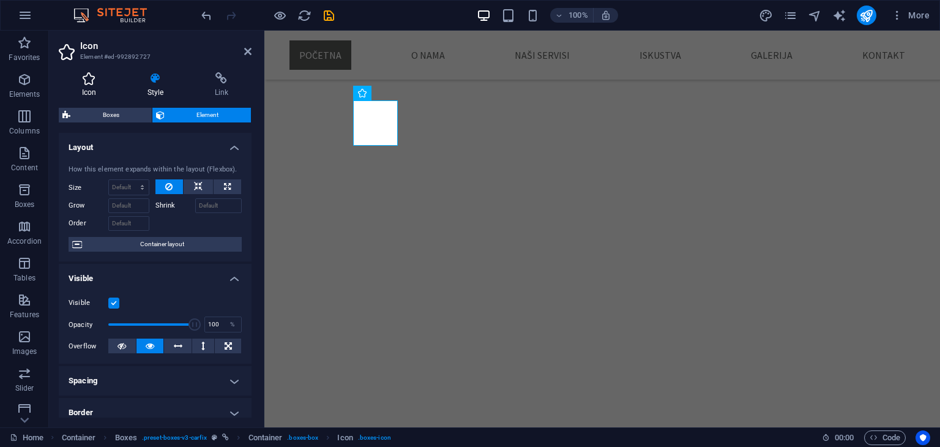
click at [88, 81] on icon at bounding box center [89, 78] width 61 height 12
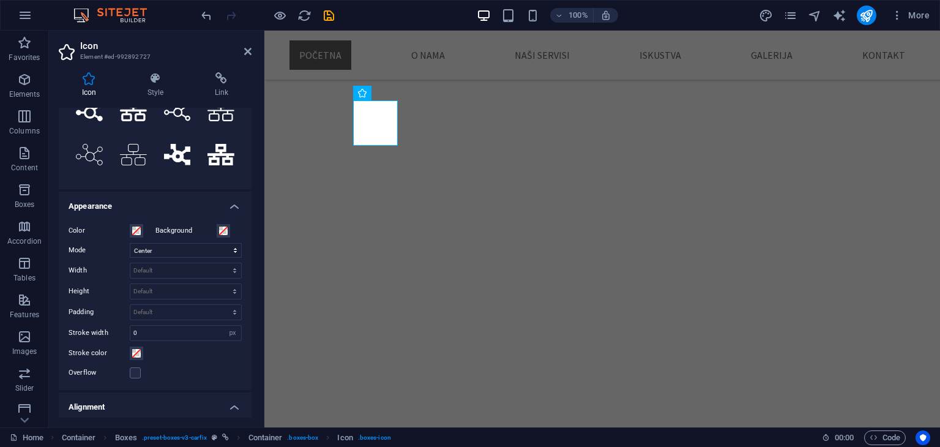
scroll to position [184, 0]
click at [138, 227] on span at bounding box center [137, 230] width 10 height 10
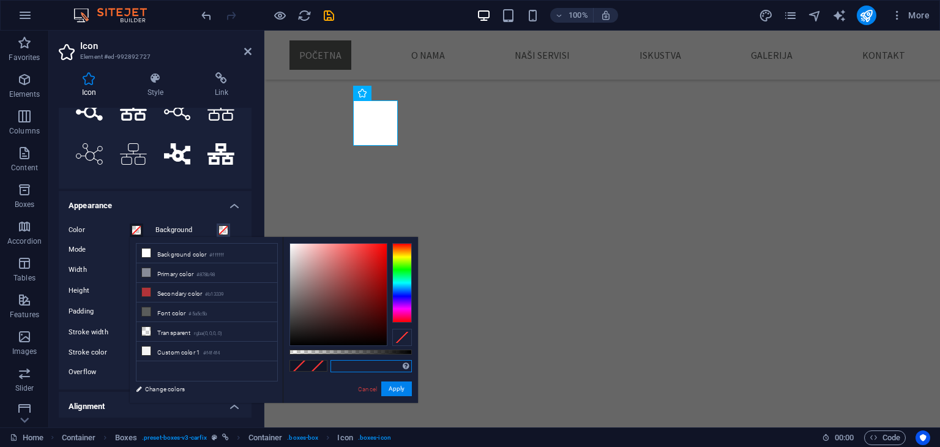
click at [356, 364] on input "text" at bounding box center [371, 366] width 81 height 12
paste input "#1d7ed5"
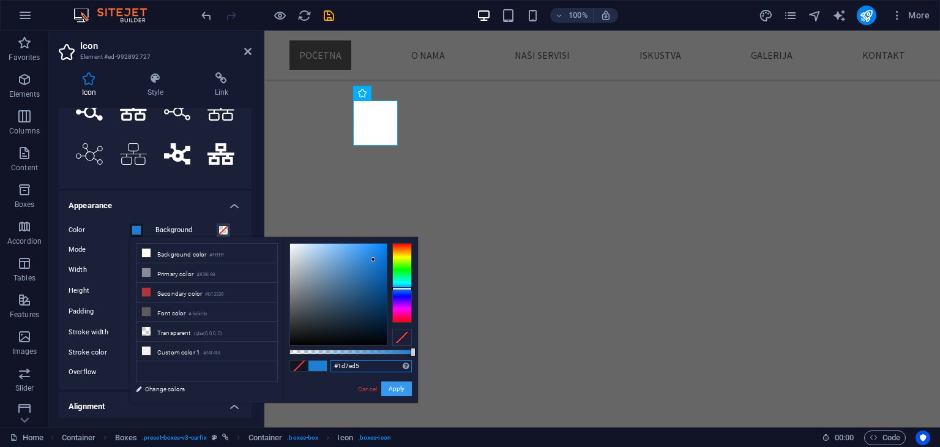
type input "#1d7ed5"
click at [392, 392] on button "Apply" at bounding box center [396, 388] width 31 height 15
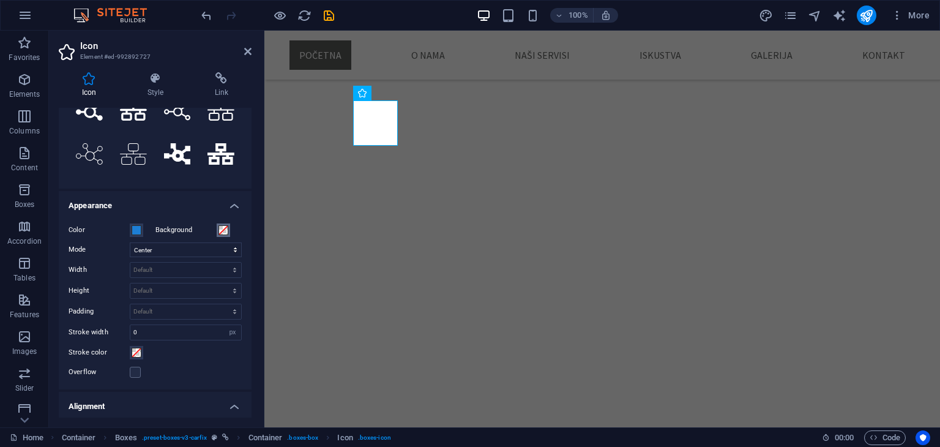
click at [223, 226] on span at bounding box center [223, 230] width 10 height 10
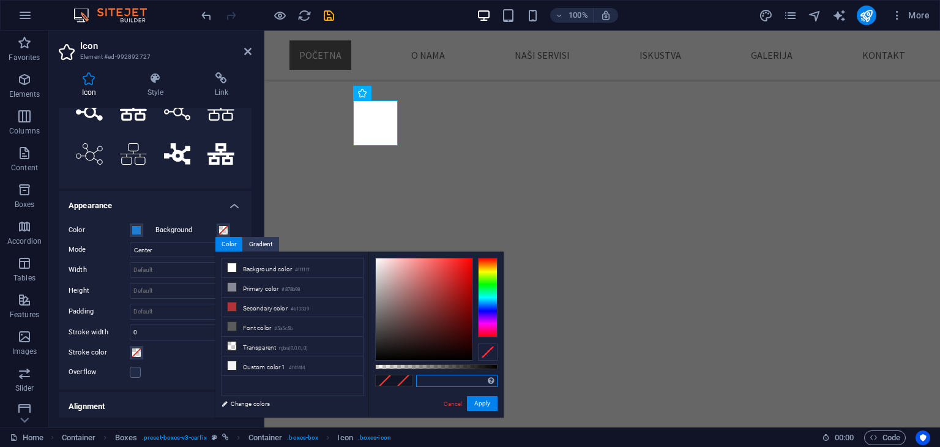
click at [440, 382] on input "text" at bounding box center [456, 381] width 81 height 12
paste input "#1d7ed5"
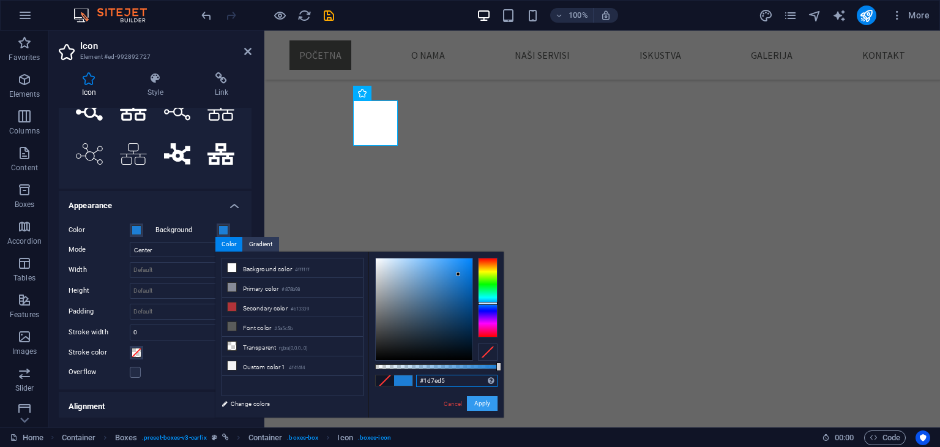
type input "#1d7ed5"
click at [476, 402] on button "Apply" at bounding box center [482, 403] width 31 height 15
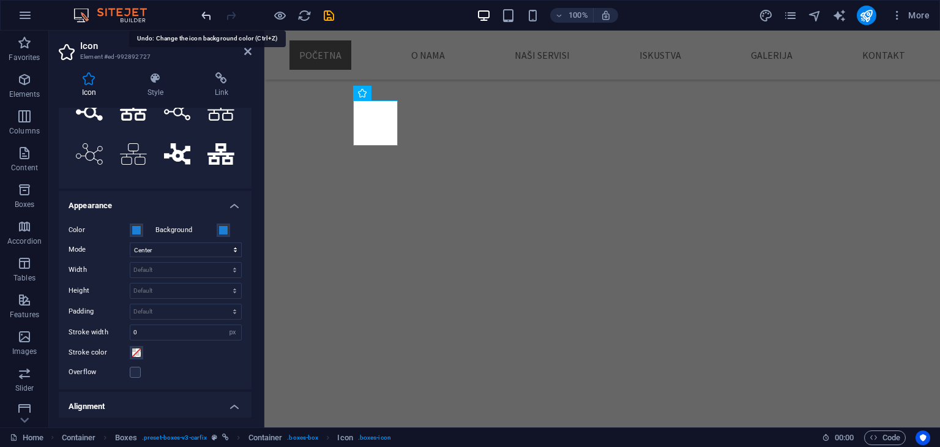
click at [207, 15] on icon "undo" at bounding box center [207, 16] width 14 height 14
click at [138, 356] on span at bounding box center [137, 353] width 10 height 10
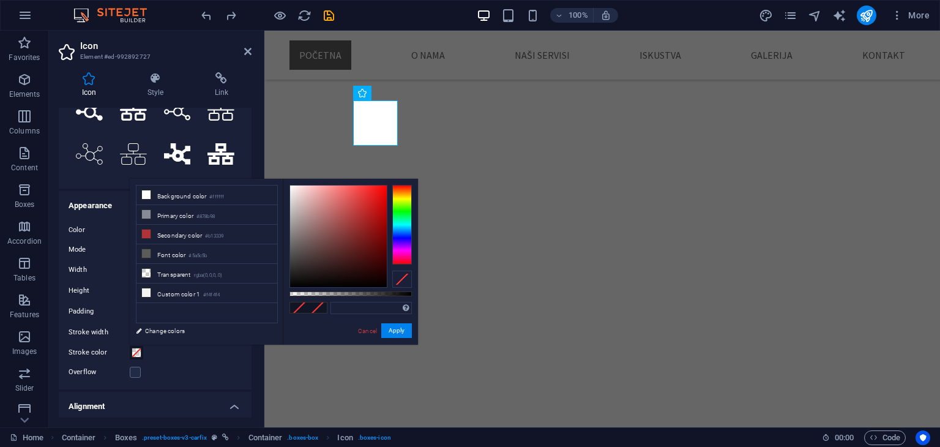
click at [354, 300] on div "Supported formats #0852ed rgb(8, 82, 237) rgba(8, 82, 237, 90%) hsv(221,97,93) …" at bounding box center [350, 350] width 135 height 343
click at [354, 305] on input "text" at bounding box center [371, 308] width 81 height 12
paste input "#1d7ed5"
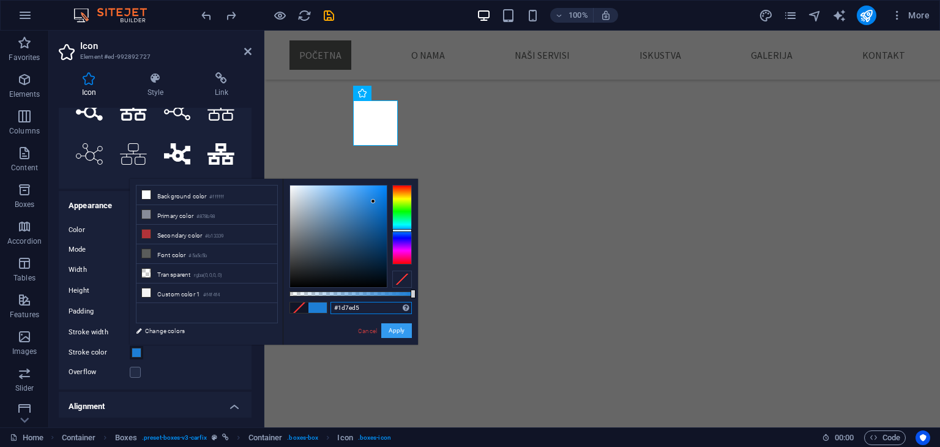
type input "#1d7ed5"
click at [394, 333] on button "Apply" at bounding box center [396, 330] width 31 height 15
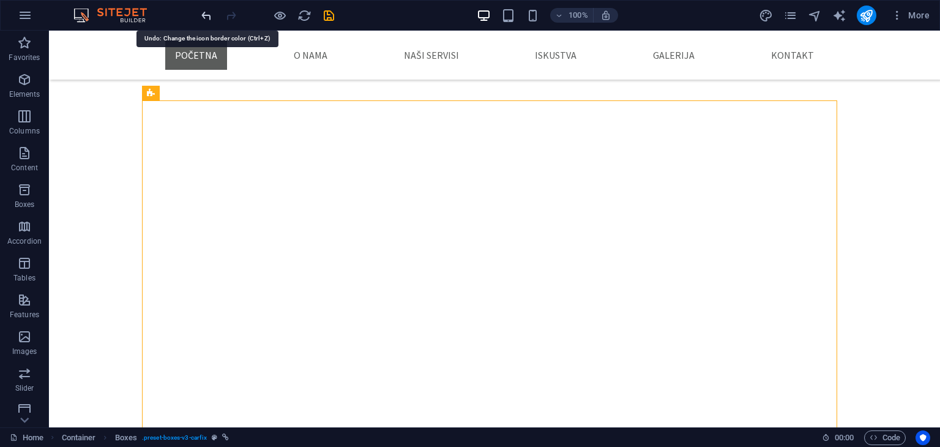
click at [207, 12] on icon "undo" at bounding box center [207, 16] width 14 height 14
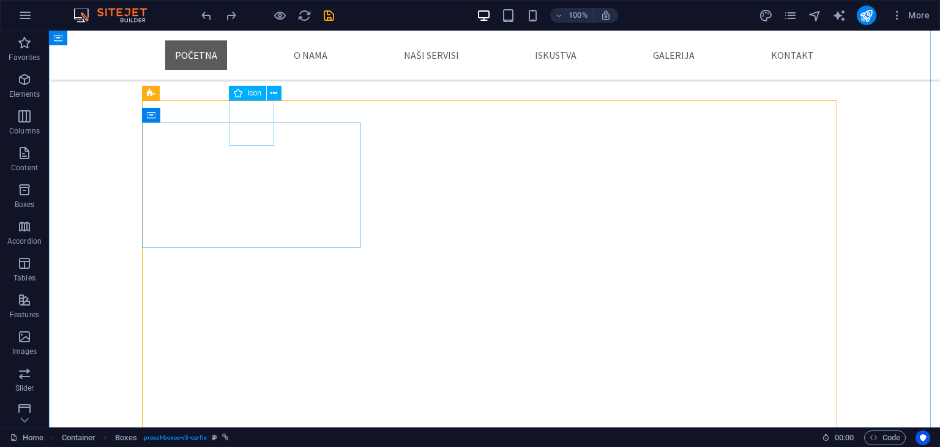
select select "xMidYMid"
select select "px"
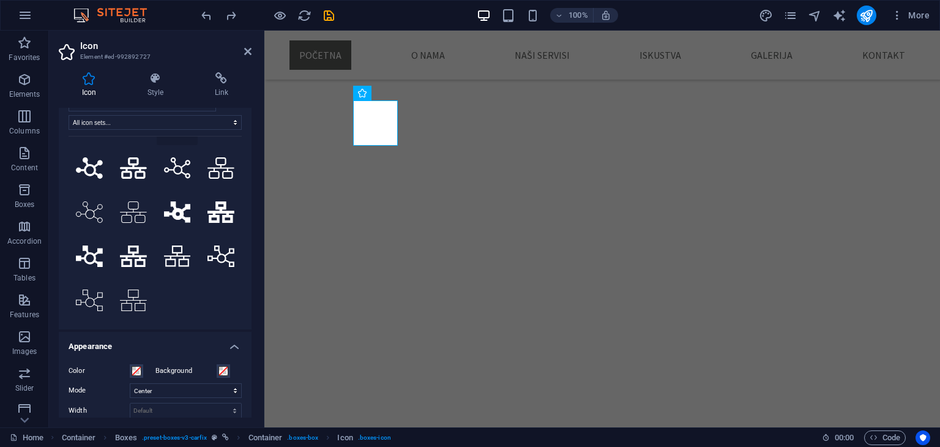
scroll to position [0, 0]
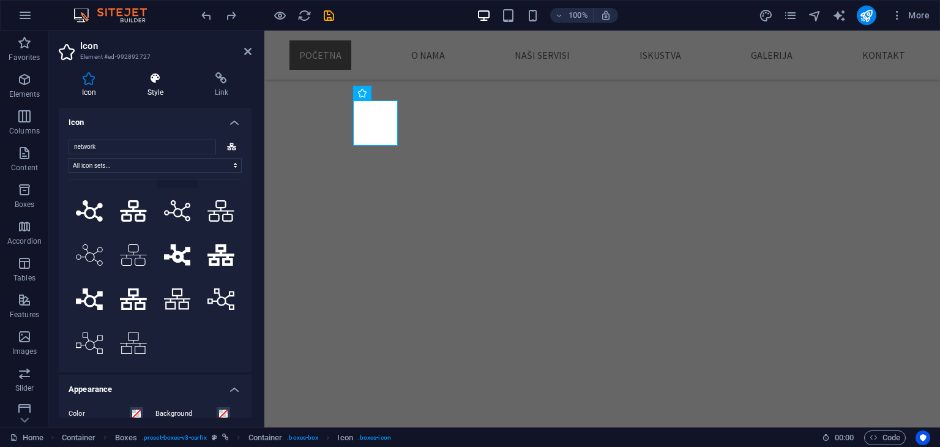
click at [152, 80] on icon at bounding box center [155, 78] width 62 height 12
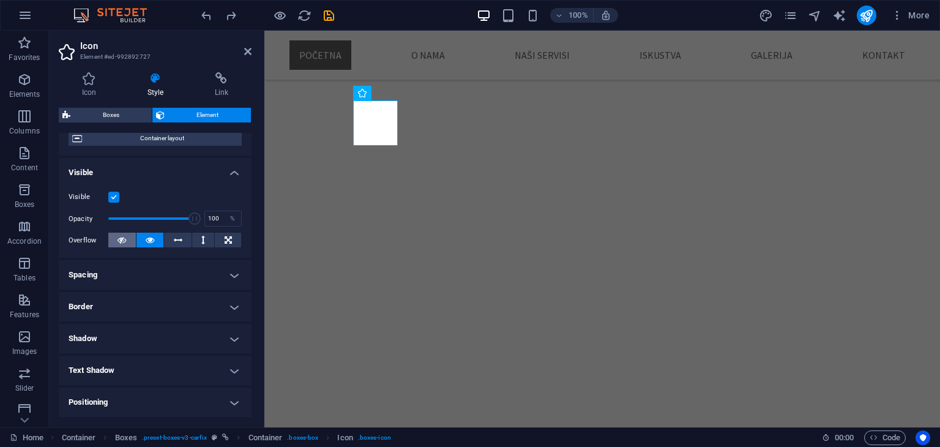
scroll to position [122, 0]
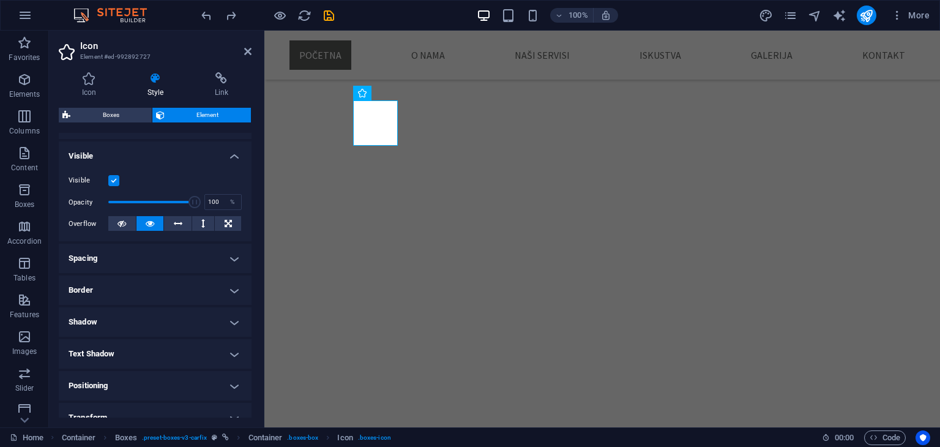
drag, startPoint x: 123, startPoint y: 260, endPoint x: 125, endPoint y: 272, distance: 13.0
click at [122, 260] on h4 "Spacing" at bounding box center [155, 258] width 193 height 29
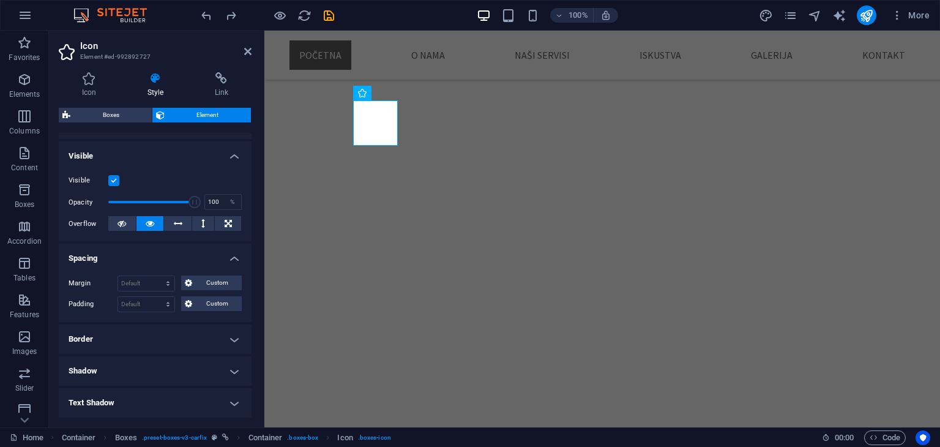
click at [126, 334] on h4 "Border" at bounding box center [155, 338] width 193 height 29
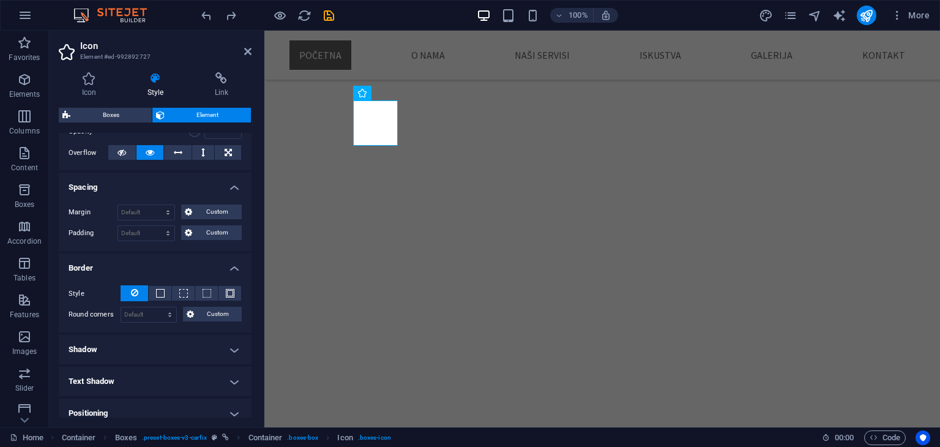
scroll to position [245, 0]
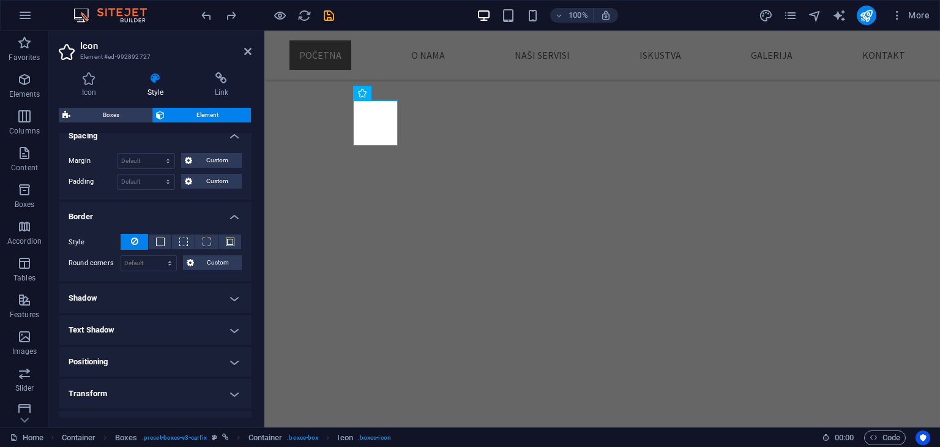
click at [122, 301] on h4 "Shadow" at bounding box center [155, 297] width 193 height 29
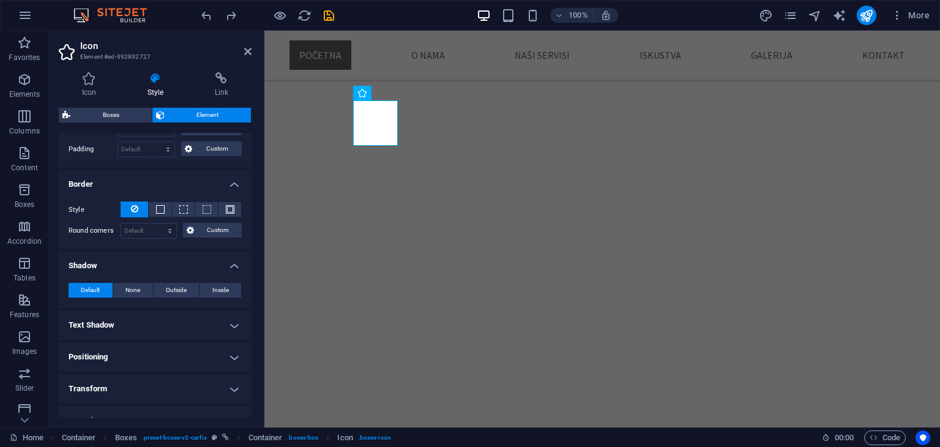
scroll to position [306, 0]
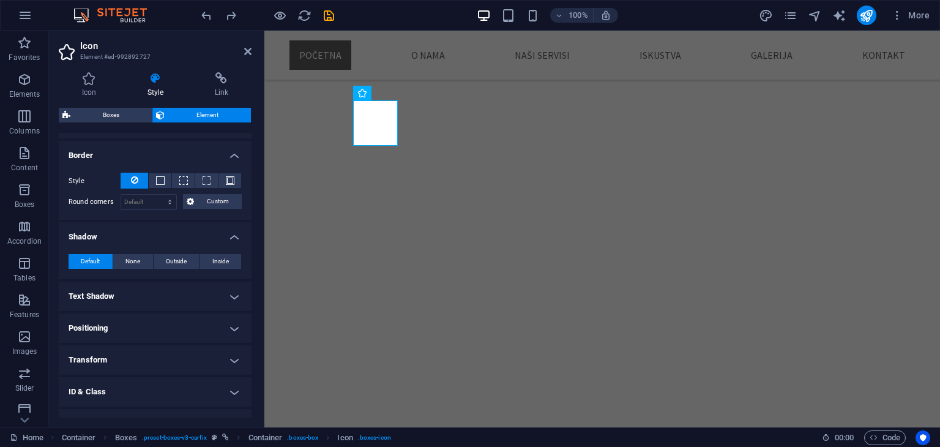
click at [135, 298] on h4 "Text Shadow" at bounding box center [155, 296] width 193 height 29
click at [146, 363] on h4 "Positioning" at bounding box center [155, 355] width 193 height 29
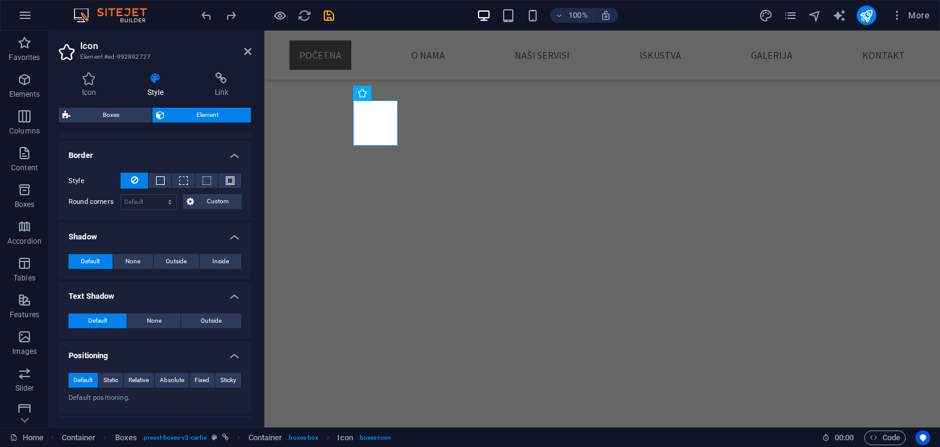
scroll to position [428, 0]
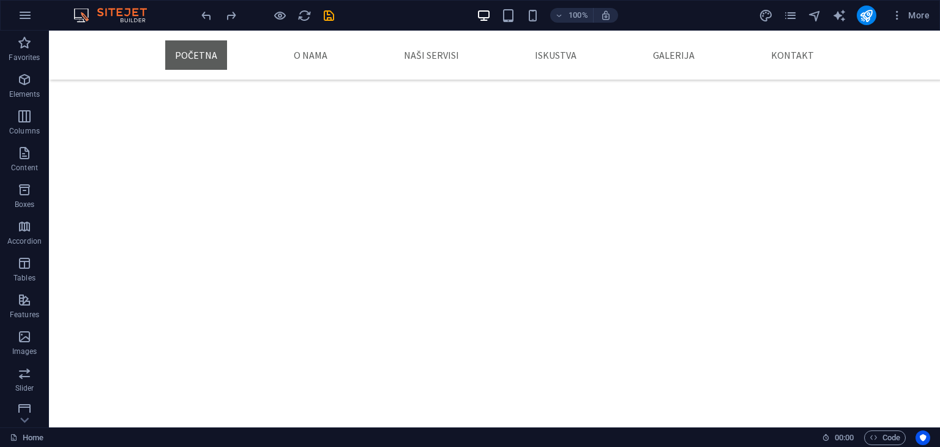
click at [329, 18] on icon "save" at bounding box center [329, 16] width 14 height 14
checkbox input "false"
click at [869, 19] on icon "publish" at bounding box center [866, 16] width 14 height 14
